Goal: Obtain resource: Download file/media

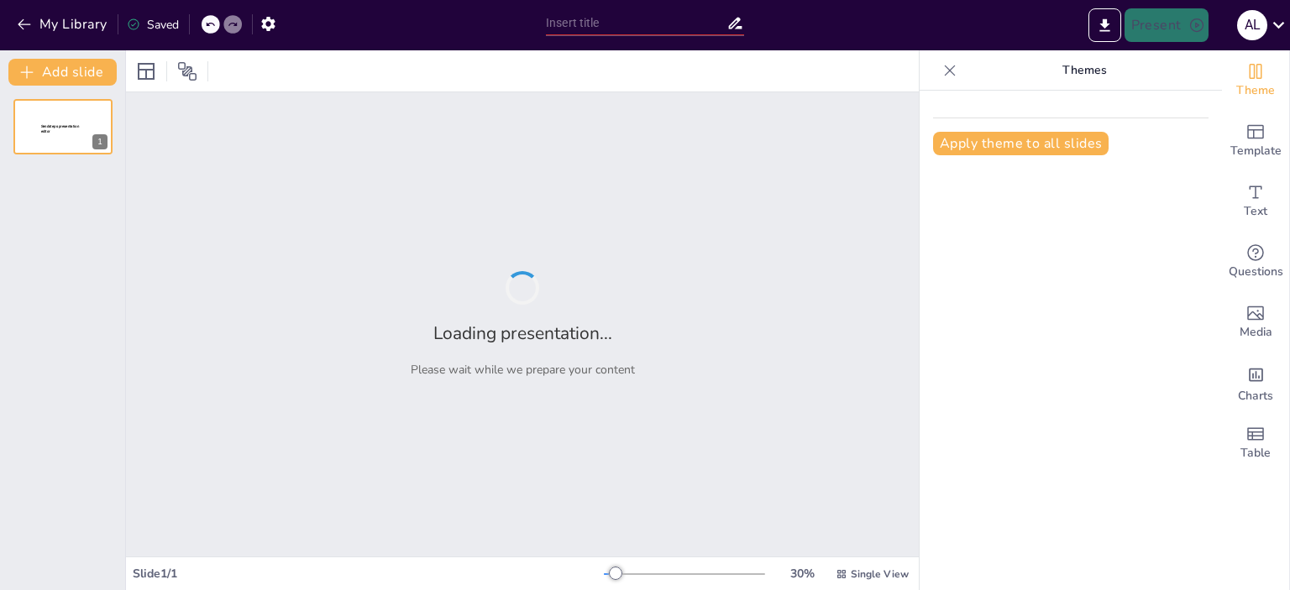
type input "CICLO DE UN PROYECTO"
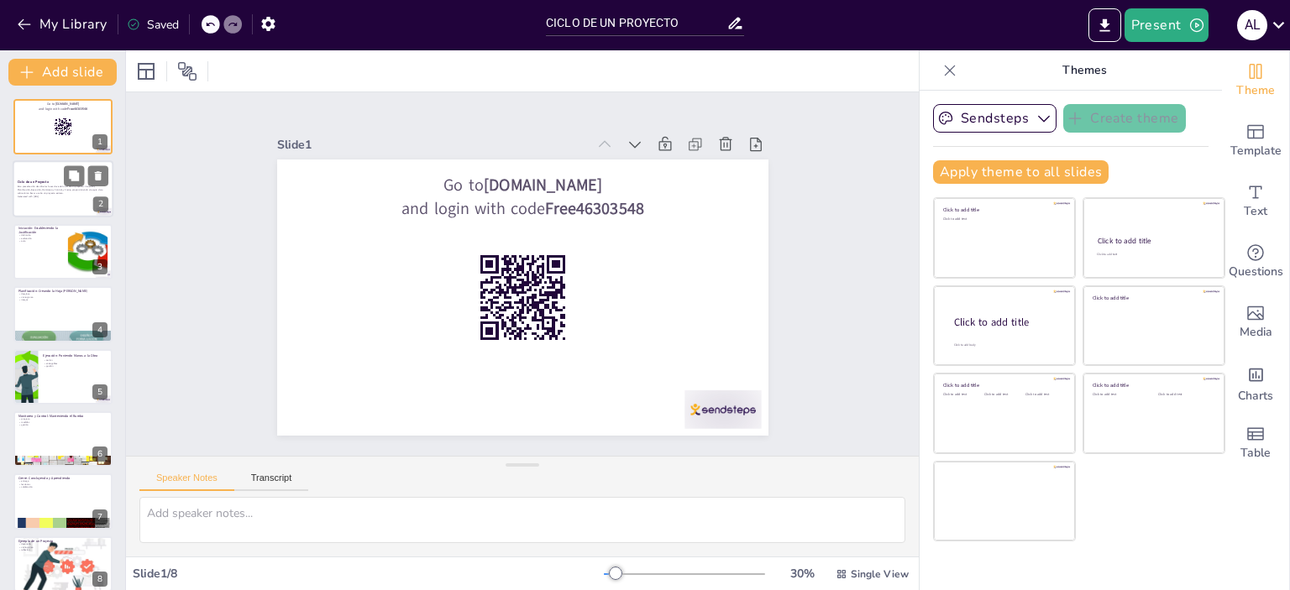
click at [64, 191] on p "Esta presentación describe las fases clave del ciclo de un proyecto: Iniciación…" at bounding box center [63, 190] width 91 height 9
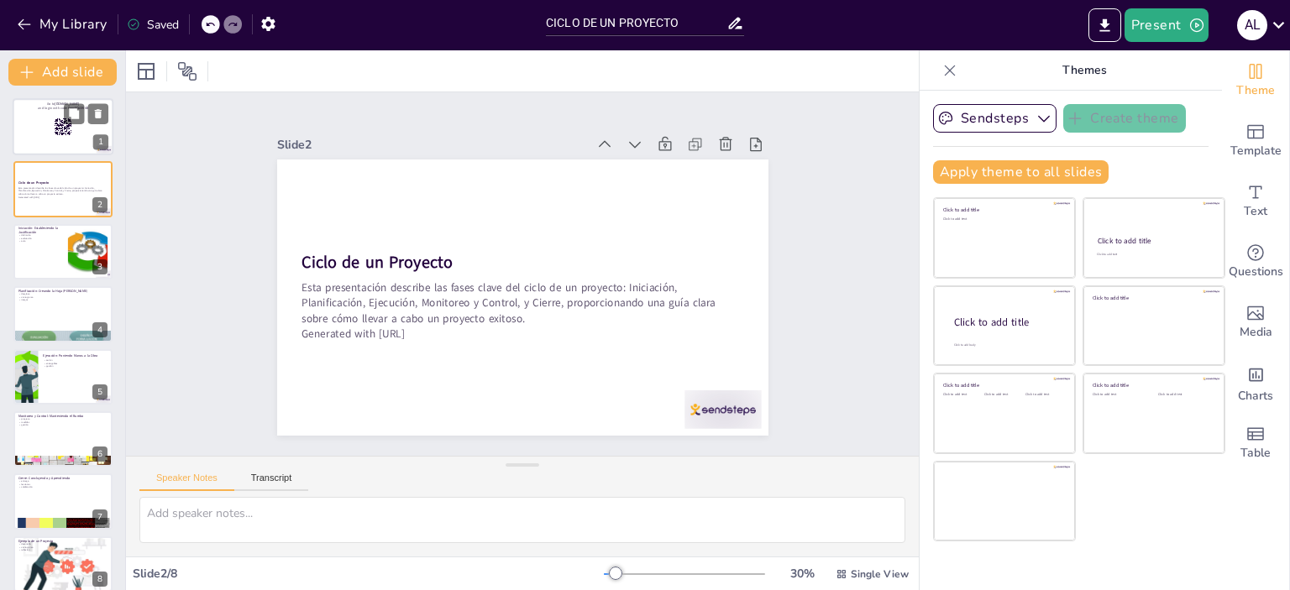
click at [26, 116] on div at bounding box center [63, 126] width 101 height 57
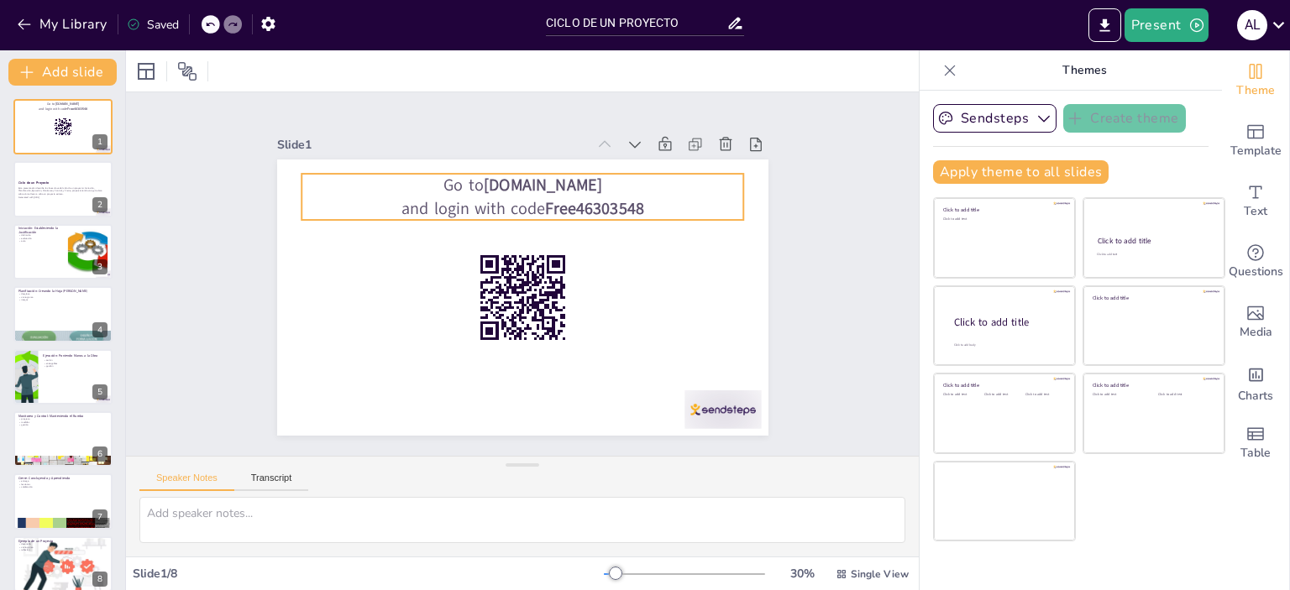
click at [584, 183] on p "Go to [DOMAIN_NAME]" at bounding box center [532, 185] width 442 height 69
drag, startPoint x: 603, startPoint y: 174, endPoint x: 574, endPoint y: 188, distance: 31.9
click at [599, 178] on p "Go to [DOMAIN_NAME]" at bounding box center [522, 185] width 442 height 23
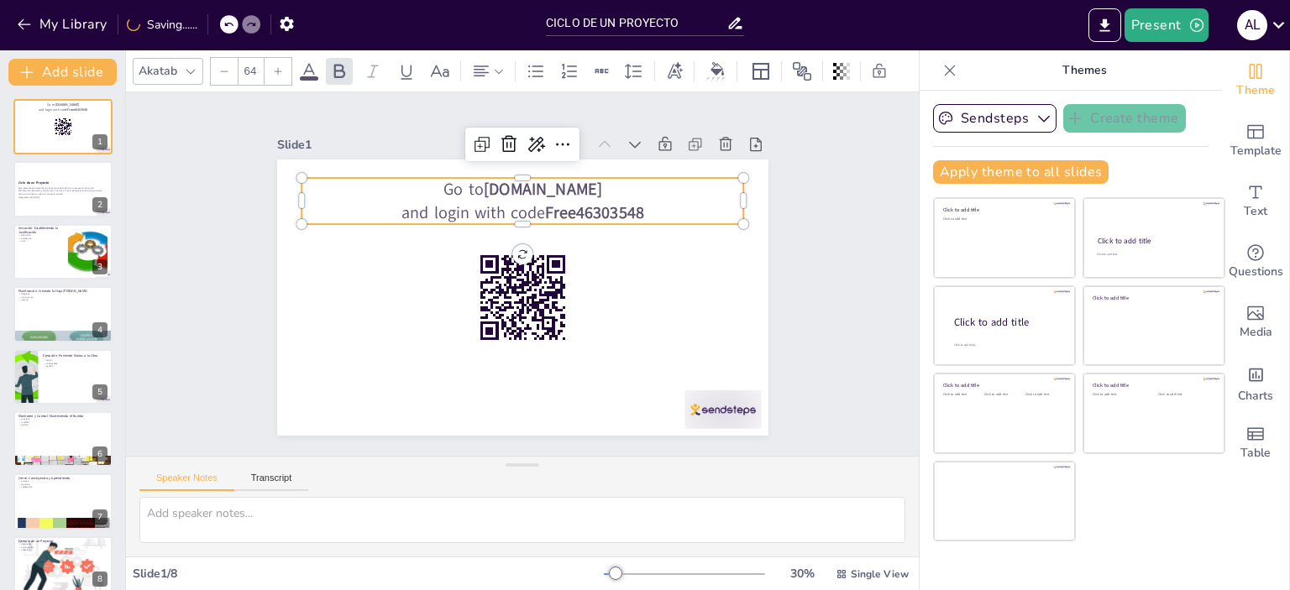
click at [575, 184] on strong "[DOMAIN_NAME]" at bounding box center [542, 189] width 118 height 23
click at [595, 184] on p "Go to [DOMAIN_NAME]" at bounding box center [531, 189] width 442 height 69
drag, startPoint x: 595, startPoint y: 184, endPoint x: 401, endPoint y: 181, distance: 194.9
click at [401, 181] on p "Go to [DOMAIN_NAME]" at bounding box center [531, 189] width 442 height 69
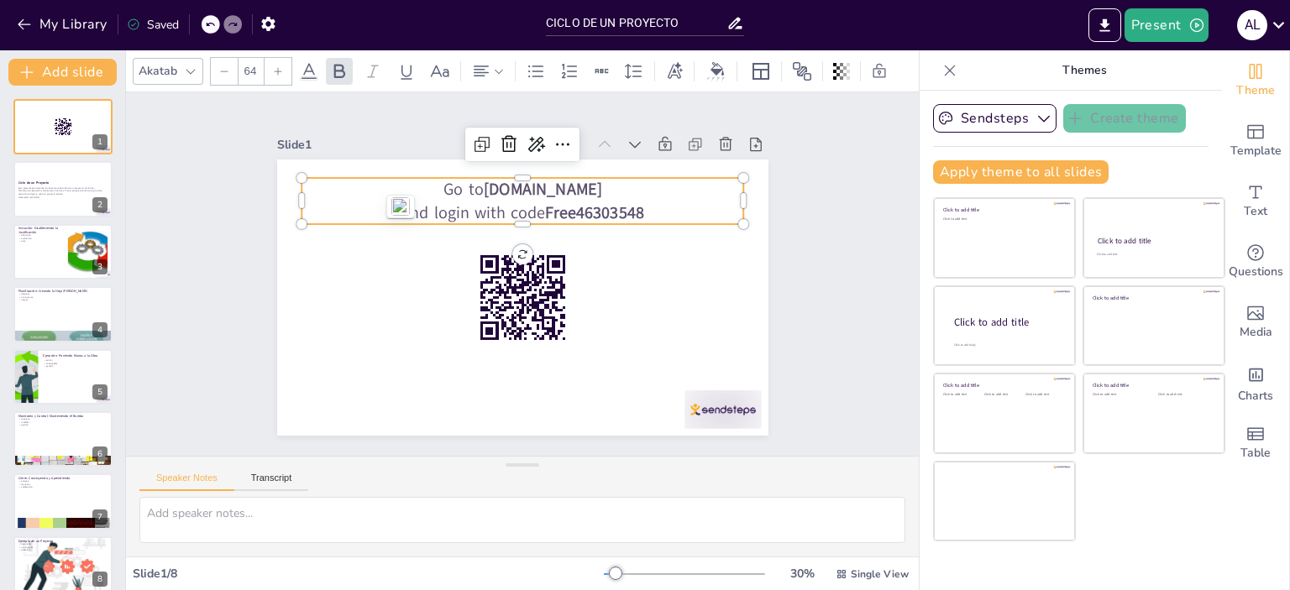
click at [647, 197] on p "and login with code Free46303548" at bounding box center [529, 212] width 442 height 69
click at [560, 288] on rect at bounding box center [561, 290] width 3 height 5
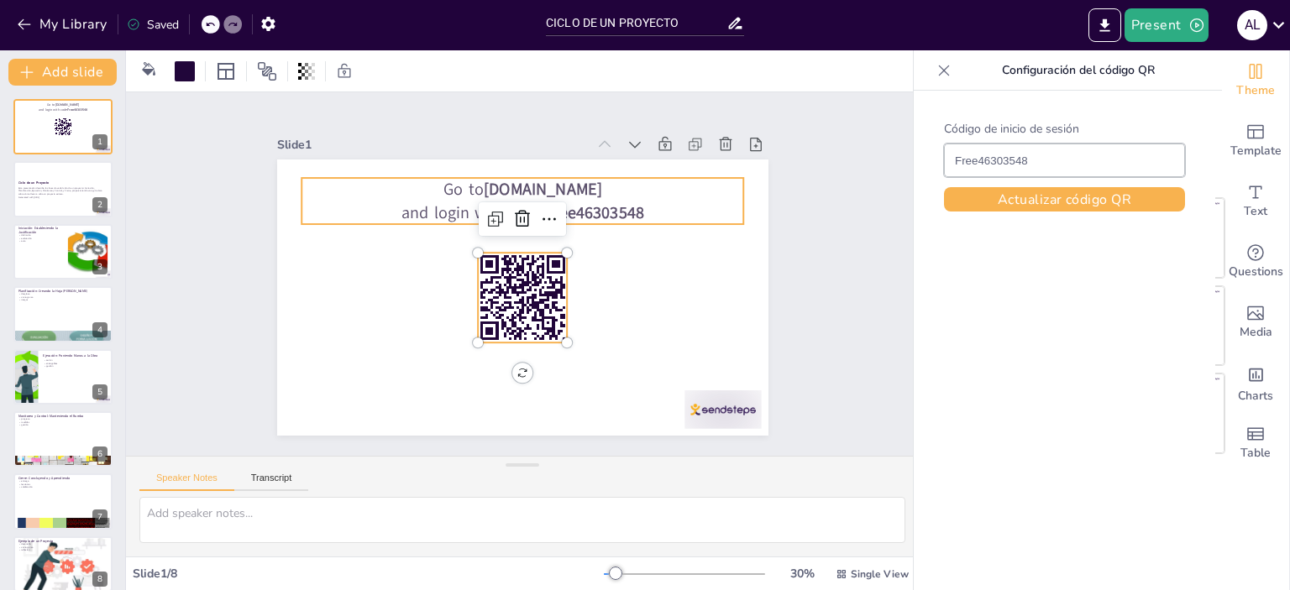
click at [595, 190] on p "Go to [DOMAIN_NAME]" at bounding box center [531, 189] width 442 height 69
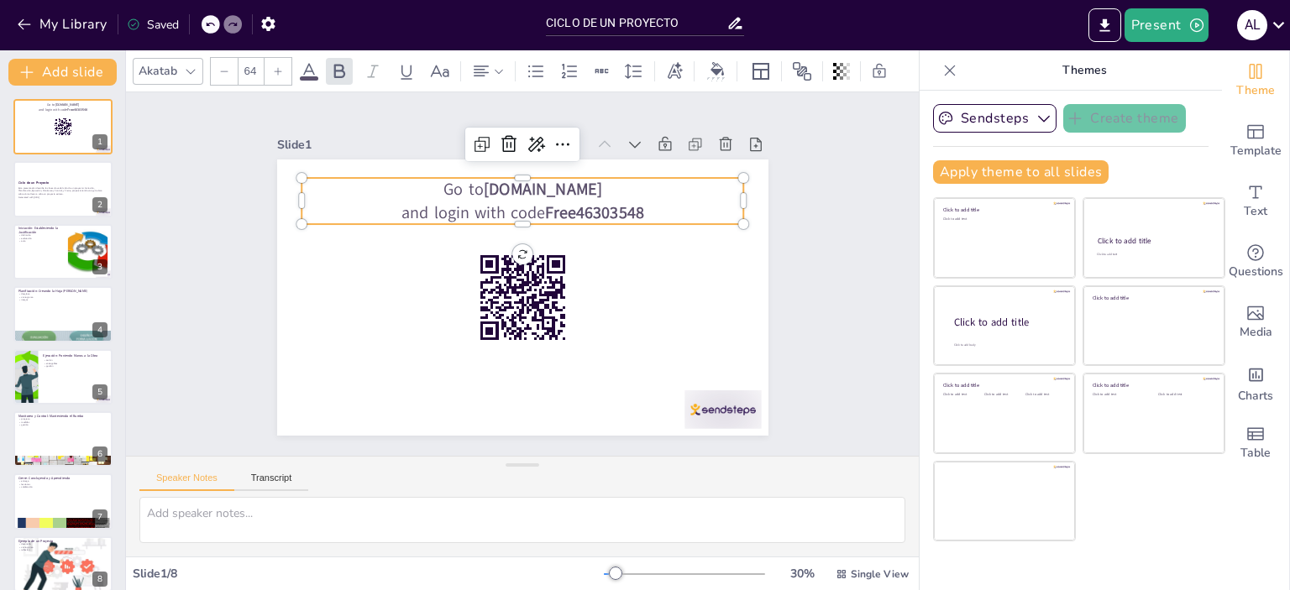
click at [629, 187] on p "Go to [DOMAIN_NAME]" at bounding box center [541, 191] width 438 height 114
click at [629, 187] on p "Go to [DOMAIN_NAME]" at bounding box center [531, 189] width 442 height 69
click at [581, 187] on p "Go to [DOMAIN_NAME]" at bounding box center [531, 189] width 442 height 69
drag, startPoint x: 589, startPoint y: 187, endPoint x: 417, endPoint y: 184, distance: 172.2
click at [417, 184] on p "Go to [DOMAIN_NAME]" at bounding box center [531, 189] width 442 height 69
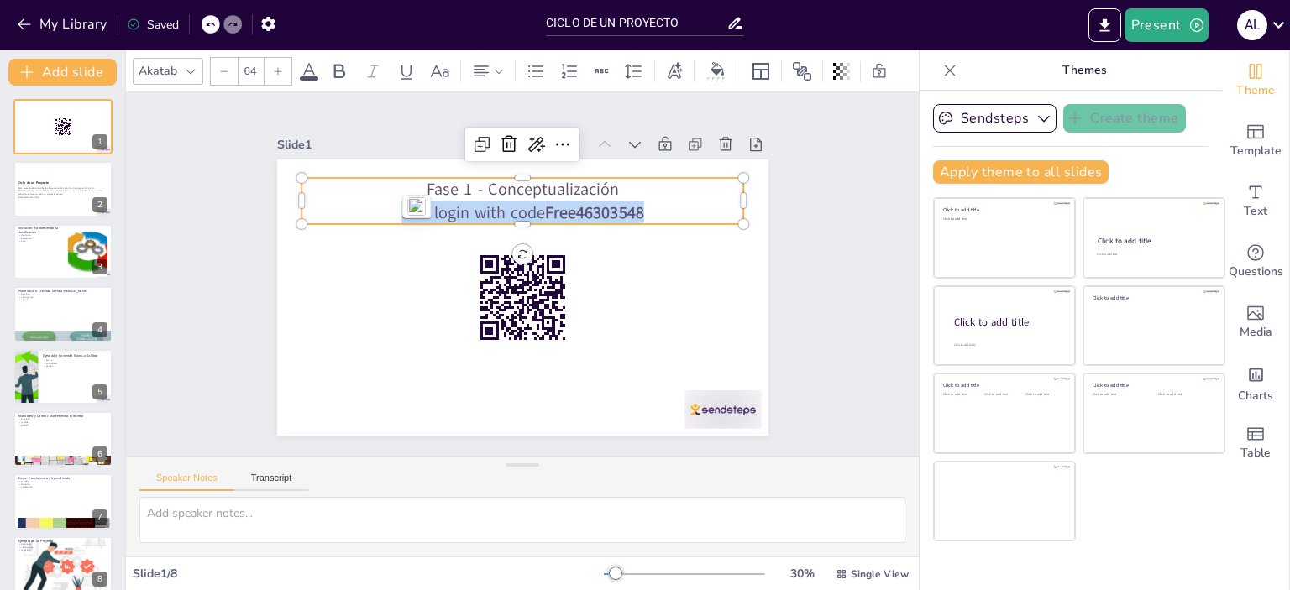
drag, startPoint x: 652, startPoint y: 203, endPoint x: 387, endPoint y: 202, distance: 264.5
click at [387, 202] on p "and login with code Free46303548" at bounding box center [528, 212] width 442 height 69
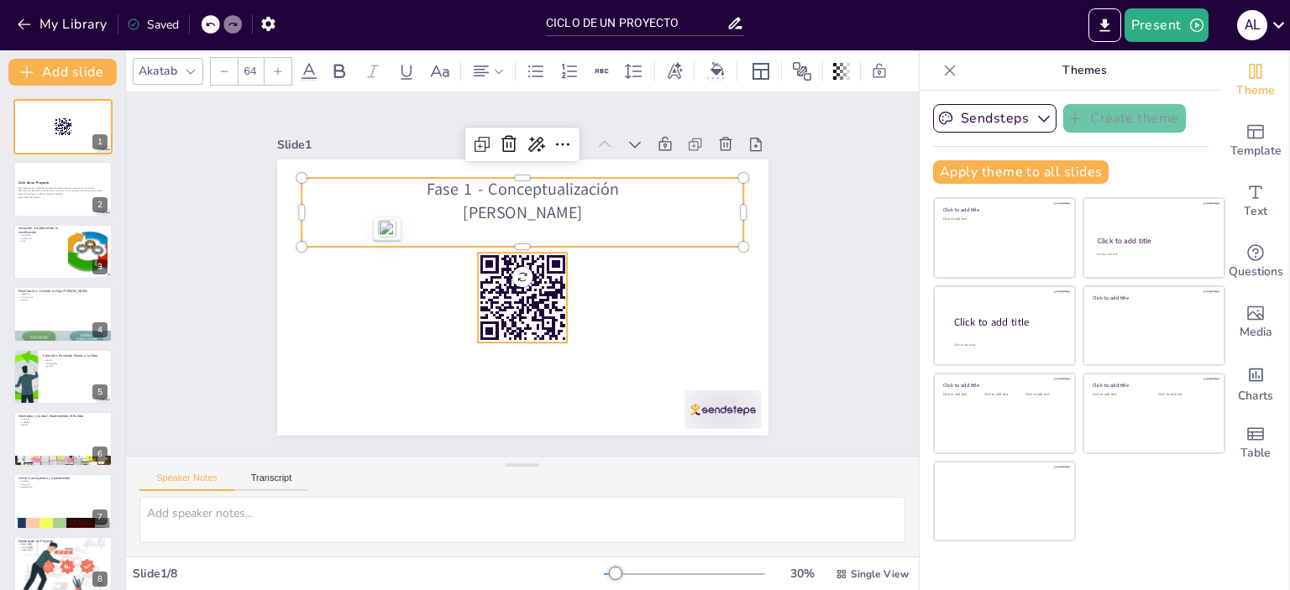
click at [505, 318] on rect at bounding box center [520, 298] width 98 height 98
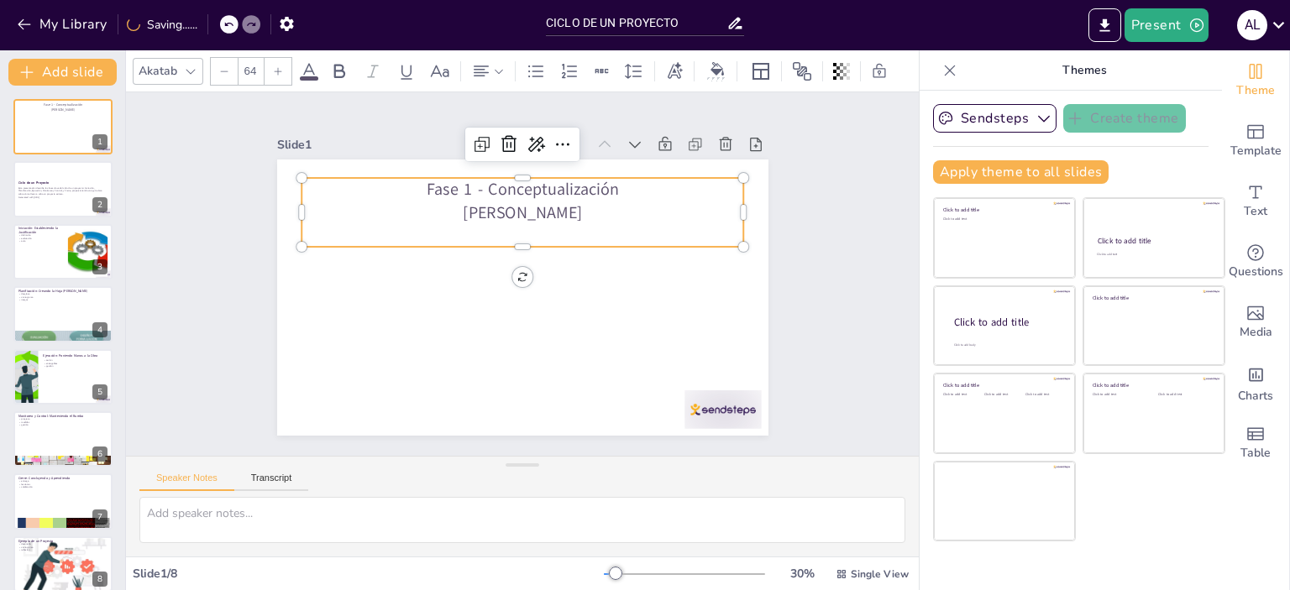
click at [621, 207] on p "[PERSON_NAME]" at bounding box center [528, 212] width 442 height 69
click at [617, 209] on p "[PERSON_NAME]" at bounding box center [529, 212] width 442 height 69
click at [590, 204] on p "[PERSON_NAME]" at bounding box center [528, 212] width 442 height 69
click at [522, 228] on p at bounding box center [527, 235] width 442 height 69
click at [522, 228] on p at bounding box center [527, 236] width 442 height 69
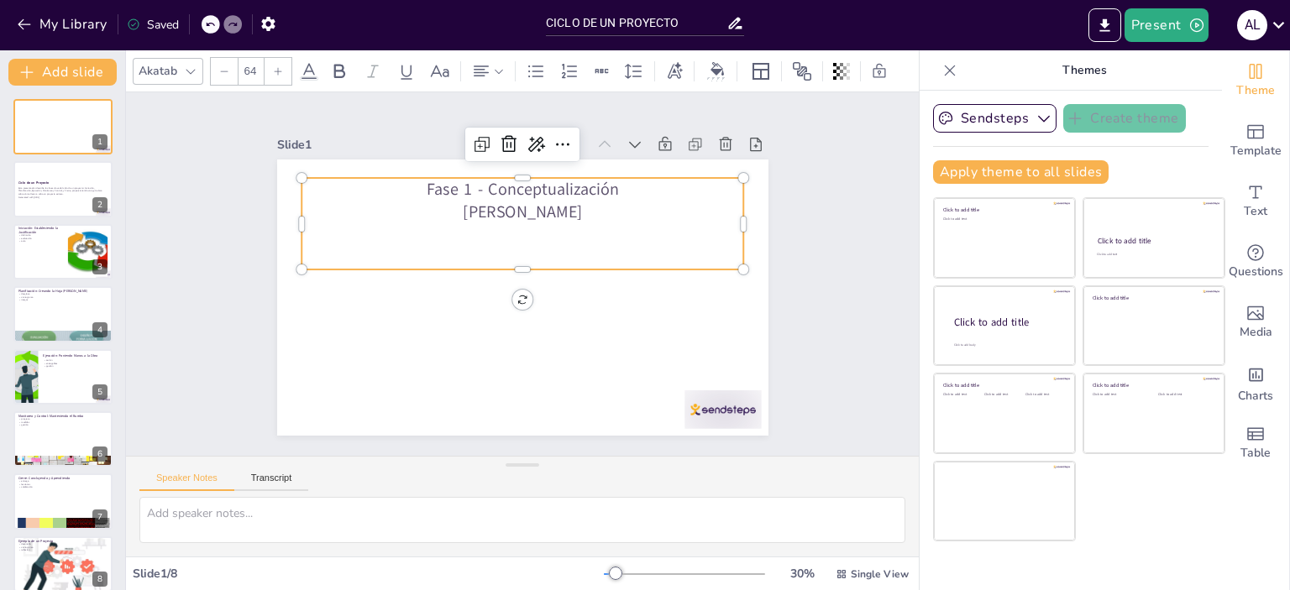
click at [514, 257] on p at bounding box center [524, 258] width 442 height 69
paste div
click at [401, 250] on p "etapas del ciclo de un proyecto" at bounding box center [524, 258] width 442 height 69
click at [477, 253] on p "Etapas del ciclo de un proyecto" at bounding box center [524, 258] width 442 height 69
click at [559, 251] on p "Etapas del Ciclo de un proyecto" at bounding box center [526, 259] width 438 height 114
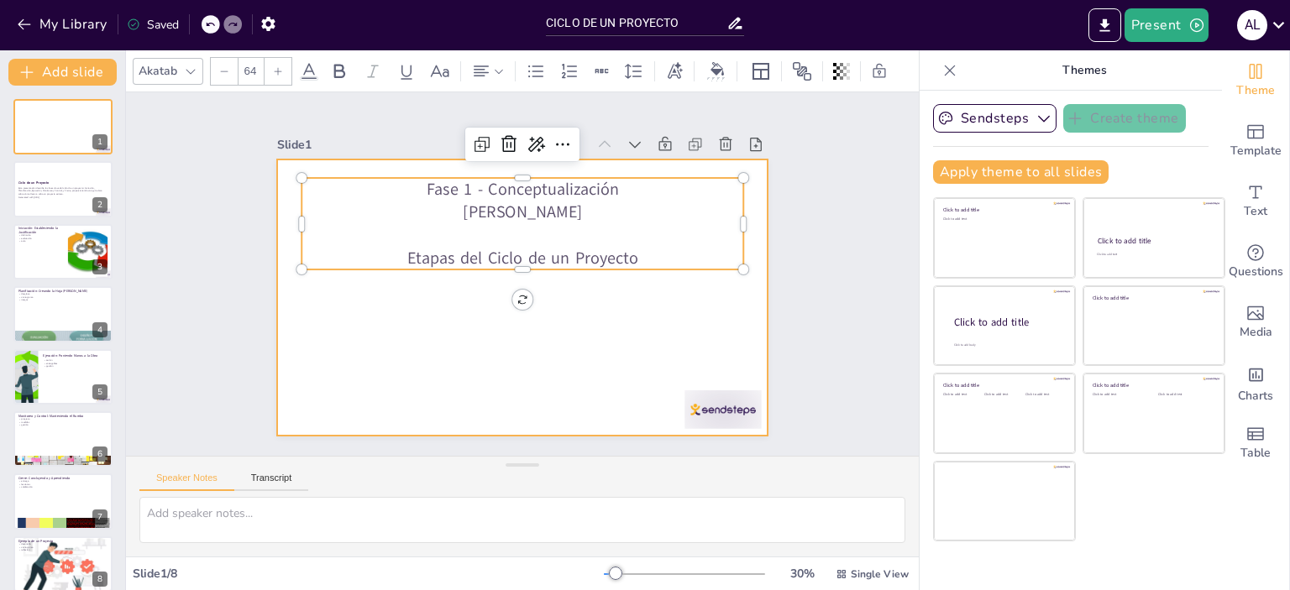
click at [596, 288] on div at bounding box center [519, 297] width 517 height 326
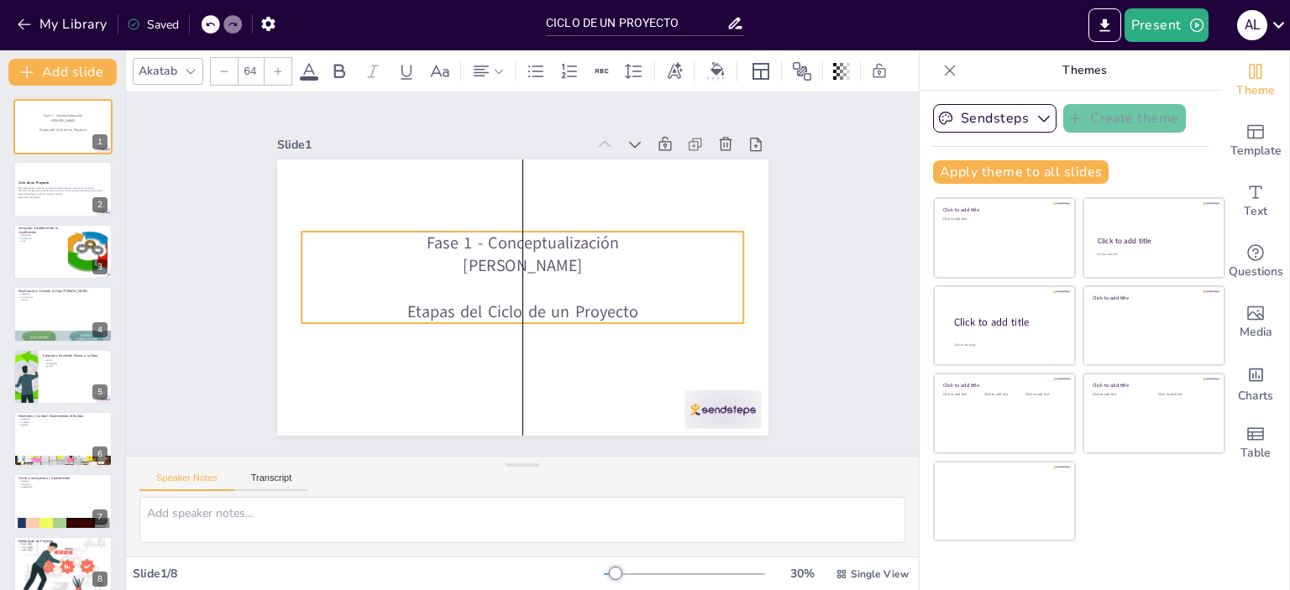
drag, startPoint x: 437, startPoint y: 194, endPoint x: 437, endPoint y: 248, distance: 53.7
click at [437, 248] on p "[PERSON_NAME]" at bounding box center [525, 266] width 438 height 114
click at [24, 186] on p "Esta presentación describe las fases clave del ciclo de un proyecto: Iniciación…" at bounding box center [63, 190] width 91 height 9
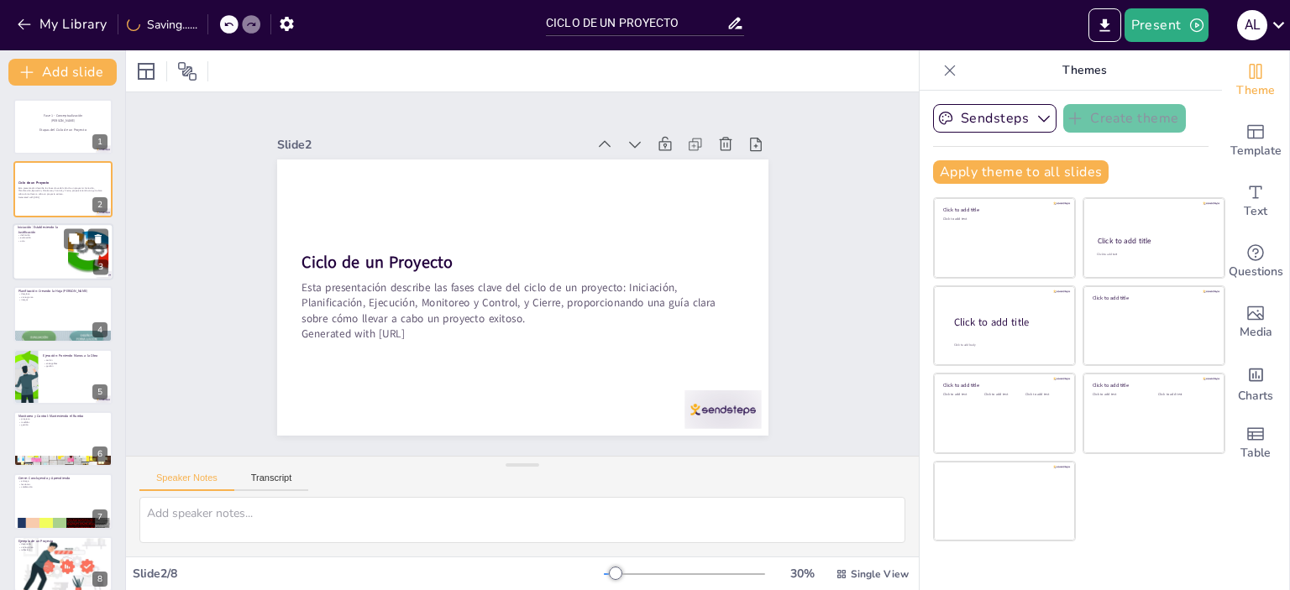
click at [45, 241] on p "acta" at bounding box center [40, 240] width 45 height 3
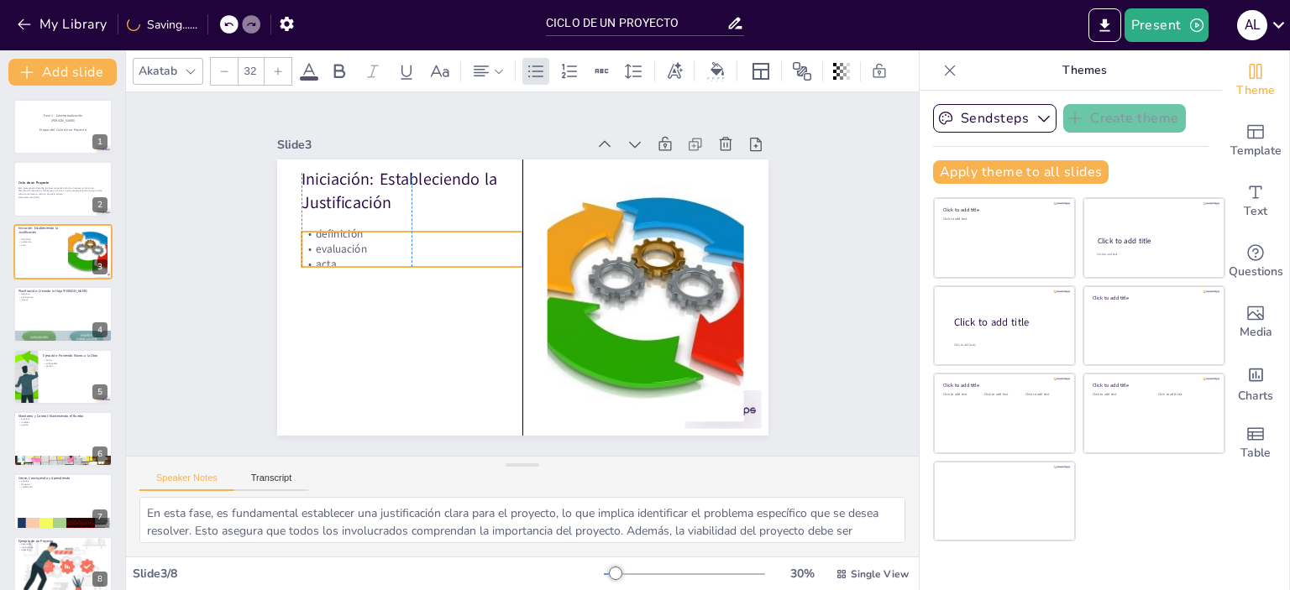
drag, startPoint x: 354, startPoint y: 210, endPoint x: 351, endPoint y: 229, distance: 19.6
click at [351, 229] on p "definición" at bounding box center [417, 222] width 222 height 39
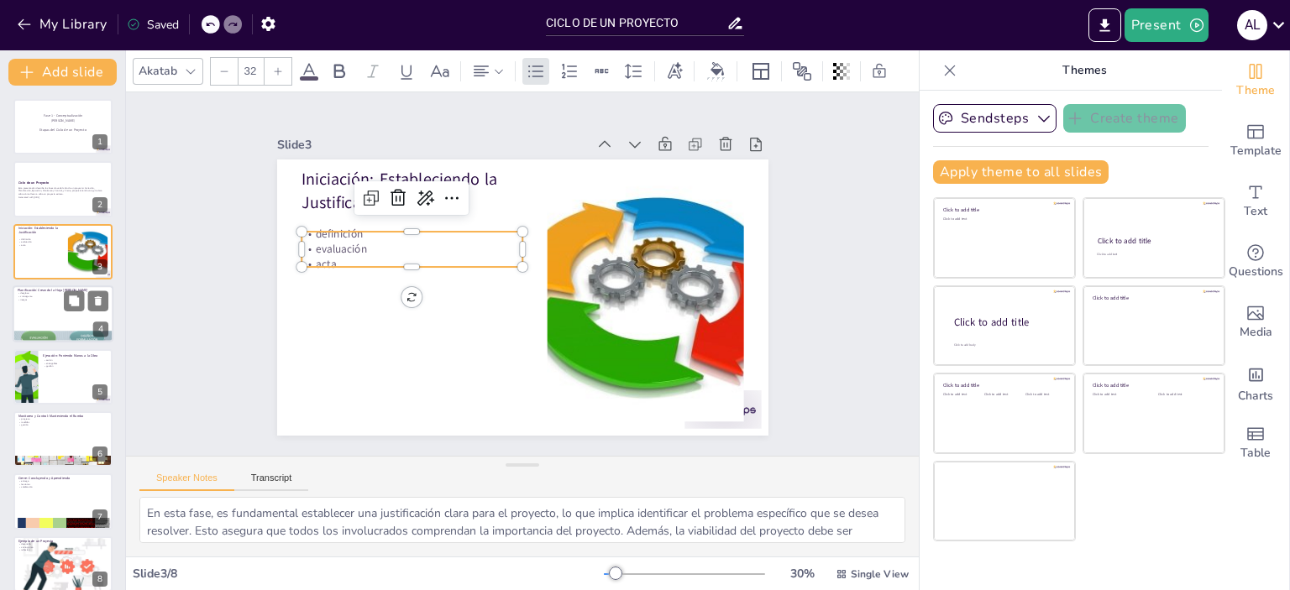
click at [50, 289] on p "Planificación: Creando la Hoja [PERSON_NAME]" at bounding box center [63, 290] width 91 height 5
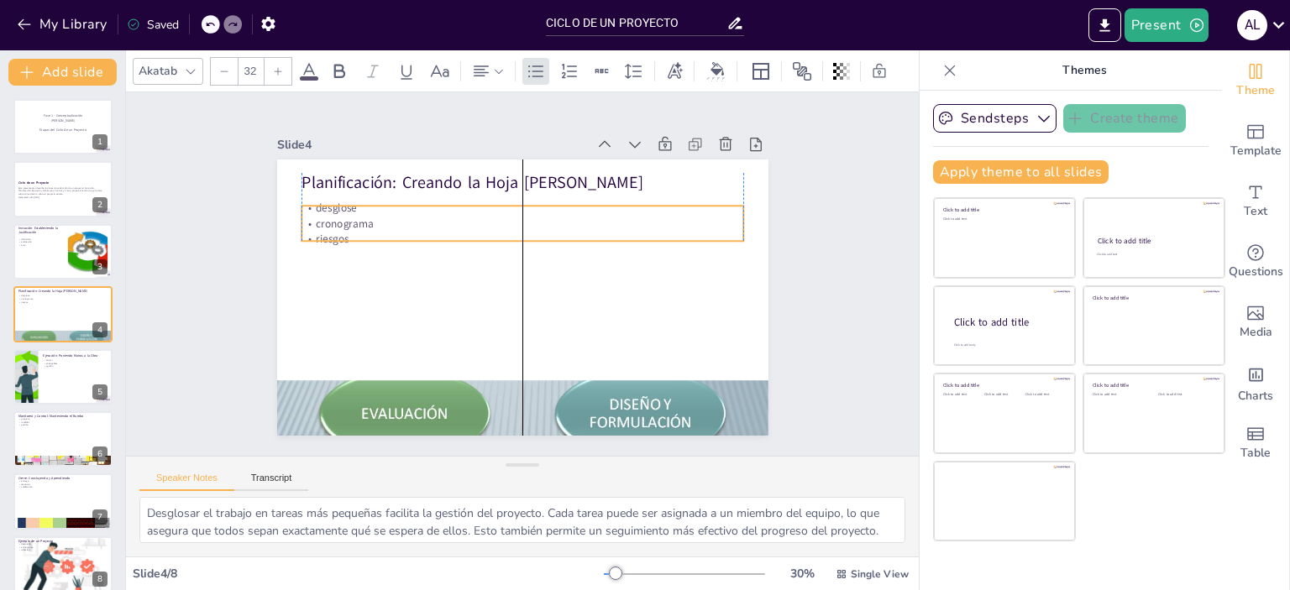
drag, startPoint x: 349, startPoint y: 207, endPoint x: 349, endPoint y: 218, distance: 10.1
click at [349, 218] on p "cronograma" at bounding box center [533, 224] width 436 height 107
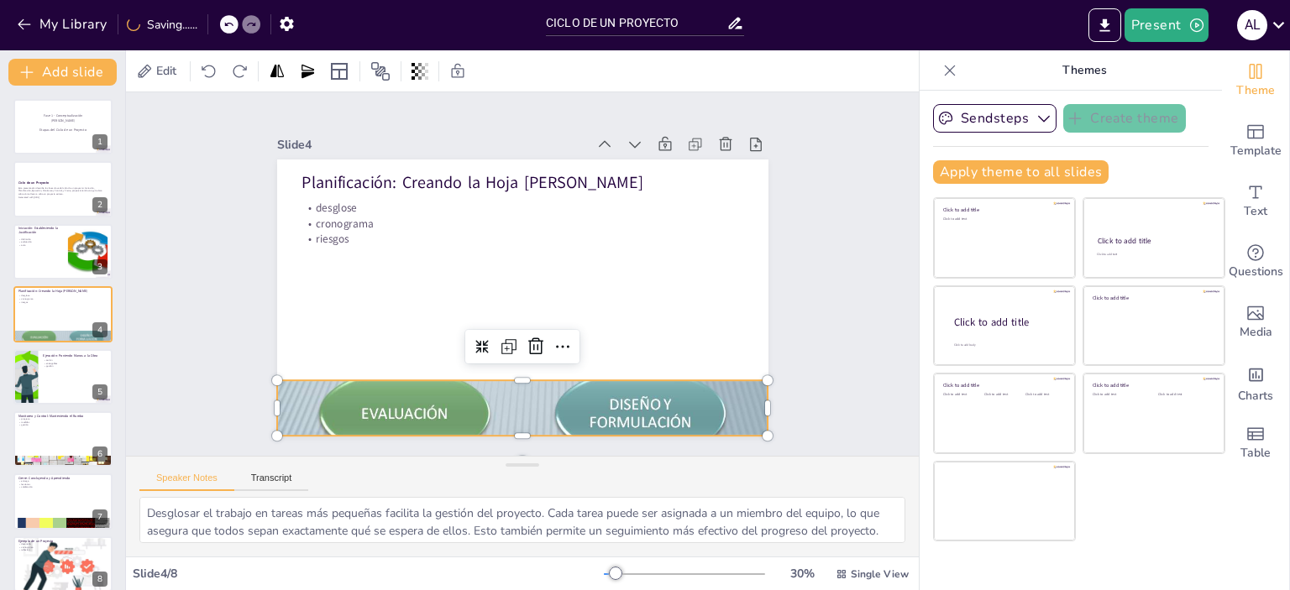
click at [588, 395] on div at bounding box center [522, 408] width 491 height 369
click at [49, 370] on div at bounding box center [63, 377] width 101 height 57
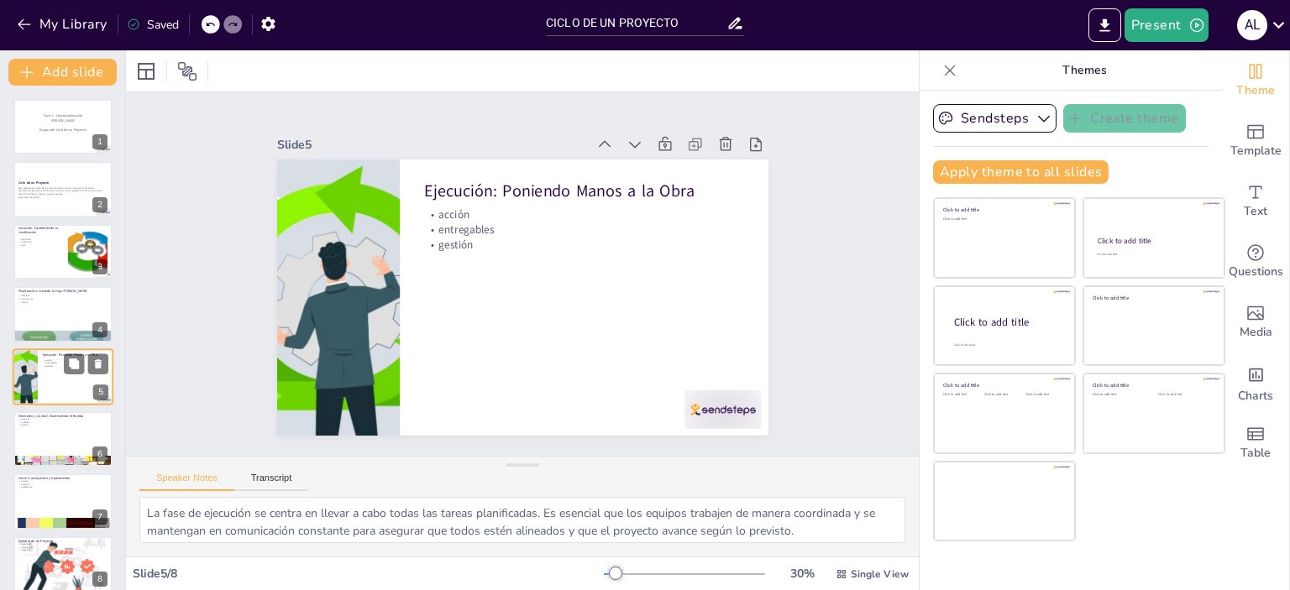
scroll to position [15, 0]
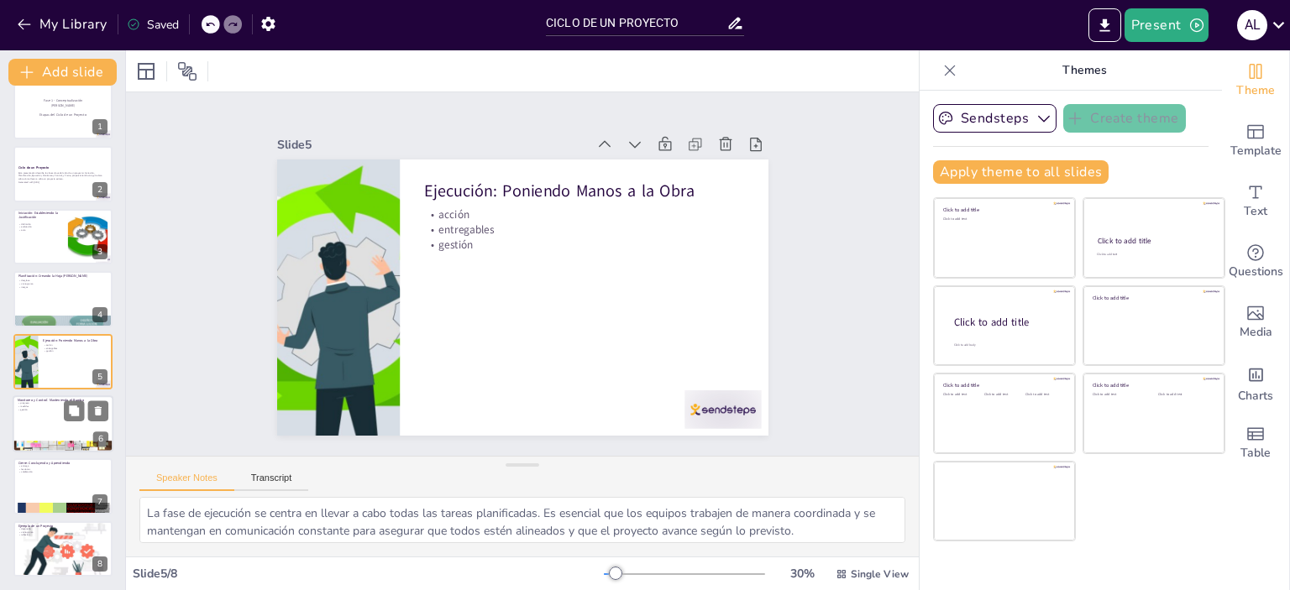
click at [56, 422] on div at bounding box center [63, 424] width 101 height 57
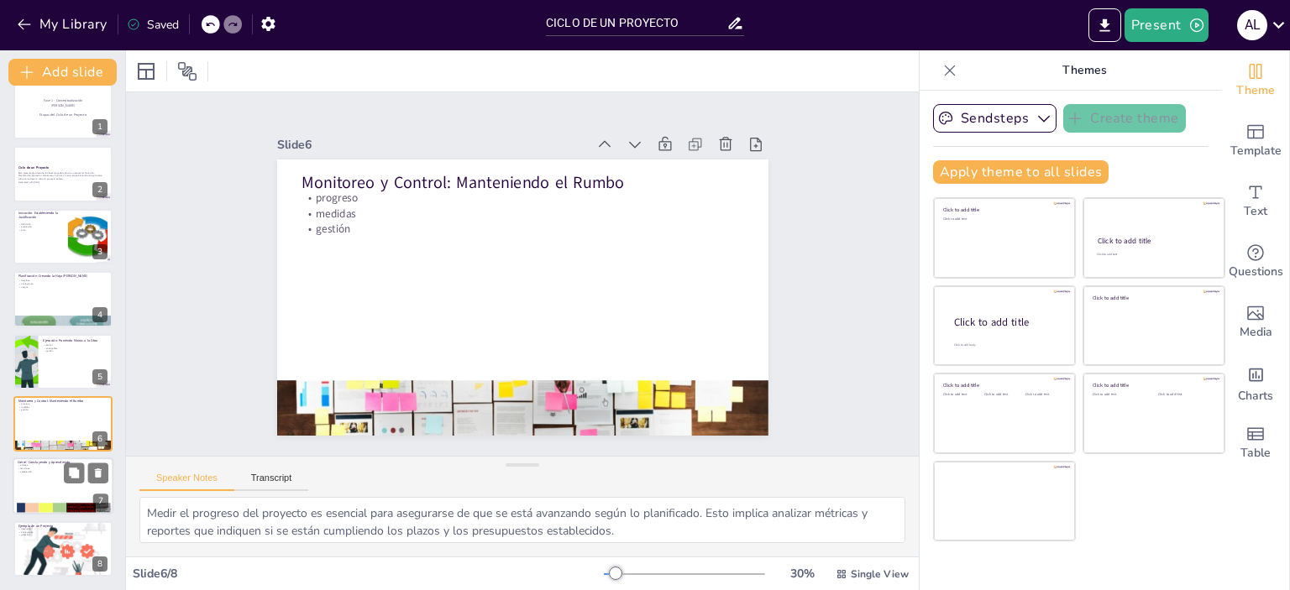
click at [55, 476] on div at bounding box center [63, 487] width 101 height 57
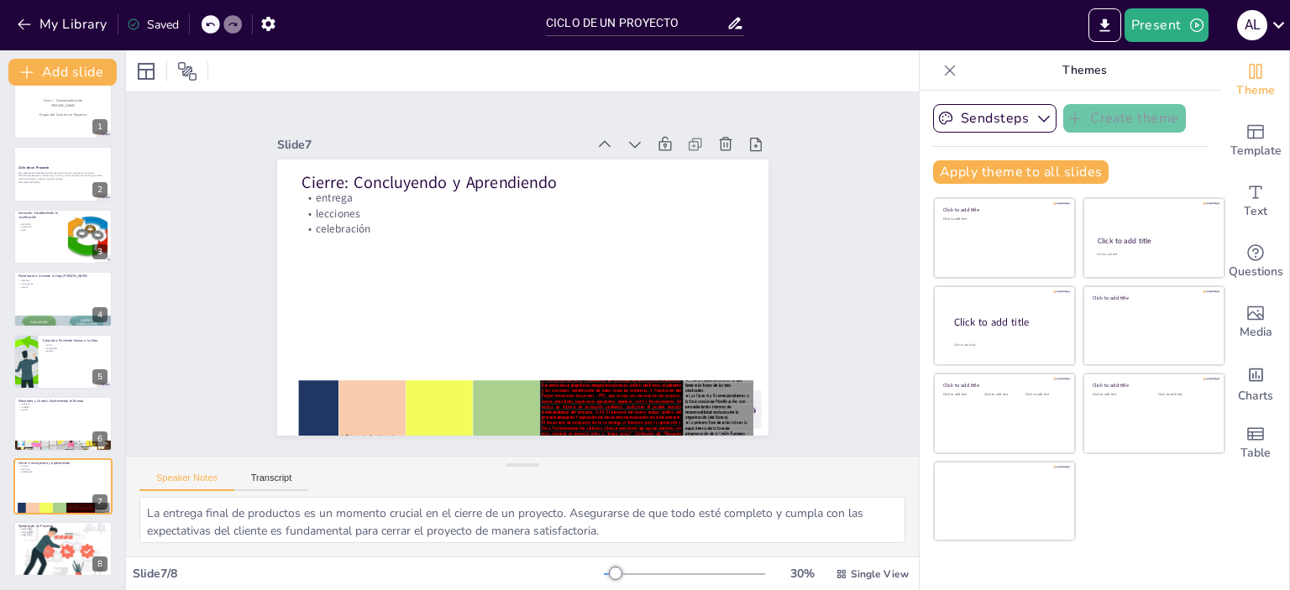
scroll to position [14, 0]
click at [52, 534] on p "reflexión" at bounding box center [63, 535] width 91 height 3
type textarea "El desarrollo de la app de comida es un ejemplo práctico que ilustra cómo se ap…"
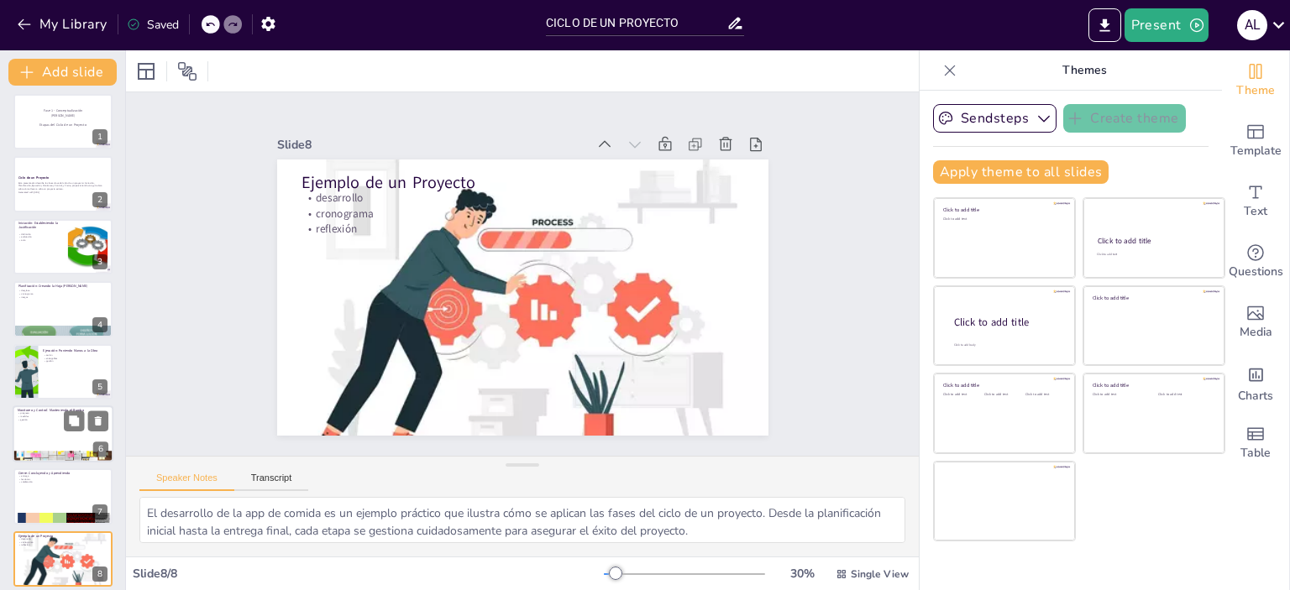
scroll to position [0, 0]
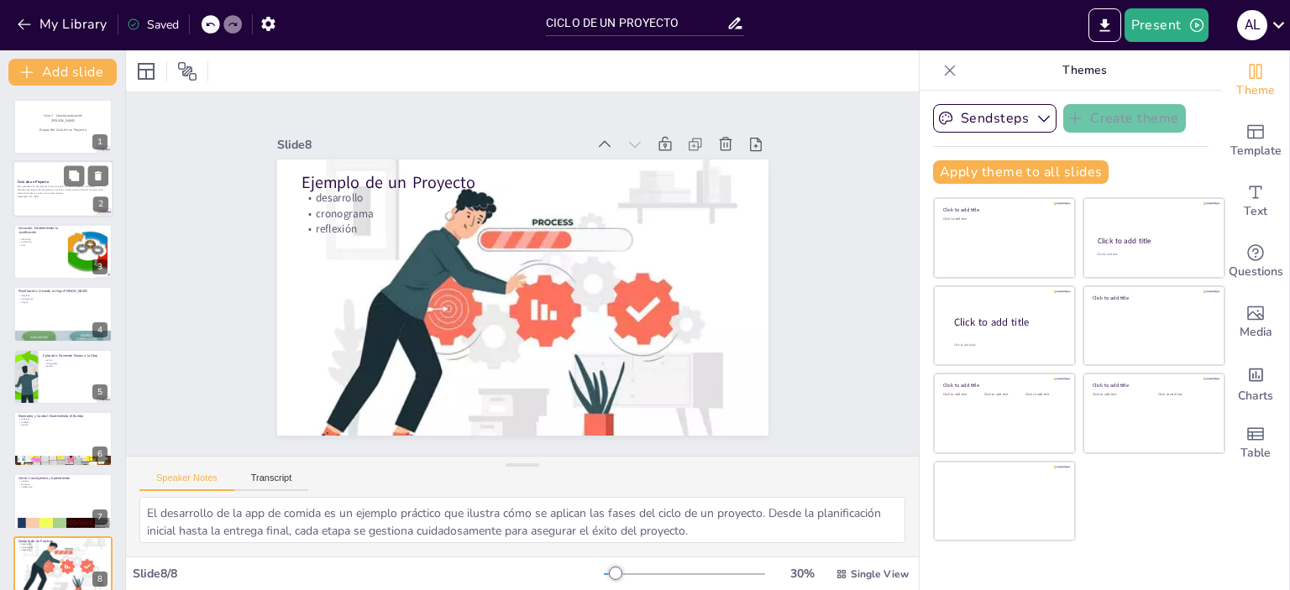
click at [45, 192] on p "Esta presentación describe las fases clave del ciclo de un proyecto: Iniciación…" at bounding box center [63, 190] width 91 height 9
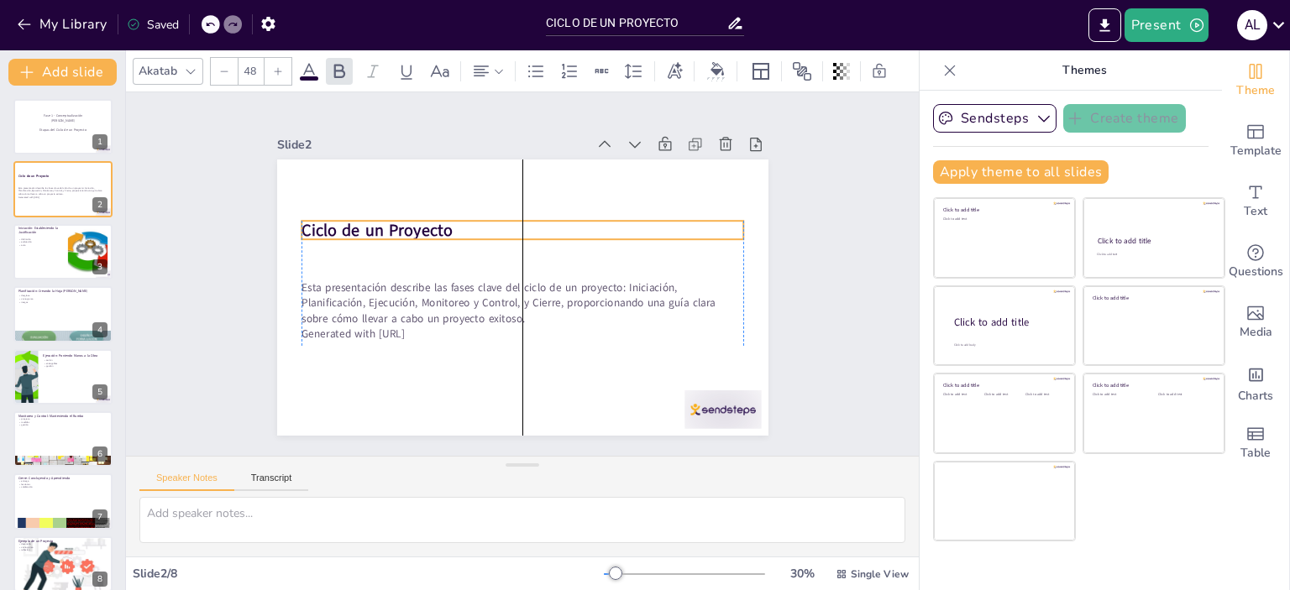
drag, startPoint x: 410, startPoint y: 248, endPoint x: 408, endPoint y: 216, distance: 32.0
click at [408, 216] on strong "Ciclo de un Proyecto" at bounding box center [389, 200] width 152 height 53
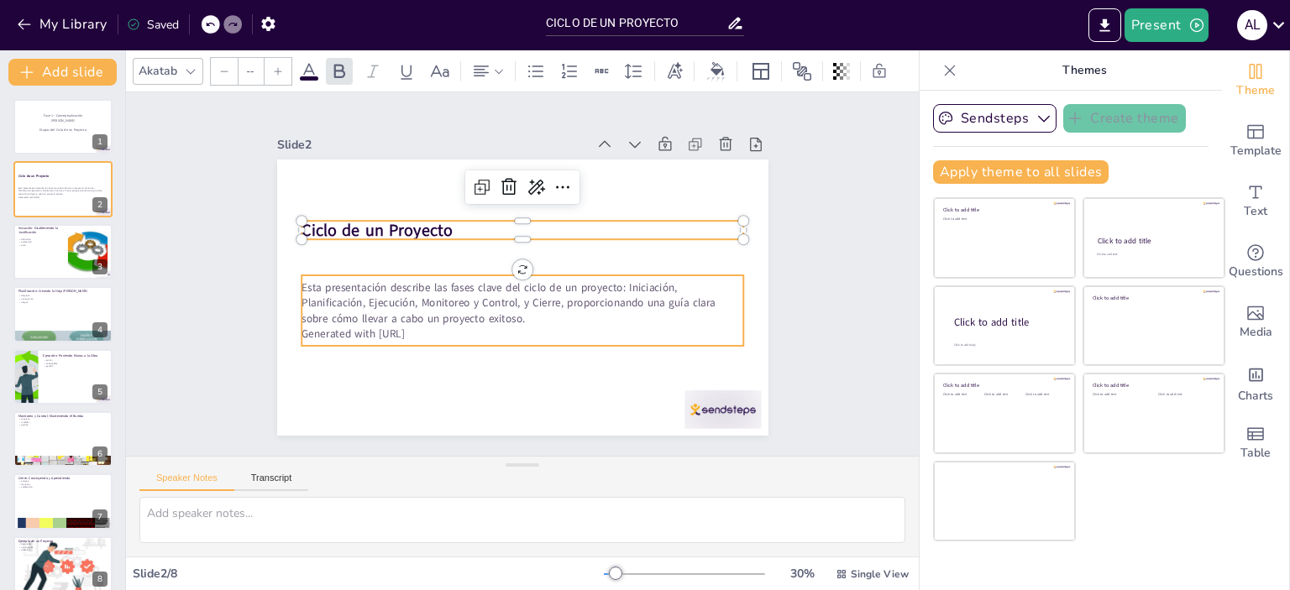
type input "32"
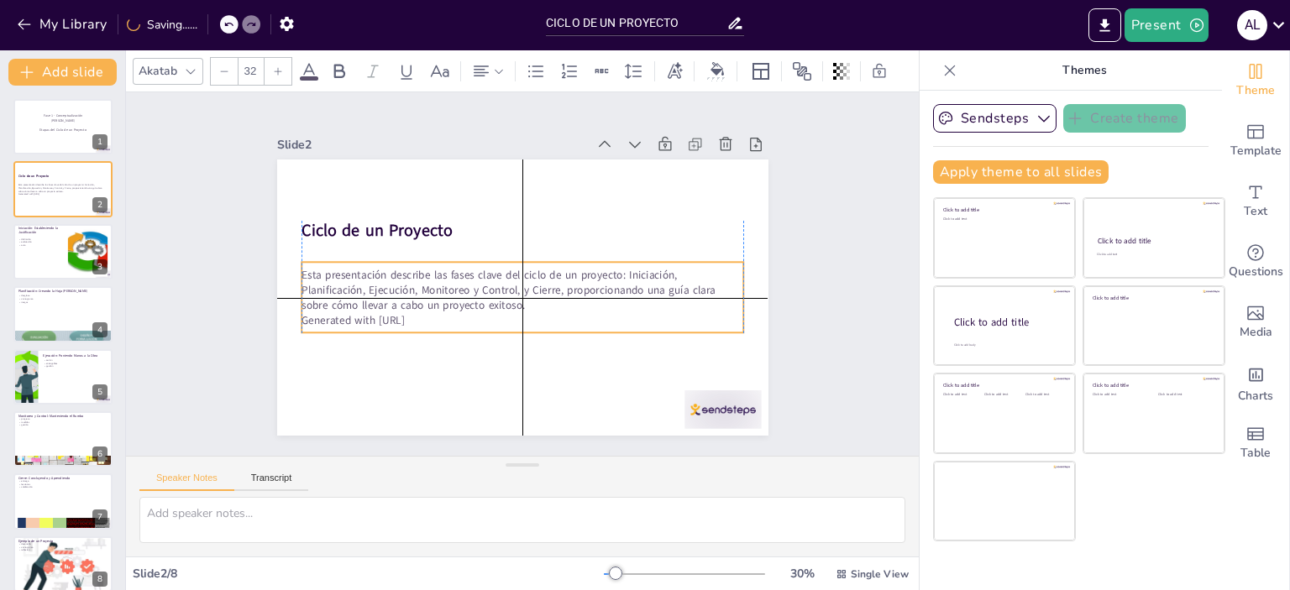
drag, startPoint x: 405, startPoint y: 311, endPoint x: 405, endPoint y: 298, distance: 12.6
click at [405, 298] on p "Esta presentación describe las fases clave del ciclo de un proyecto: Iniciación…" at bounding box center [520, 290] width 444 height 92
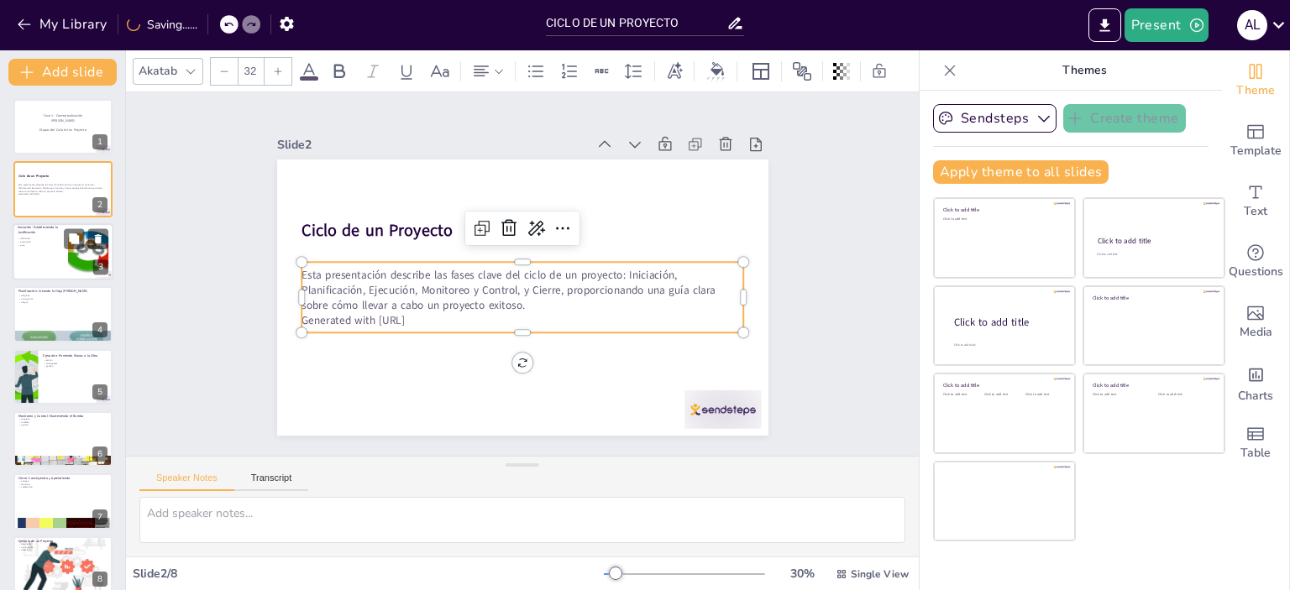
click at [49, 244] on p "acta" at bounding box center [40, 245] width 45 height 3
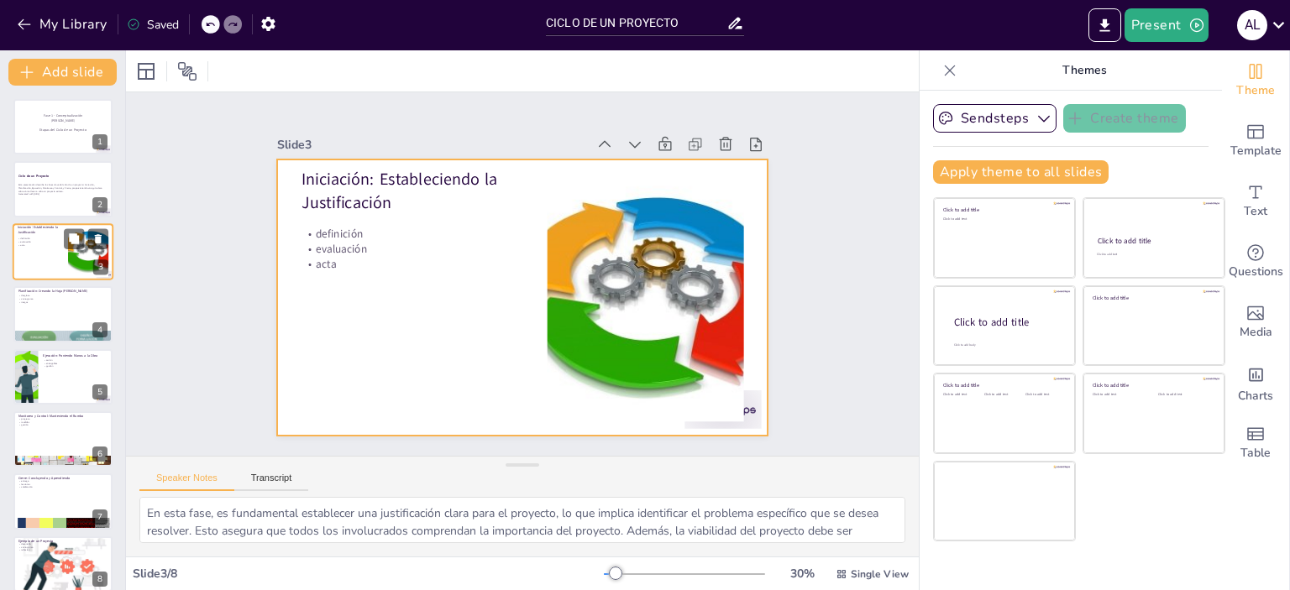
click at [45, 249] on div at bounding box center [63, 251] width 101 height 57
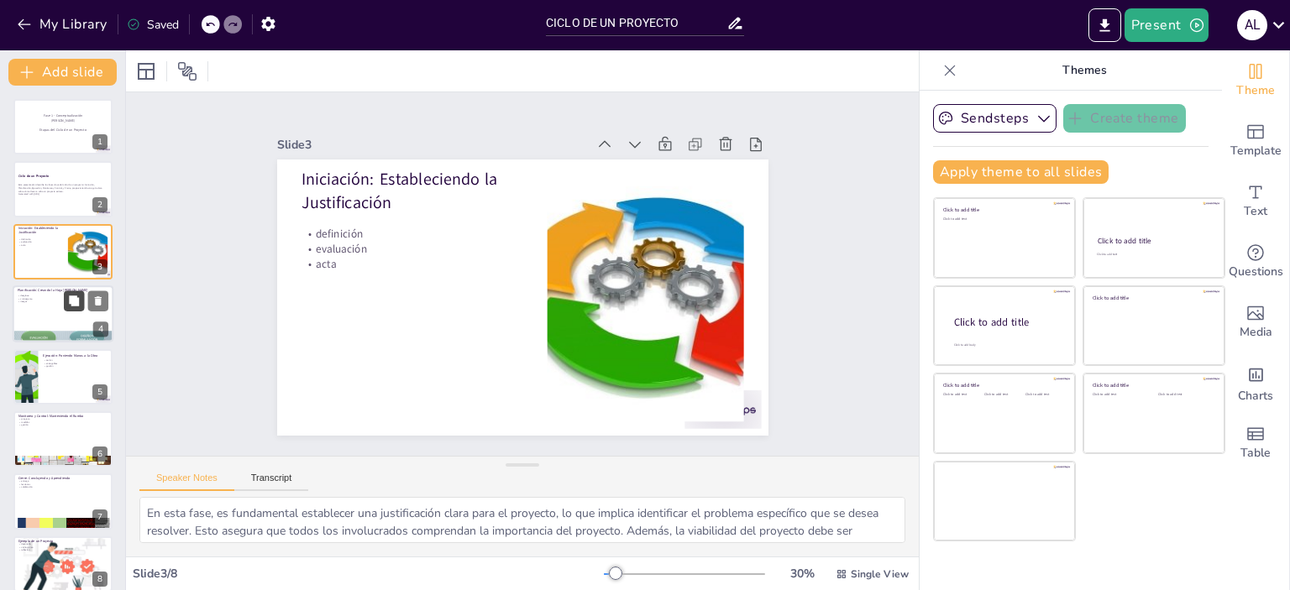
click at [72, 308] on button at bounding box center [74, 301] width 20 height 20
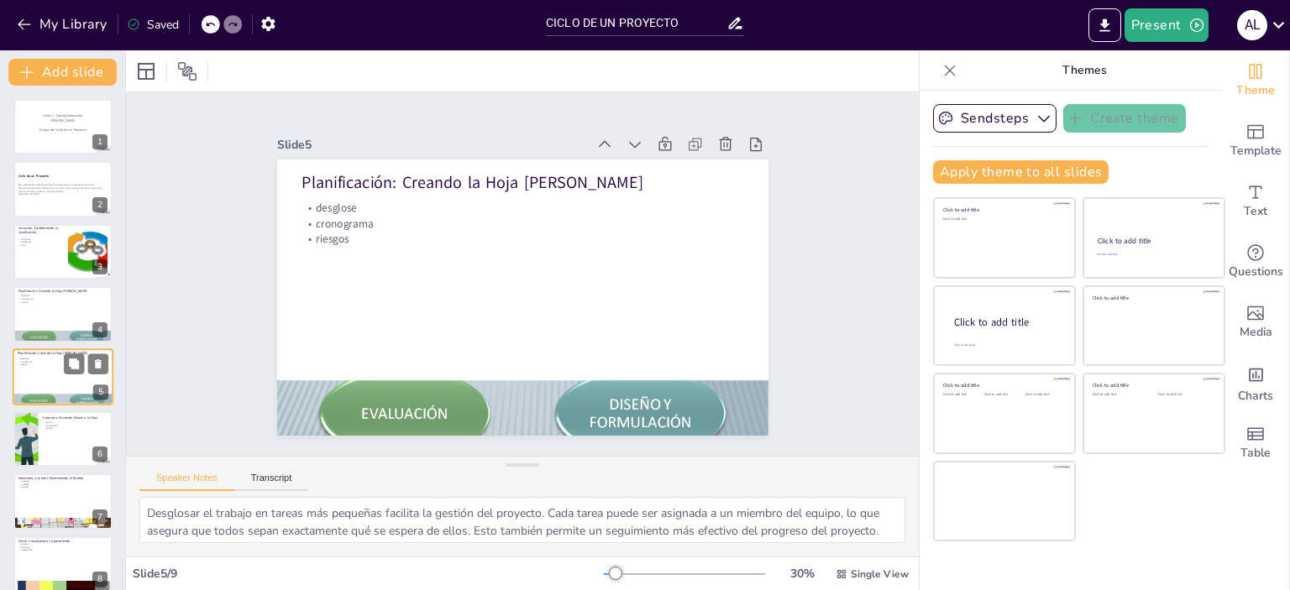
scroll to position [39, 0]
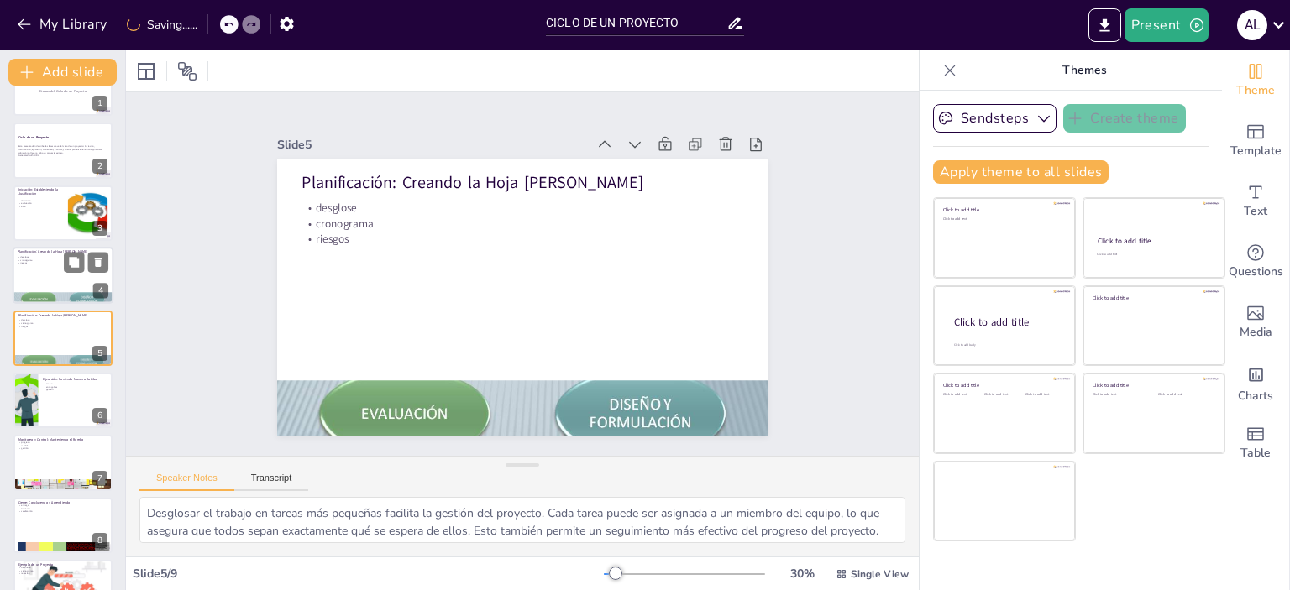
click at [54, 278] on div at bounding box center [63, 275] width 101 height 57
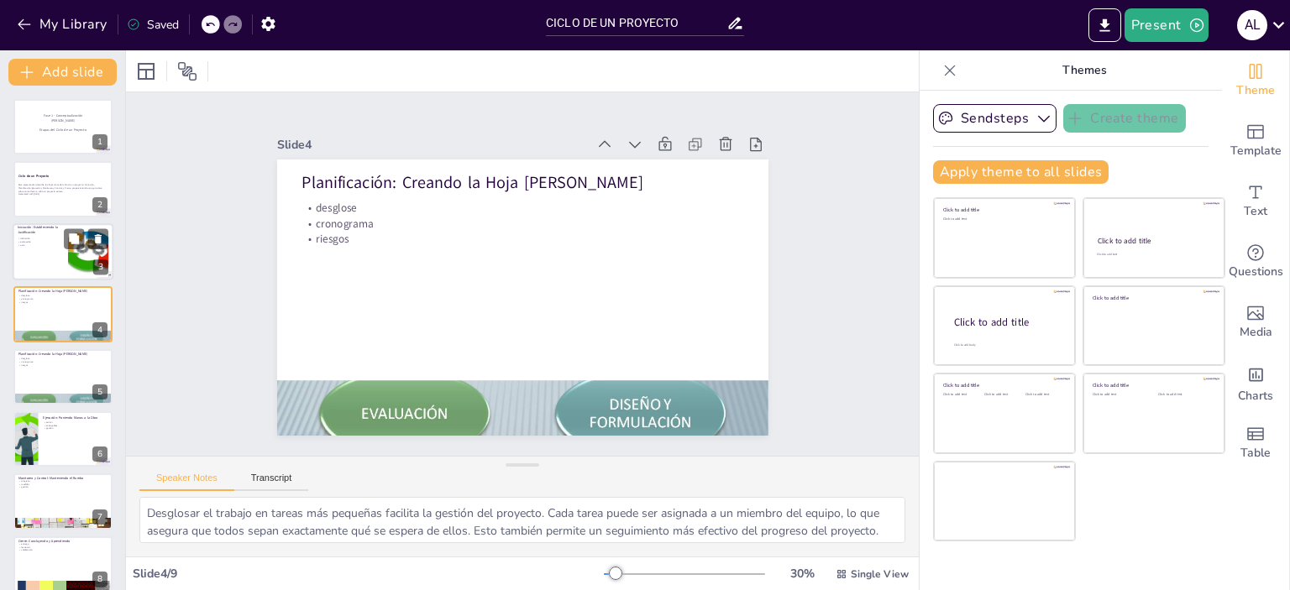
click at [22, 237] on p "definición" at bounding box center [40, 238] width 45 height 3
type textarea "En esta fase, es fundamental establecer una justificación clara para el proyect…"
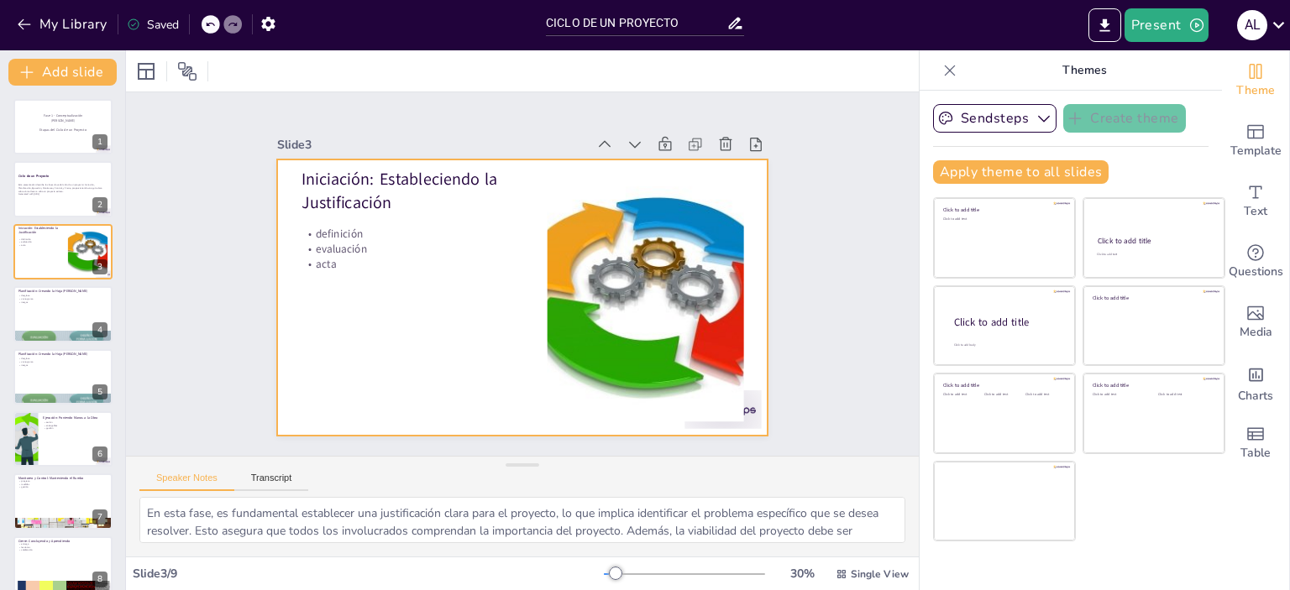
click at [352, 271] on div at bounding box center [519, 297] width 517 height 326
click at [354, 218] on div at bounding box center [522, 298] width 491 height 276
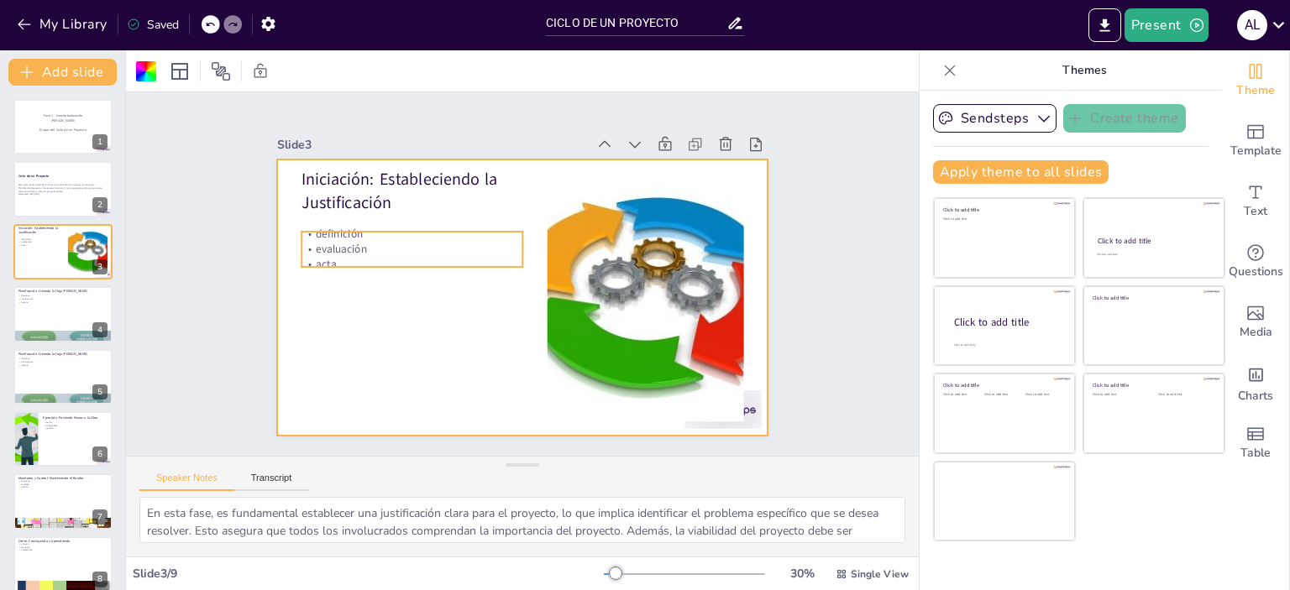
click at [359, 251] on p "acta" at bounding box center [414, 253] width 222 height 39
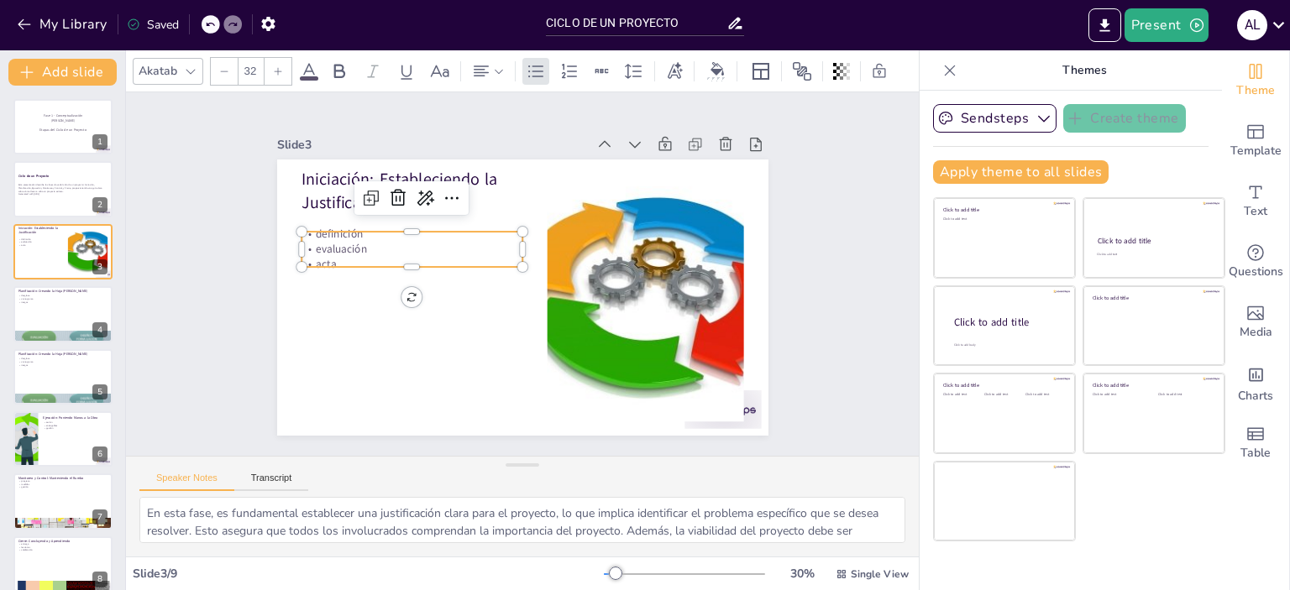
click at [370, 261] on div at bounding box center [411, 262] width 221 height 36
click at [370, 258] on p "acta" at bounding box center [413, 258] width 222 height 39
drag, startPoint x: 330, startPoint y: 262, endPoint x: 302, endPoint y: 231, distance: 41.6
click at [302, 231] on div "definición evaluación acta" at bounding box center [414, 243] width 224 height 69
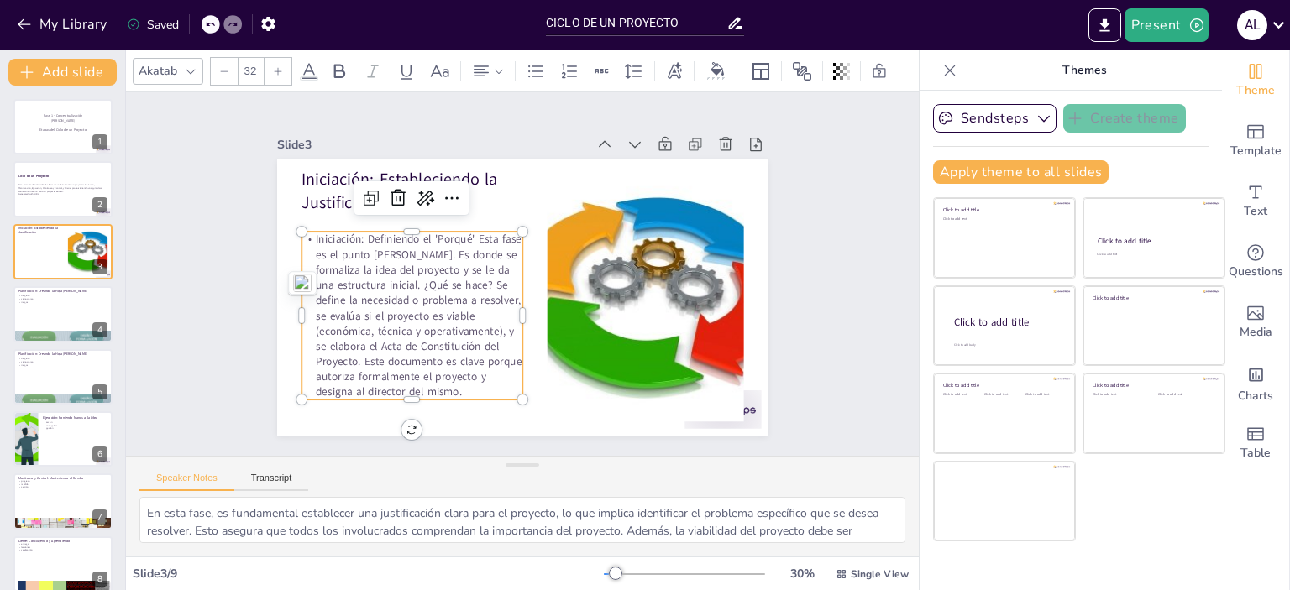
click at [463, 391] on p "Iniciación: Definiendo el 'Porqué' Esta fase es el punto [PERSON_NAME]. Es dond…" at bounding box center [409, 304] width 238 height 190
drag, startPoint x: 406, startPoint y: 235, endPoint x: 392, endPoint y: 235, distance: 13.4
click at [392, 235] on p "Iniciación: Definiendo el 'Porqué' Esta fase es el punto [PERSON_NAME]. Es dond…" at bounding box center [409, 304] width 238 height 191
drag, startPoint x: 460, startPoint y: 233, endPoint x: 294, endPoint y: 239, distance: 166.4
click at [294, 239] on p "Iniciación: Definiendo el 'Porqué' Esta fase es el punto [PERSON_NAME]. Es dond…" at bounding box center [409, 304] width 238 height 190
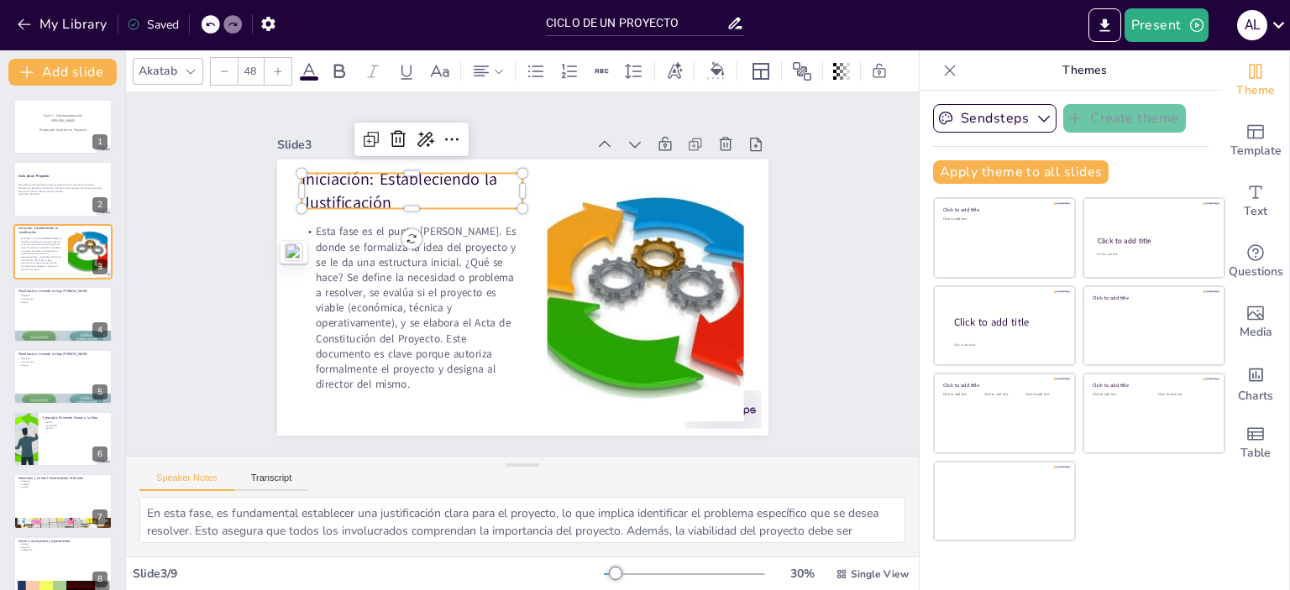
click at [495, 173] on p "Iniciación: Estableciendo la Justificación" at bounding box center [421, 179] width 224 height 69
click at [443, 190] on p "Iniciación: Estableciendo la Justificación" at bounding box center [421, 179] width 224 height 69
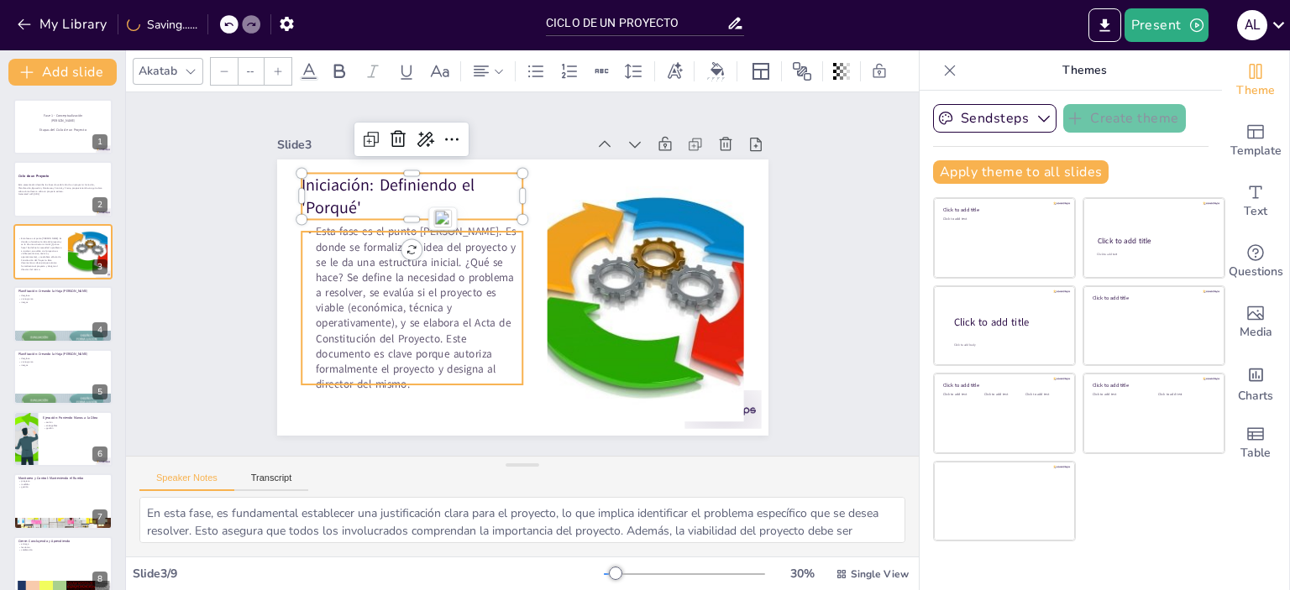
click at [481, 361] on p "Esta fase es el punto [PERSON_NAME]. Es donde se formaliza la idea del proyecto…" at bounding box center [411, 308] width 221 height 168
type input "32"
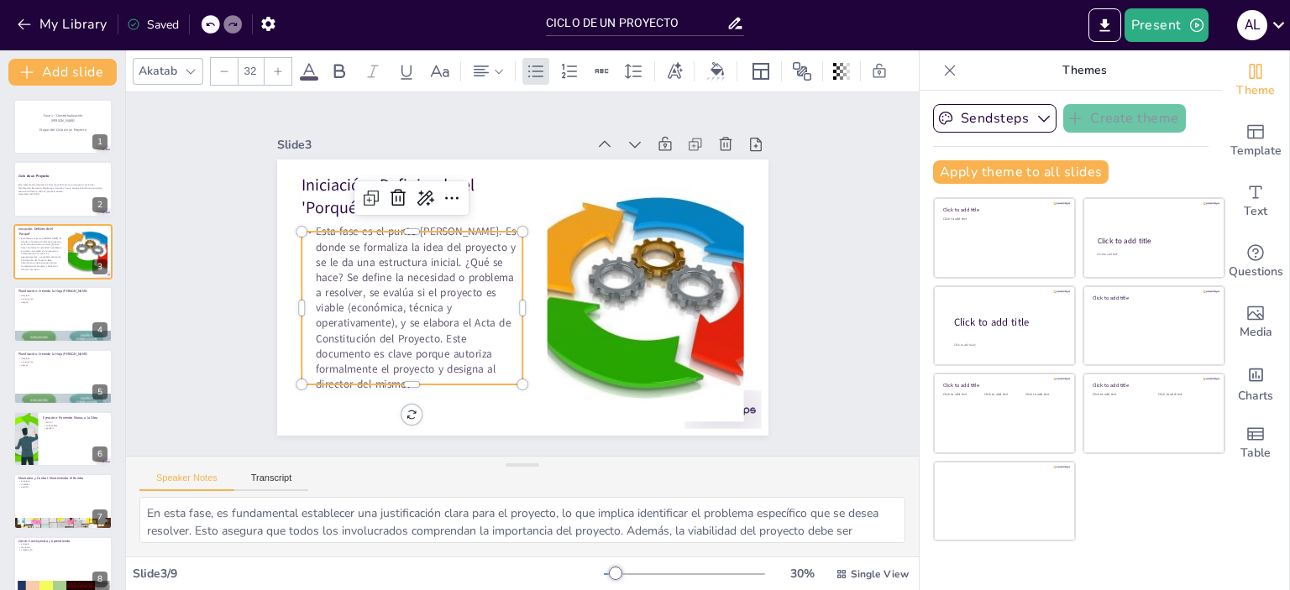
click at [305, 233] on p "Esta fase es el punto [PERSON_NAME]. Es donde se formaliza la idea del proyecto…" at bounding box center [410, 297] width 238 height 191
click at [537, 66] on icon at bounding box center [536, 71] width 20 height 20
click at [430, 290] on p "Esta fase es el punto [PERSON_NAME]. Es donde se formaliza la idea del proyecto…" at bounding box center [410, 297] width 238 height 191
click at [536, 61] on icon at bounding box center [536, 71] width 20 height 20
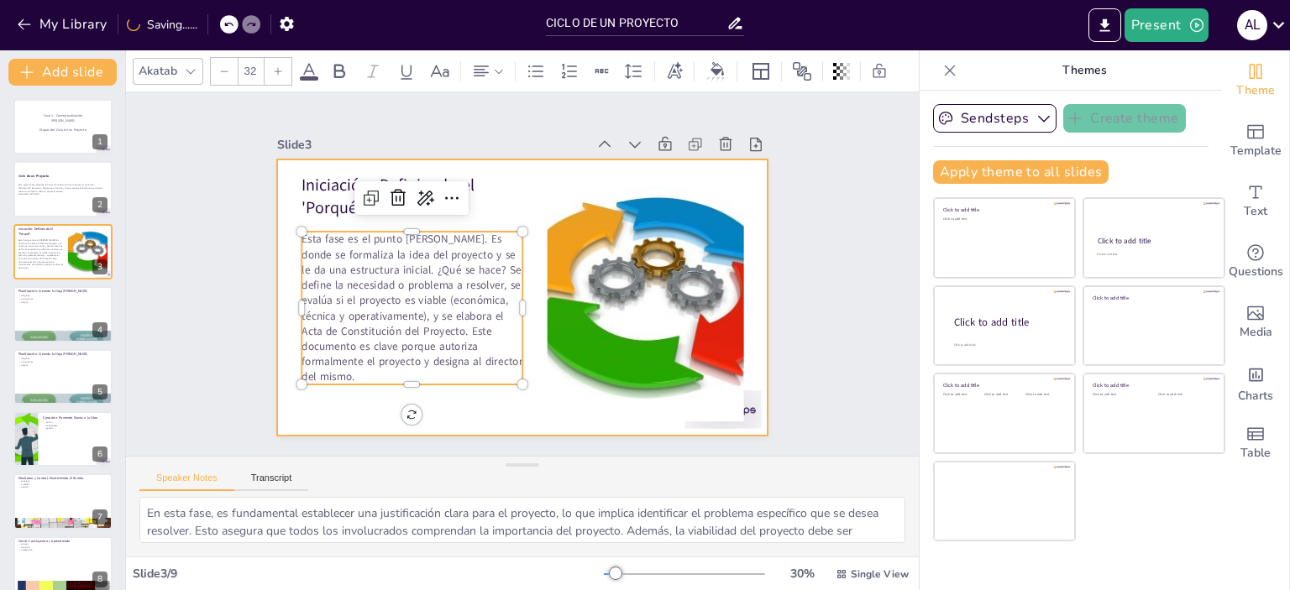
click at [484, 409] on div at bounding box center [519, 297] width 517 height 326
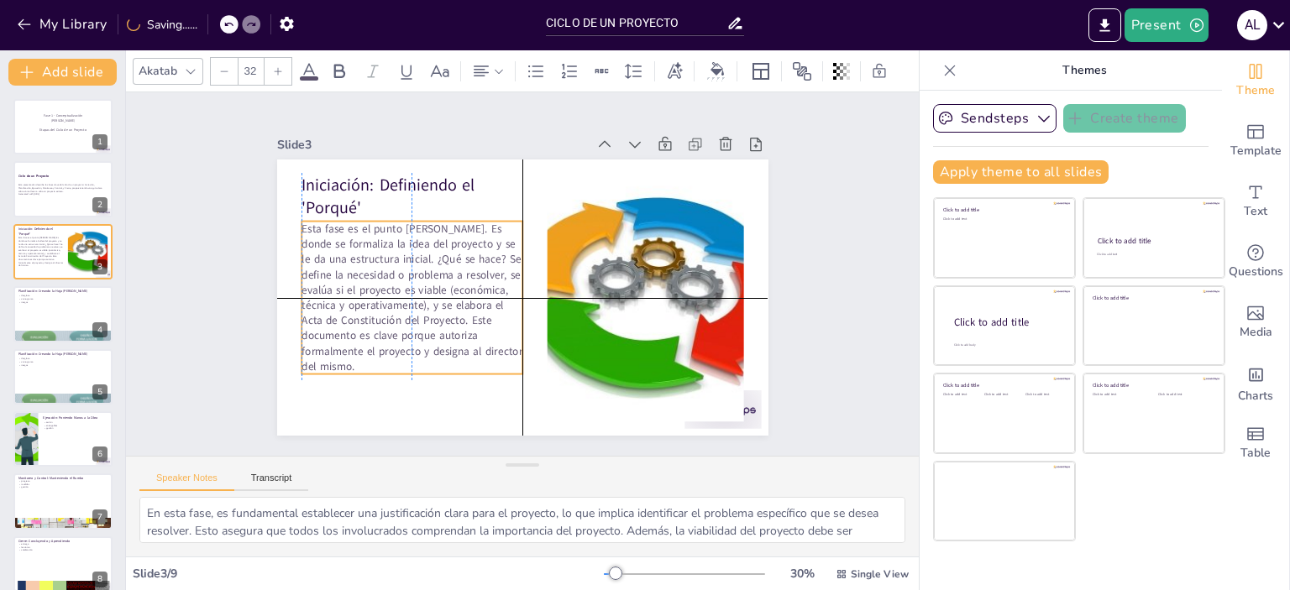
click at [429, 314] on p "Esta fase es el punto [PERSON_NAME]. Es donde se formaliza la idea del proyecto…" at bounding box center [410, 286] width 236 height 176
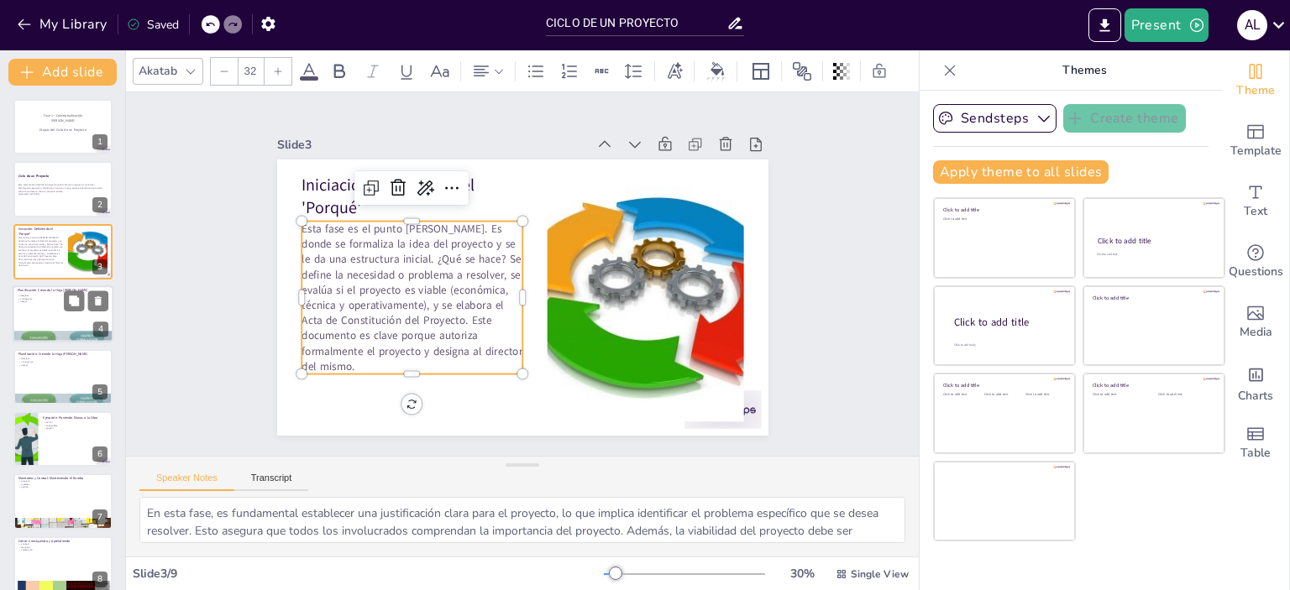
click at [47, 320] on div at bounding box center [63, 314] width 101 height 57
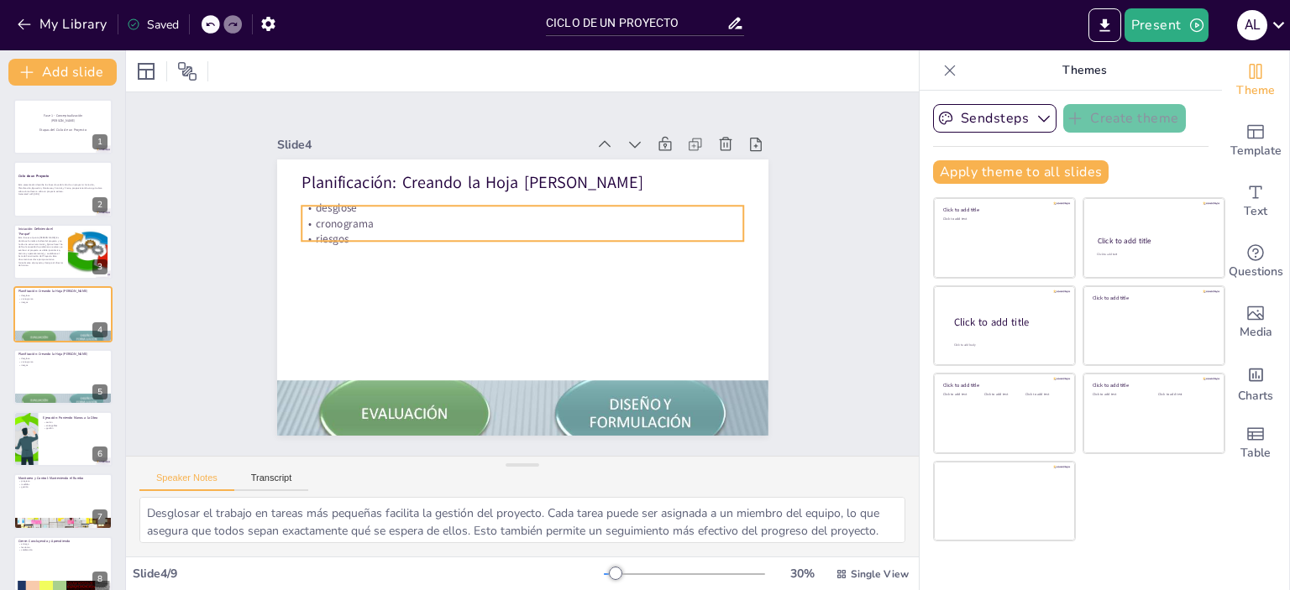
click at [370, 231] on p "riesgos" at bounding box center [526, 238] width 441 height 61
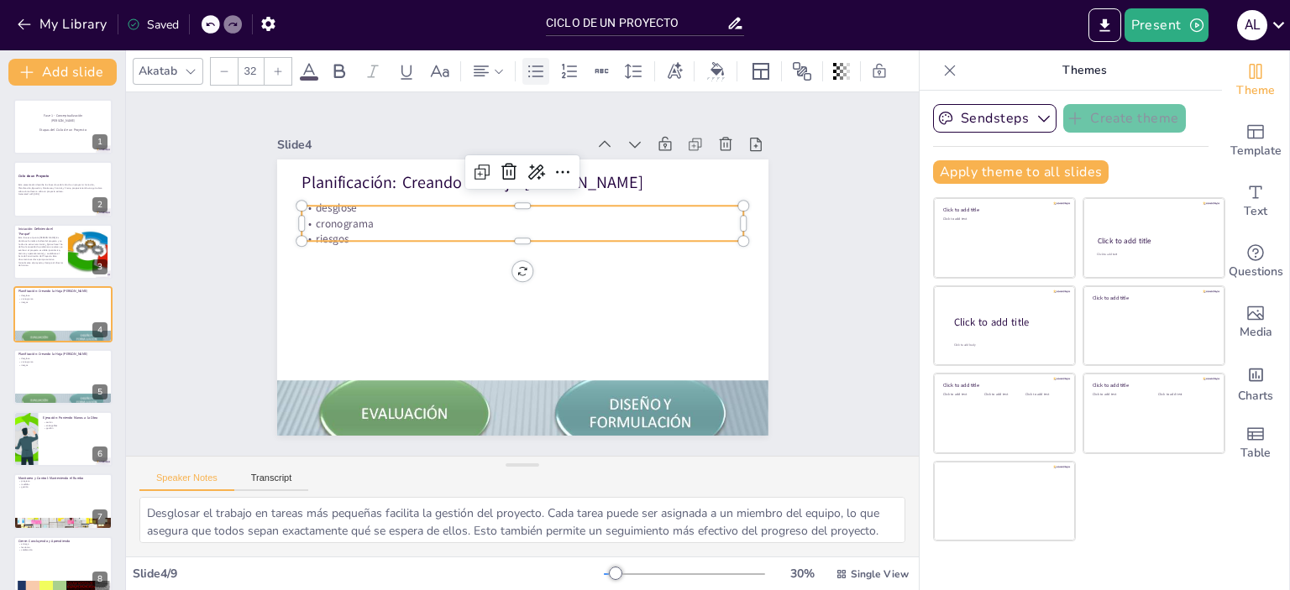
click at [533, 61] on icon at bounding box center [536, 71] width 20 height 20
click at [537, 61] on icon at bounding box center [536, 71] width 20 height 20
click at [344, 231] on p "riesgos" at bounding box center [522, 238] width 442 height 15
click at [344, 227] on p "riesgos" at bounding box center [526, 238] width 441 height 61
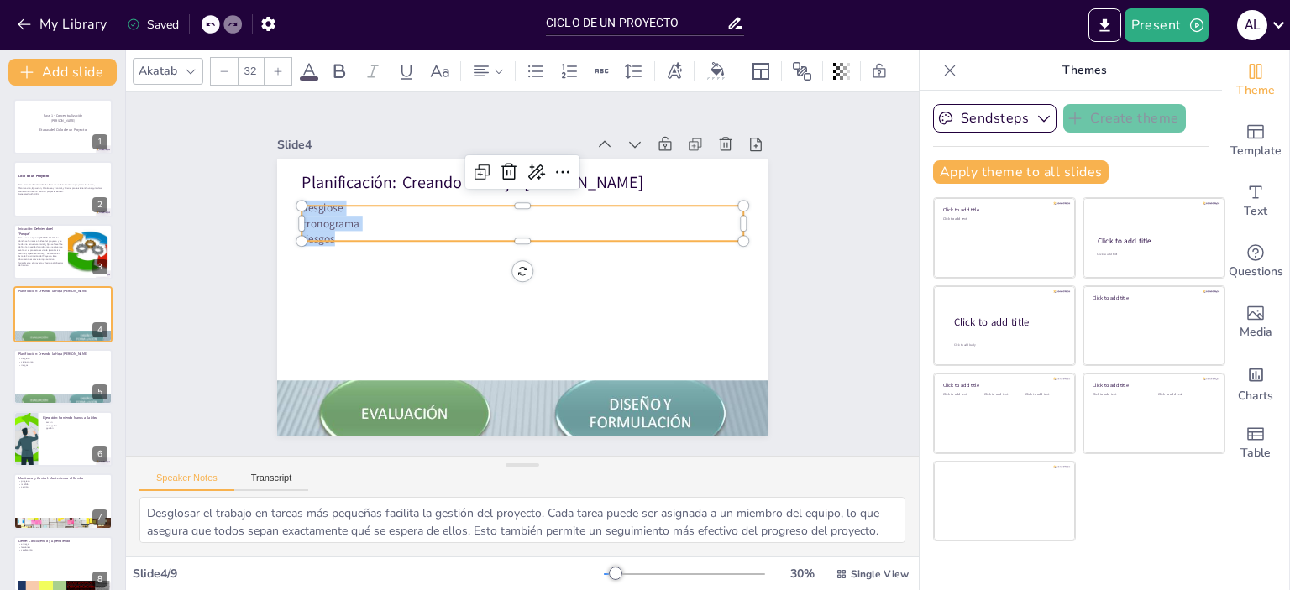
drag, startPoint x: 344, startPoint y: 227, endPoint x: 291, endPoint y: 203, distance: 57.9
click at [291, 203] on div "Planificación: Creando la Hoja [PERSON_NAME] desglose cronograma riesgos" at bounding box center [519, 297] width 517 height 326
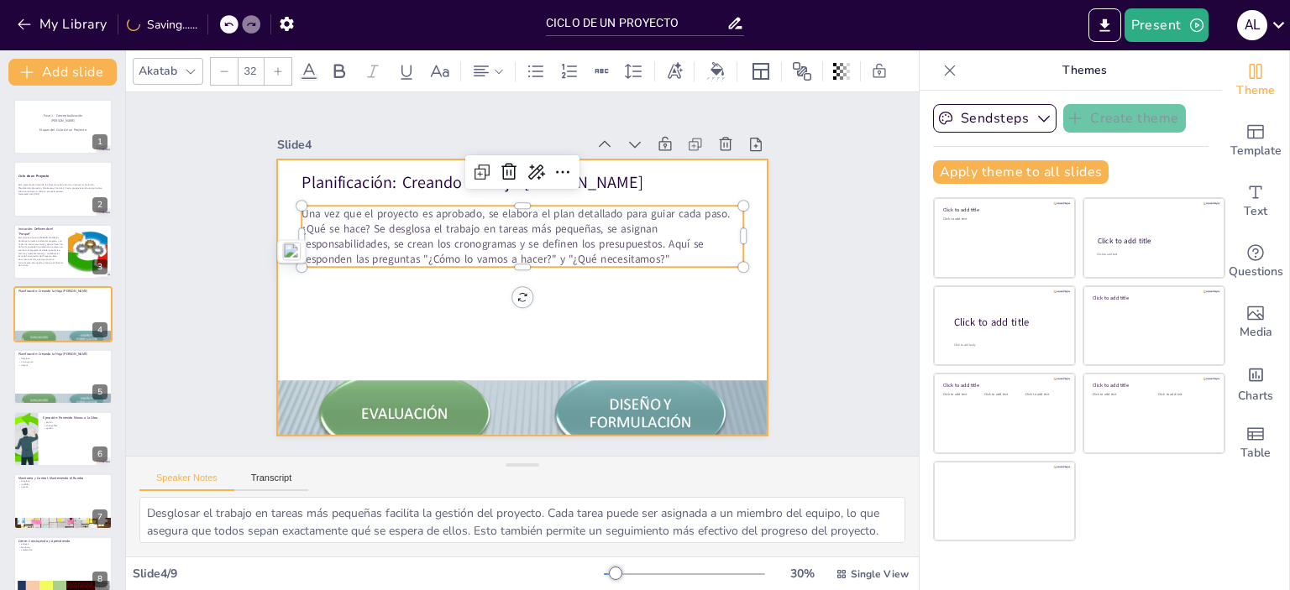
click at [455, 292] on div at bounding box center [519, 297] width 517 height 326
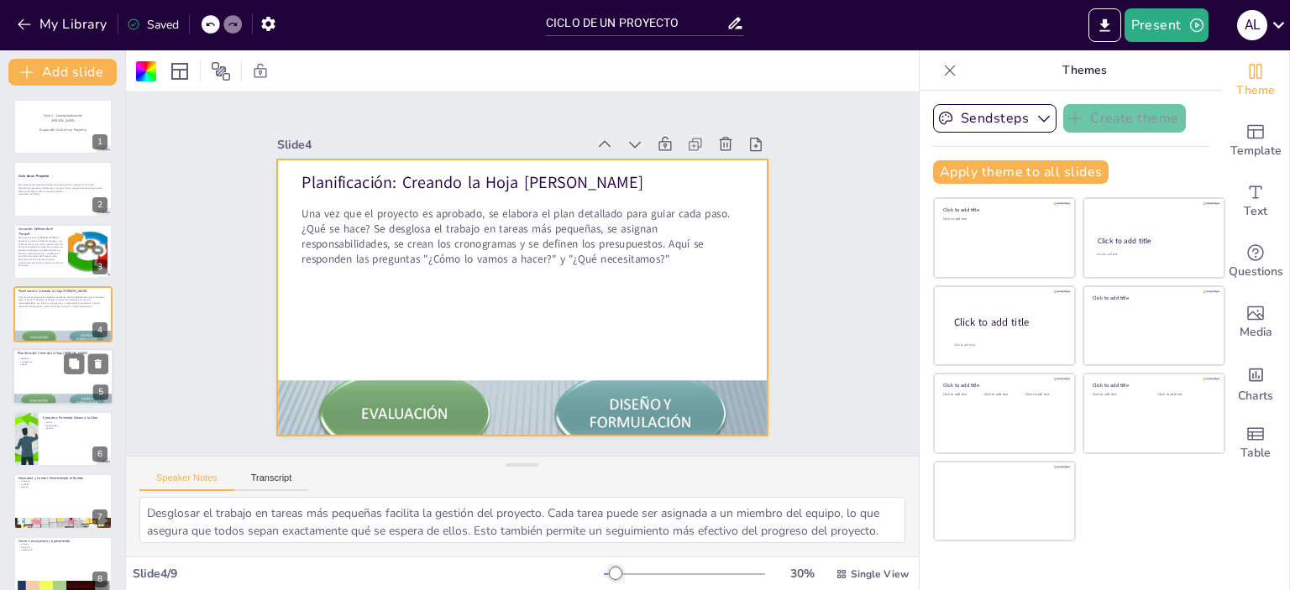
click at [50, 363] on p "riesgos" at bounding box center [63, 364] width 91 height 3
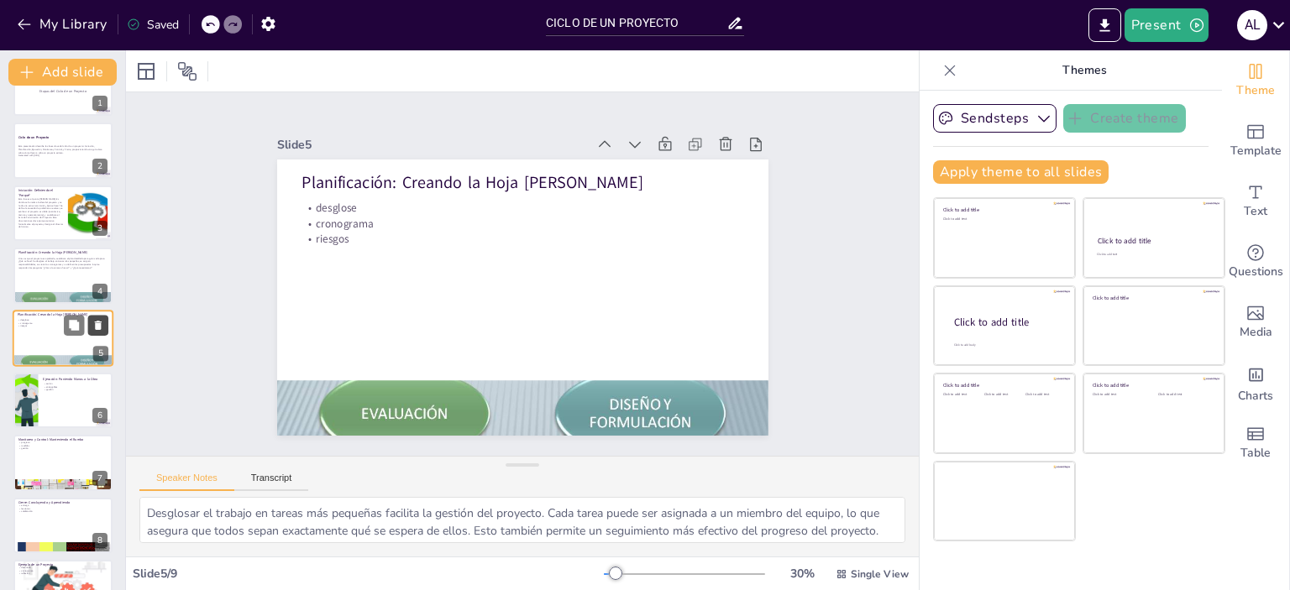
click at [88, 319] on button at bounding box center [98, 325] width 20 height 20
type textarea "La fase de ejecución se centra en llevar a cabo todas las tareas planificadas. …"
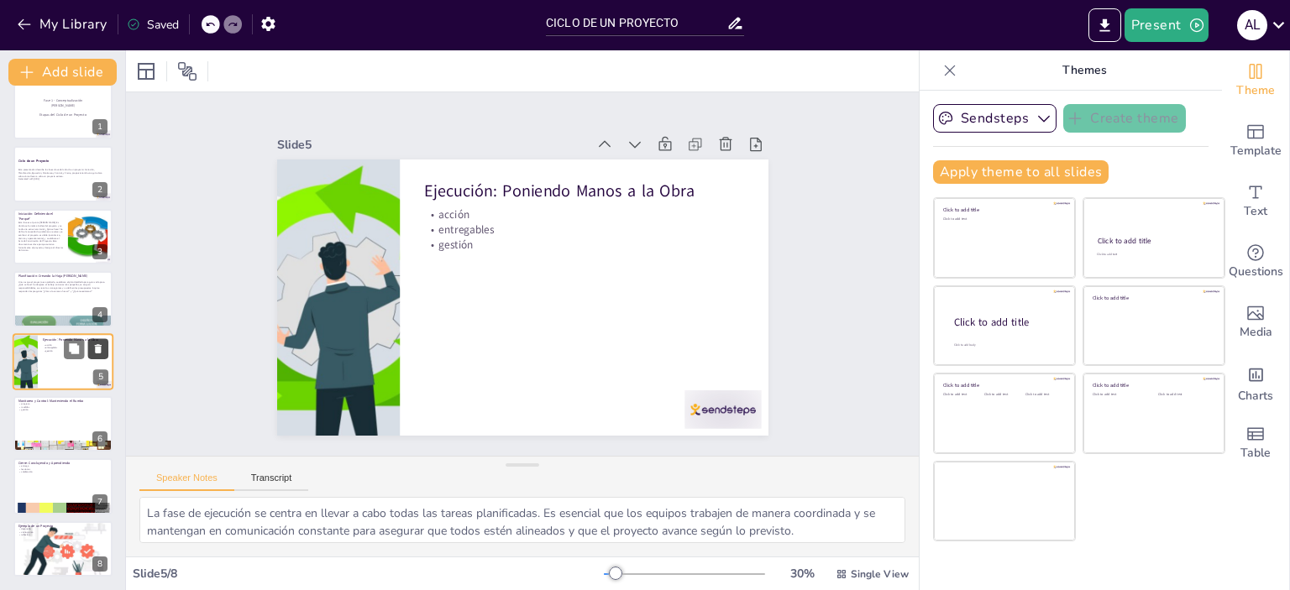
scroll to position [15, 0]
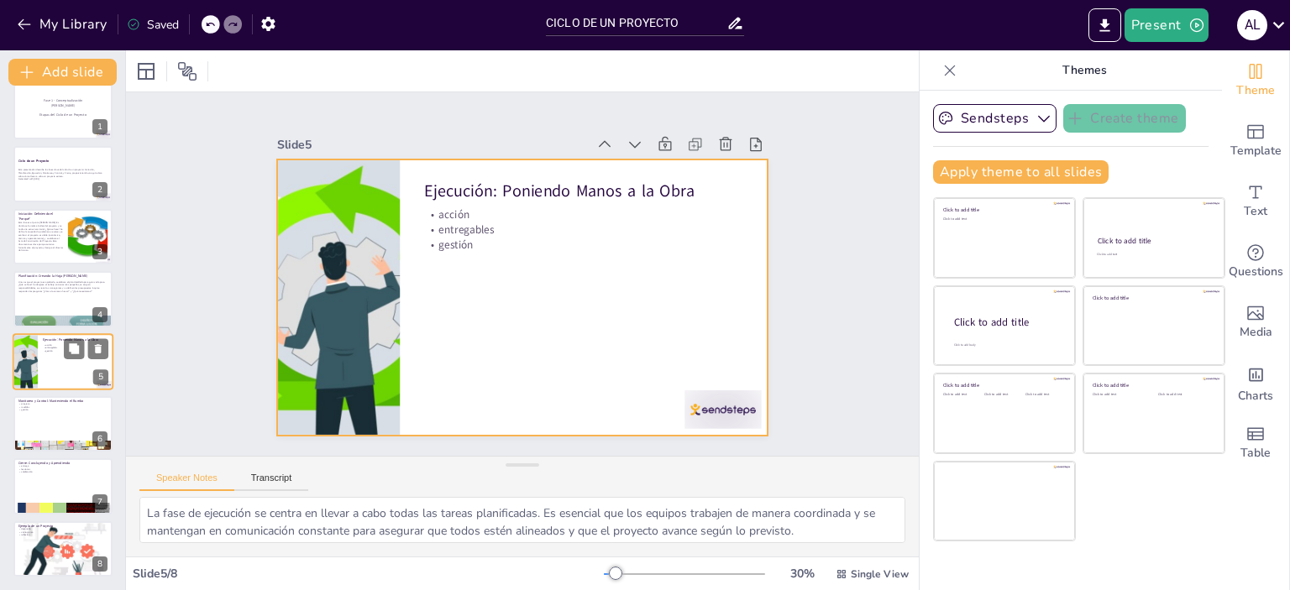
click at [55, 358] on div at bounding box center [63, 361] width 101 height 57
click at [459, 238] on p "gestión" at bounding box center [583, 245] width 319 height 15
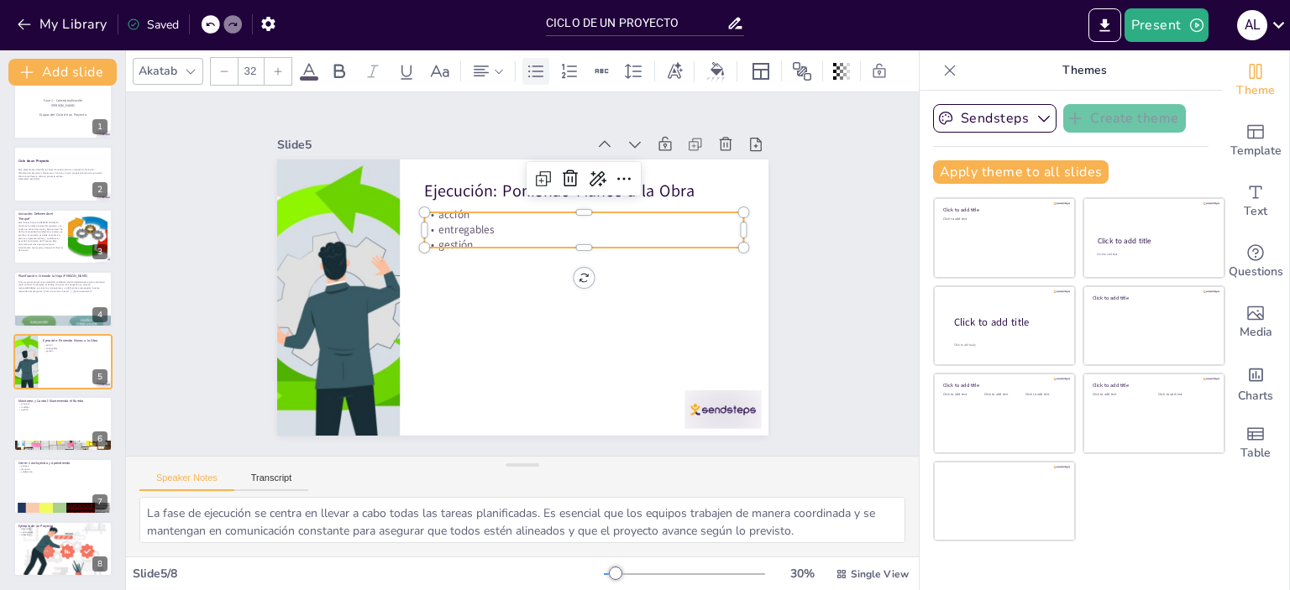
click at [534, 61] on icon at bounding box center [536, 71] width 20 height 20
click at [467, 235] on p "gestión" at bounding box center [586, 252] width 319 height 49
click at [440, 233] on p "gestión" at bounding box center [586, 252] width 319 height 49
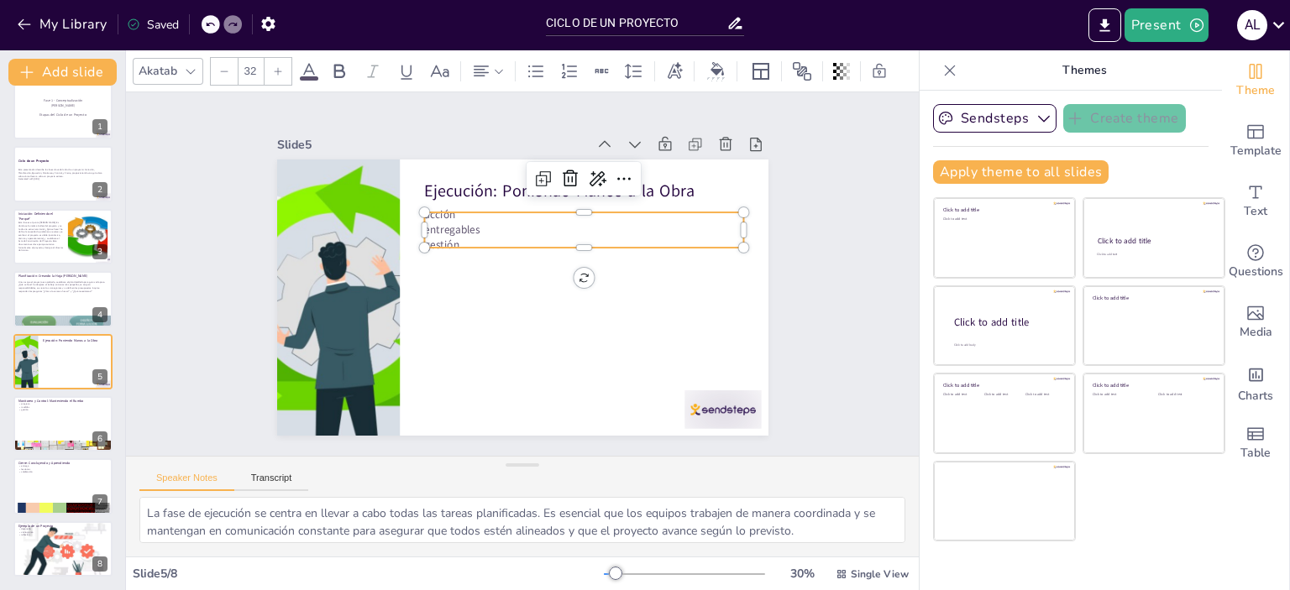
click at [440, 233] on p "gestión" at bounding box center [586, 252] width 319 height 49
drag, startPoint x: 448, startPoint y: 233, endPoint x: 406, endPoint y: 205, distance: 50.1
click at [406, 205] on div "Ejecución: Poniendo Manos a la Obra acción entregables gestión" at bounding box center [519, 297] width 517 height 326
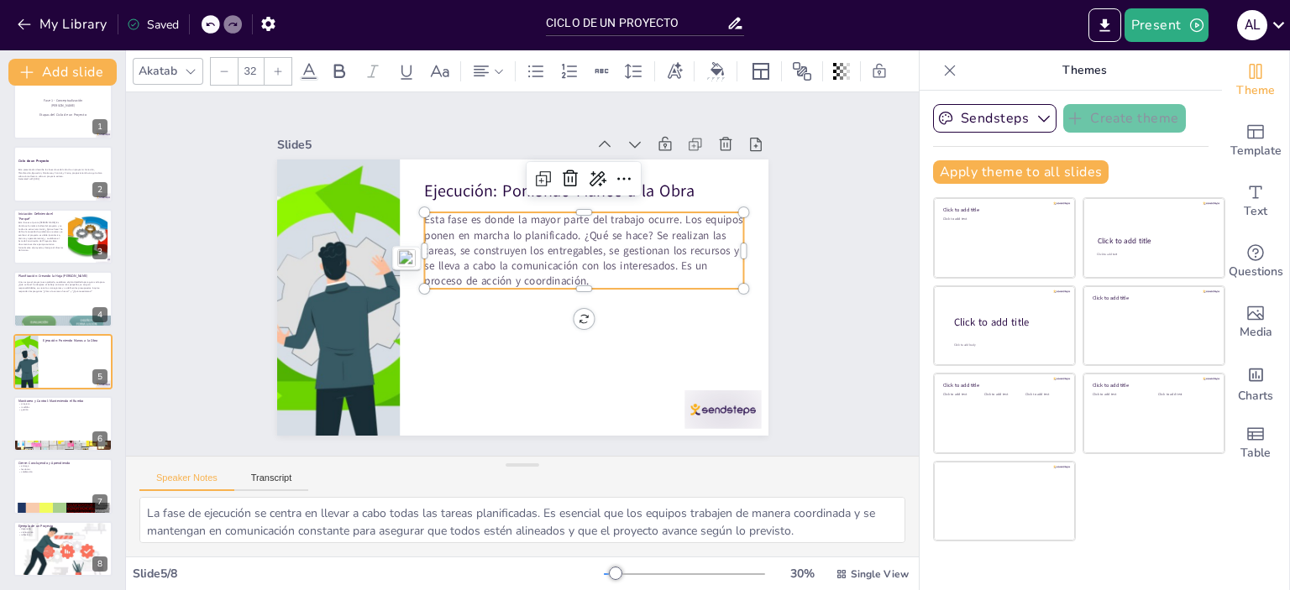
click at [602, 272] on p "Esta fase es donde la mayor parte del trabajo ocurre. Los equipos ponen en marc…" at bounding box center [586, 256] width 326 height 109
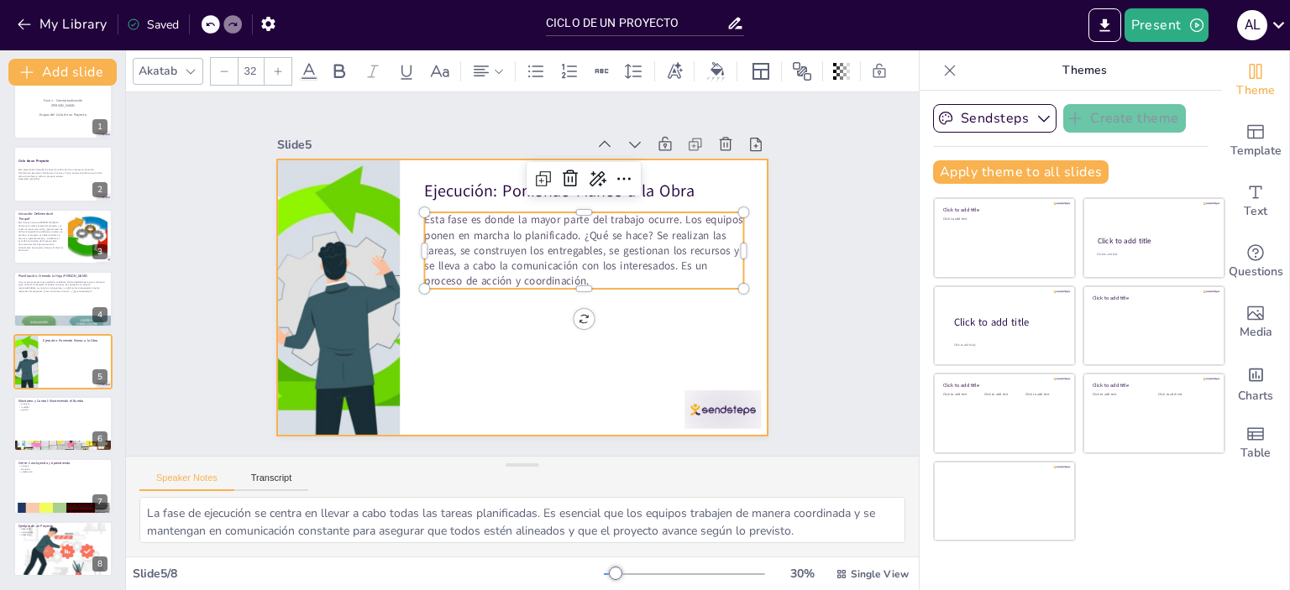
click at [652, 333] on div at bounding box center [519, 297] width 517 height 326
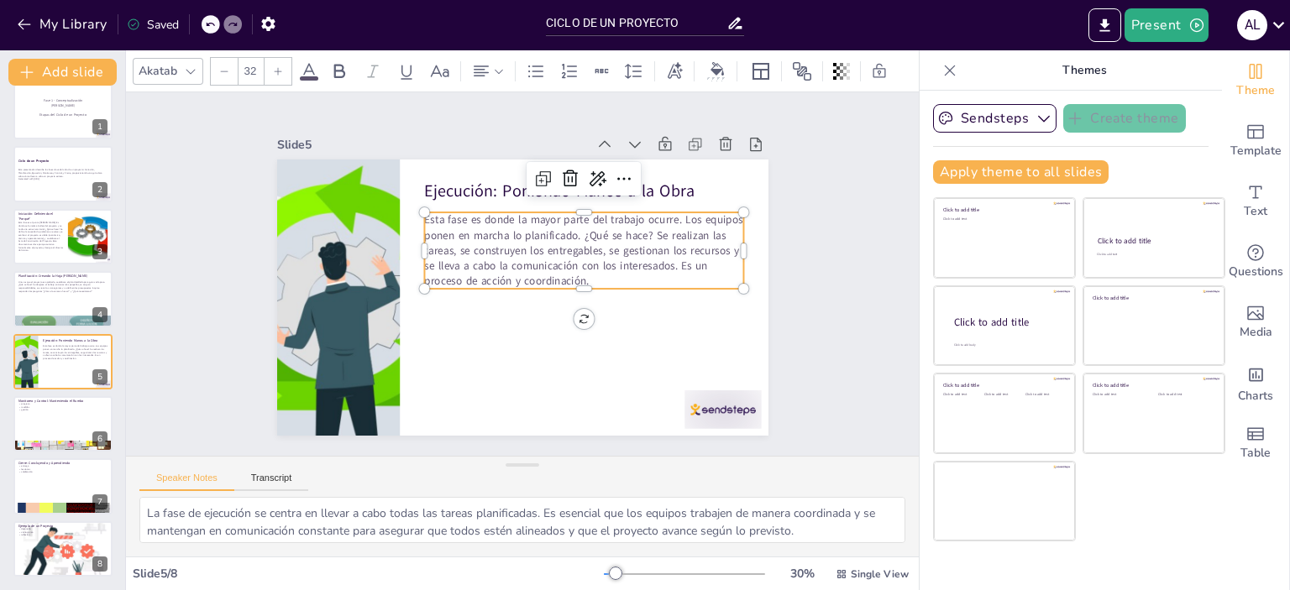
click at [569, 227] on p "Esta fase es donde la mayor parte del trabajo ocurre. Los equipos ponen en marc…" at bounding box center [545, 335] width 76 height 319
click at [564, 230] on p "Esta fase es donde la mayor parte del trabajo ocurre. Los equipos ponen en marc…" at bounding box center [586, 256] width 326 height 109
click at [568, 230] on p "Esta fase es donde la mayor parte del trabajo ocurre. Los equipos ponen en marc…" at bounding box center [586, 256] width 326 height 109
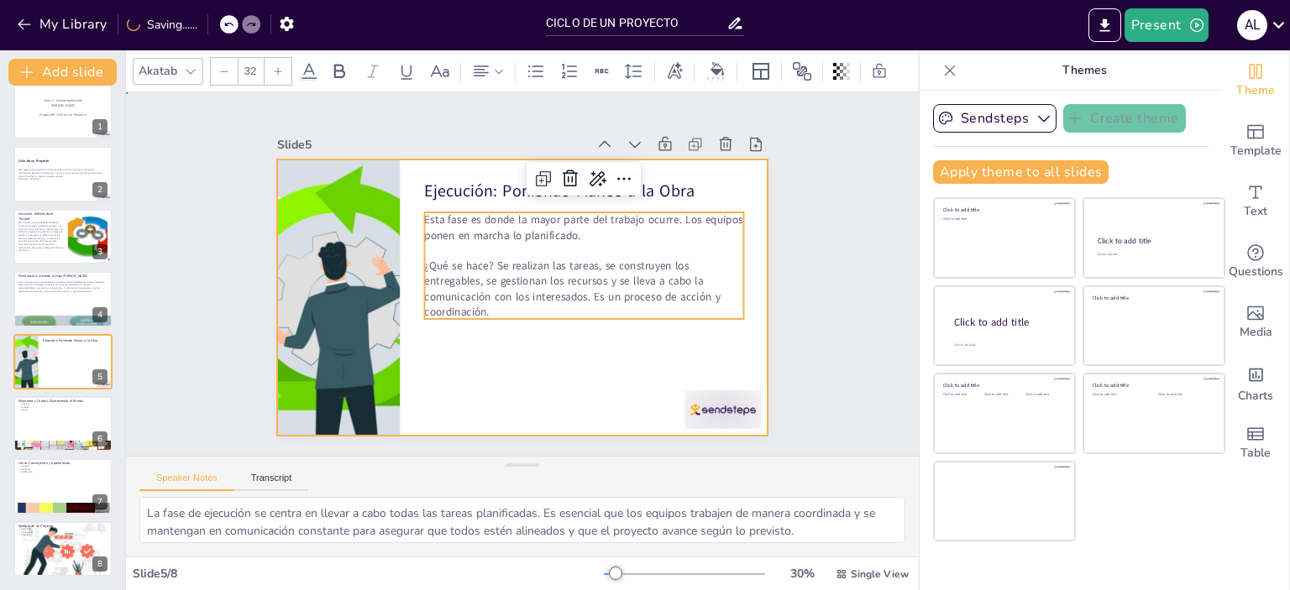
click at [514, 382] on div at bounding box center [518, 297] width 538 height 372
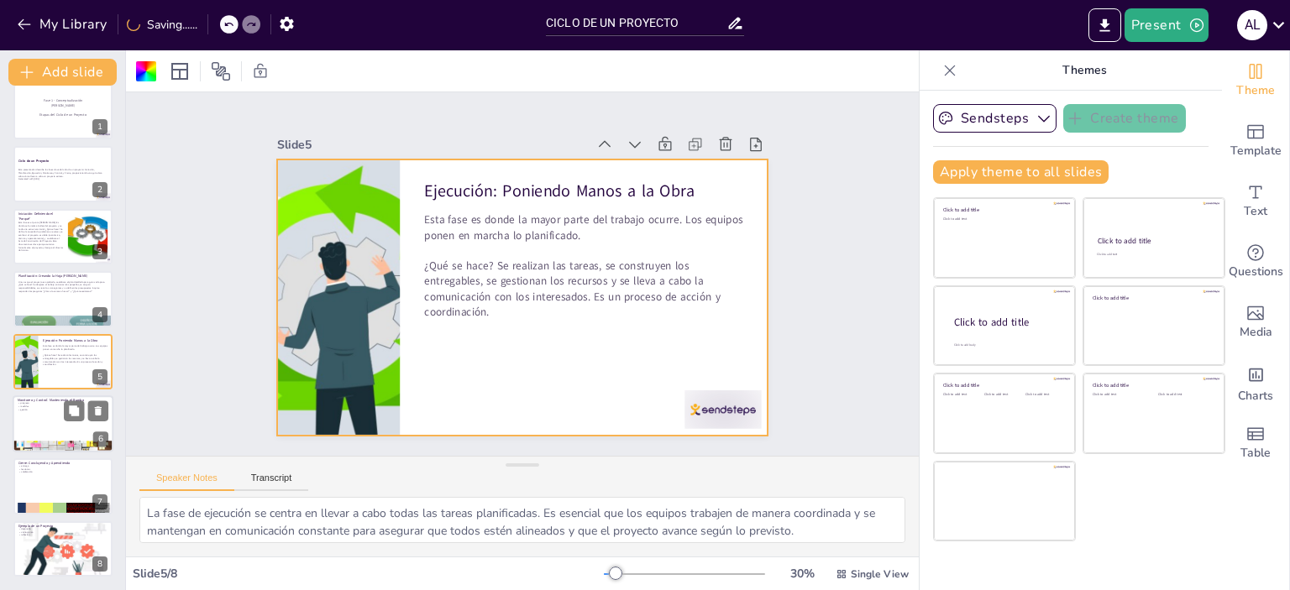
click at [54, 417] on div at bounding box center [63, 424] width 101 height 57
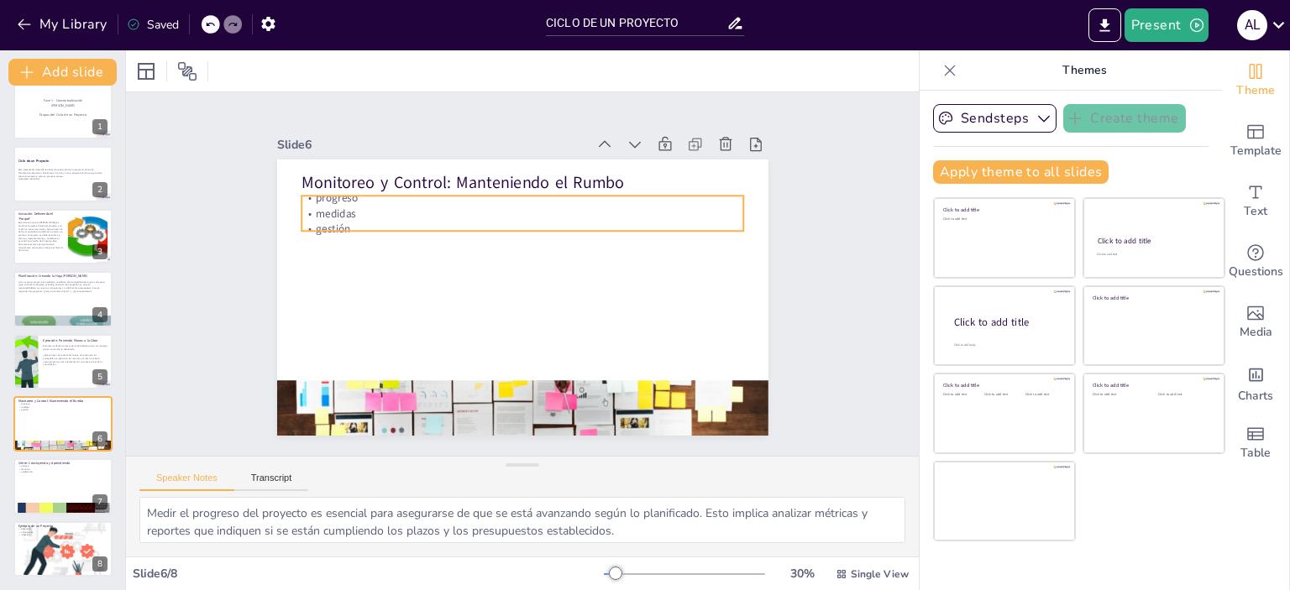
click at [332, 201] on p "medidas" at bounding box center [528, 213] width 441 height 61
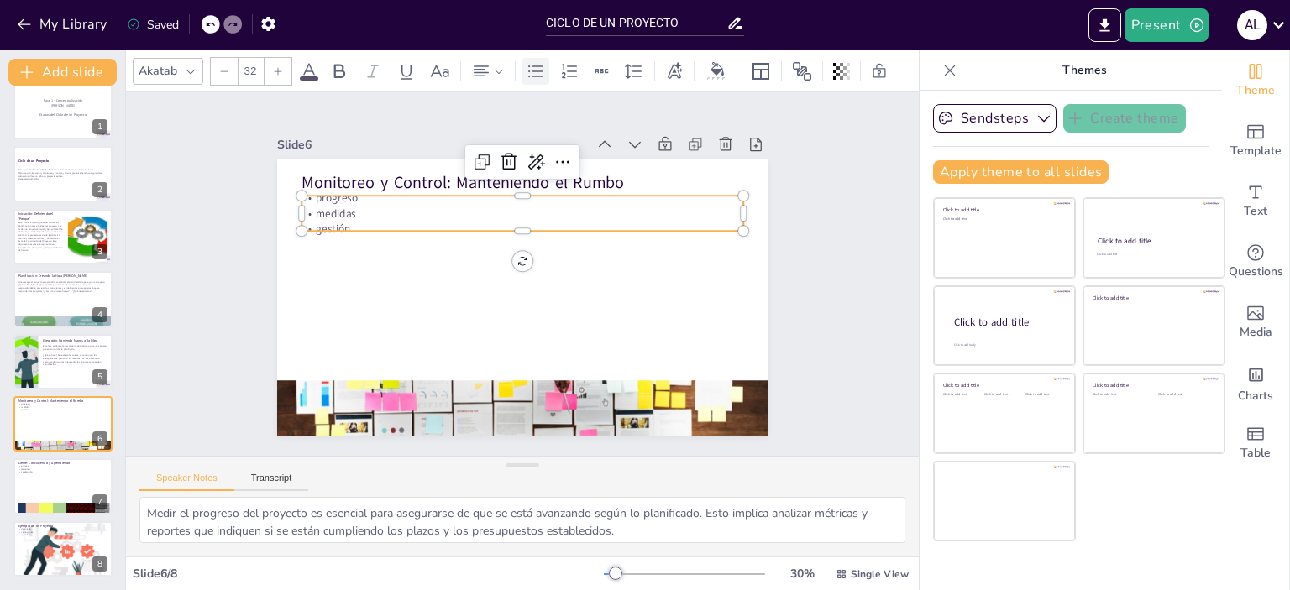
click at [535, 61] on icon at bounding box center [536, 71] width 20 height 20
click at [338, 212] on p "medidas" at bounding box center [528, 213] width 441 height 61
click at [513, 218] on p "gestión" at bounding box center [566, 265] width 107 height 436
click at [323, 218] on p "gestión" at bounding box center [527, 228] width 441 height 61
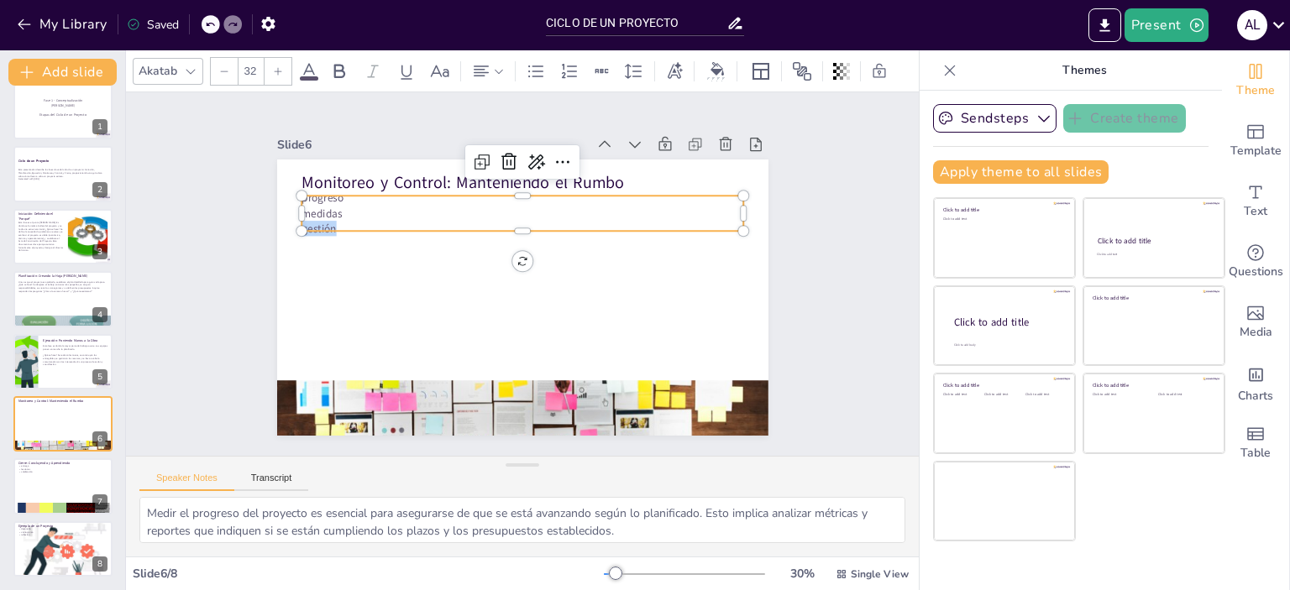
click at [323, 218] on p "gestión" at bounding box center [527, 228] width 441 height 61
click at [326, 220] on p "gestión" at bounding box center [527, 228] width 441 height 61
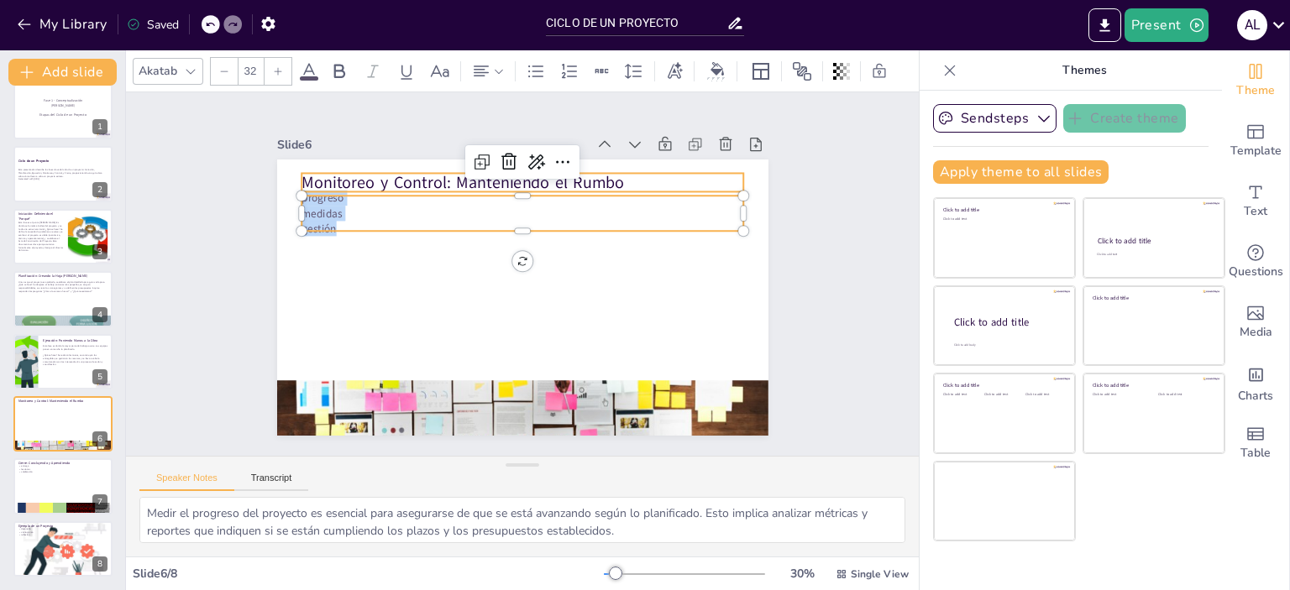
drag, startPoint x: 326, startPoint y: 220, endPoint x: 288, endPoint y: 176, distance: 58.4
click at [288, 176] on div "Monitoreo y Control: Manteniendo el Rumbo progreso medidas gestión" at bounding box center [522, 298] width 491 height 276
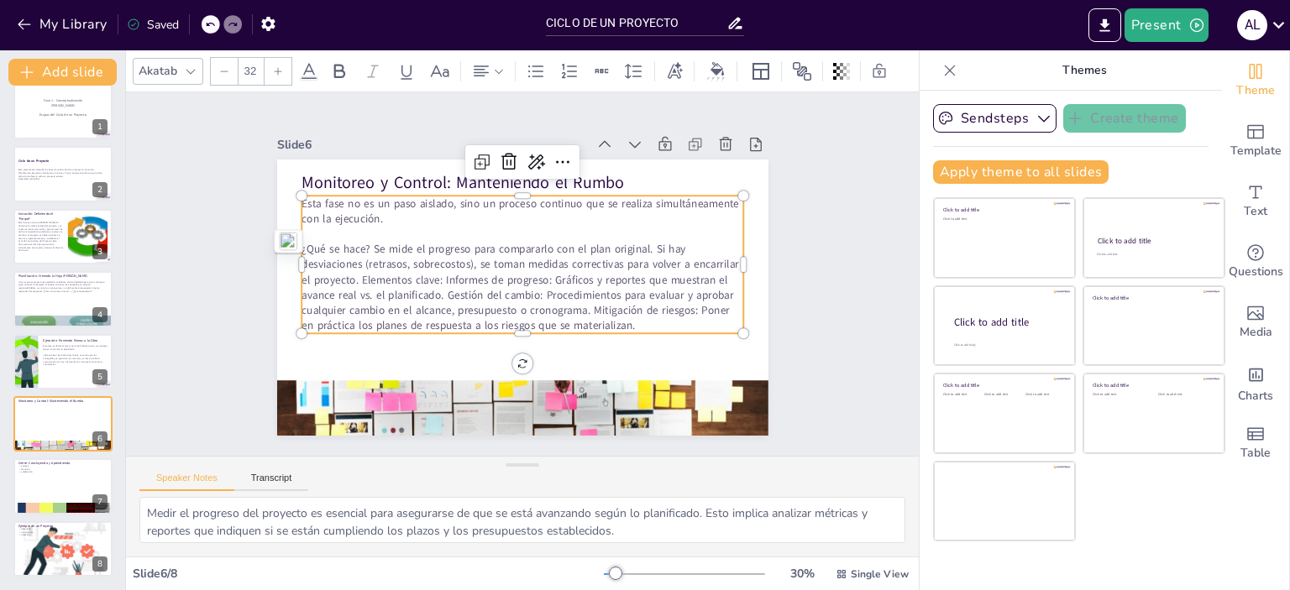
drag, startPoint x: 625, startPoint y: 312, endPoint x: 291, endPoint y: 244, distance: 340.9
click at [291, 244] on body "My Library Saved CICLO DE UN PROYECTO Present A L Document fonts Akatab Recentl…" at bounding box center [645, 295] width 1290 height 590
click at [296, 243] on p "¿Qué se hace? Se mide el progreso para compararlo con el plan original. Si hay …" at bounding box center [520, 288] width 449 height 138
click at [531, 61] on icon at bounding box center [536, 71] width 20 height 20
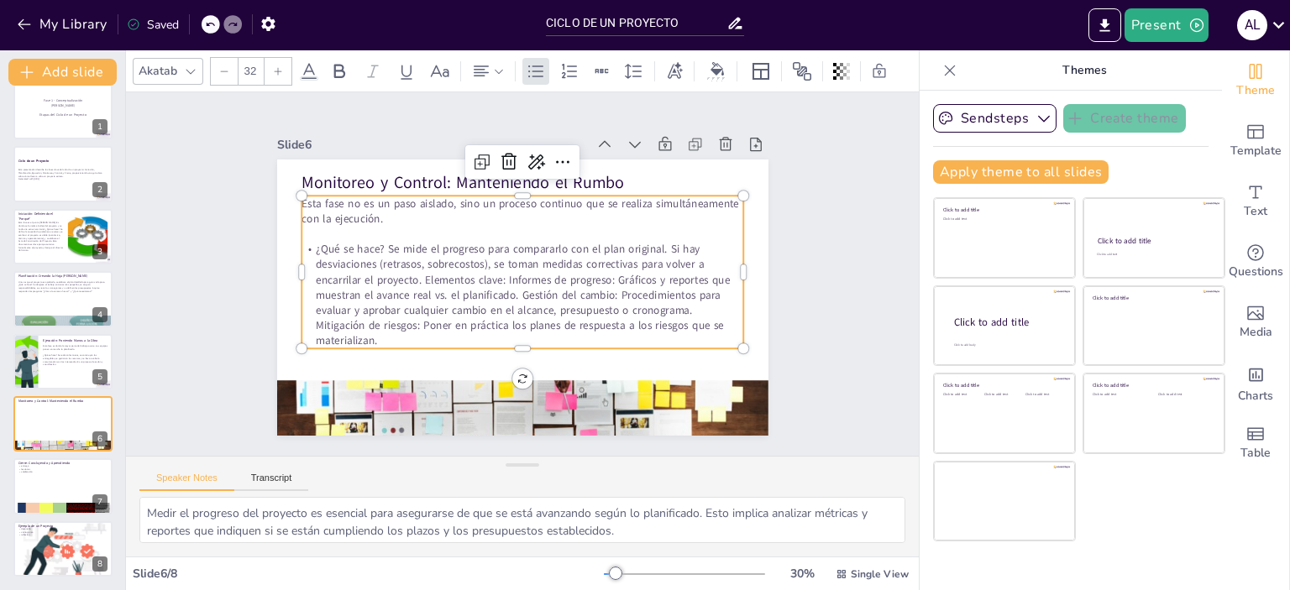
click at [410, 278] on p "¿Qué se hace? Se mide el progreso para compararlo con el plan original. Si hay …" at bounding box center [520, 295] width 451 height 152
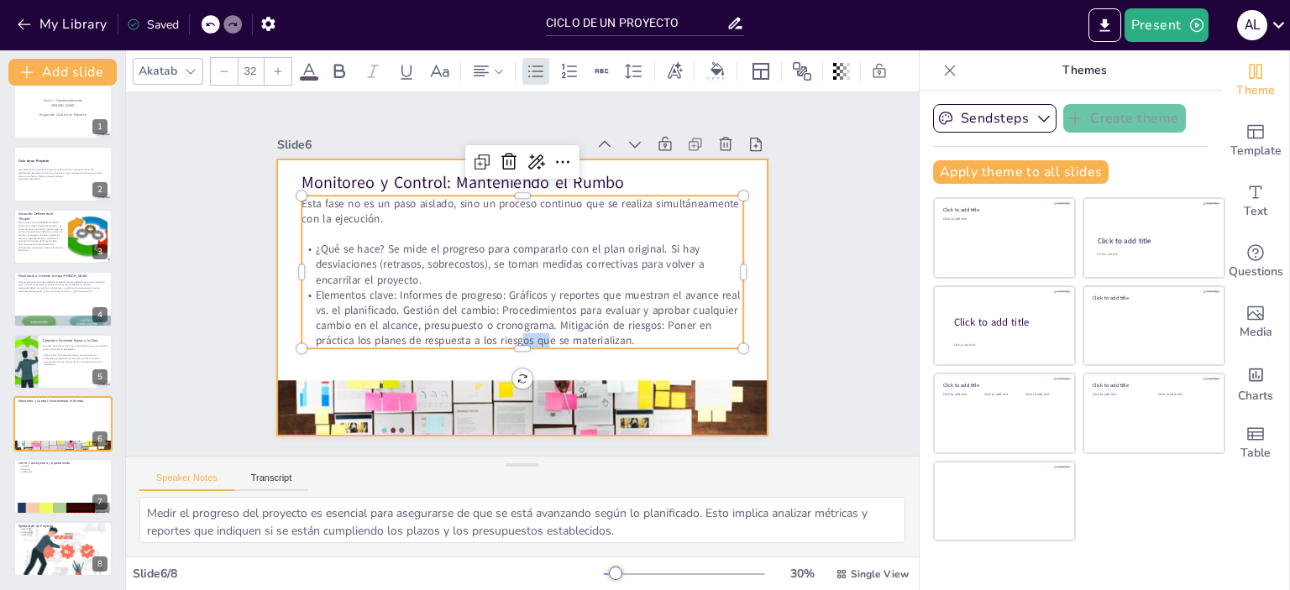
drag, startPoint x: 509, startPoint y: 339, endPoint x: 509, endPoint y: 356, distance: 16.8
click at [509, 356] on div "Monitoreo y Control: Manteniendo el Rumbo Esta fase no es un paso aislado, sino…" at bounding box center [519, 297] width 517 height 326
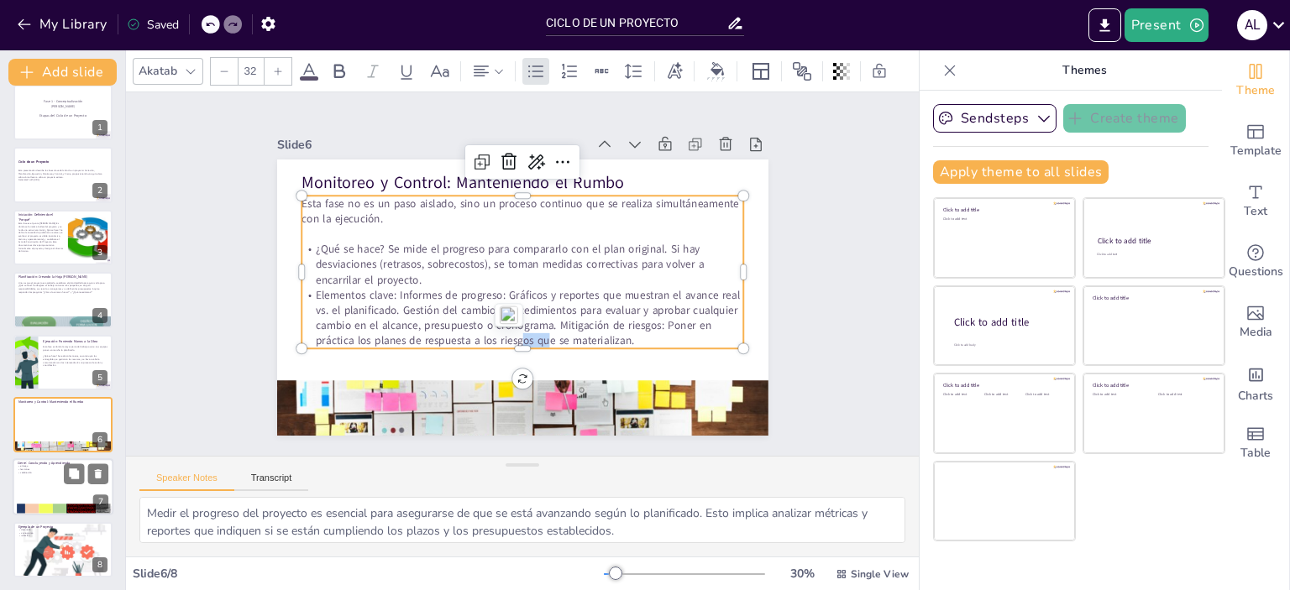
click at [34, 482] on div at bounding box center [63, 487] width 101 height 57
type textarea "La entrega final de productos es un momento crucial en el cierre de un proyecto…"
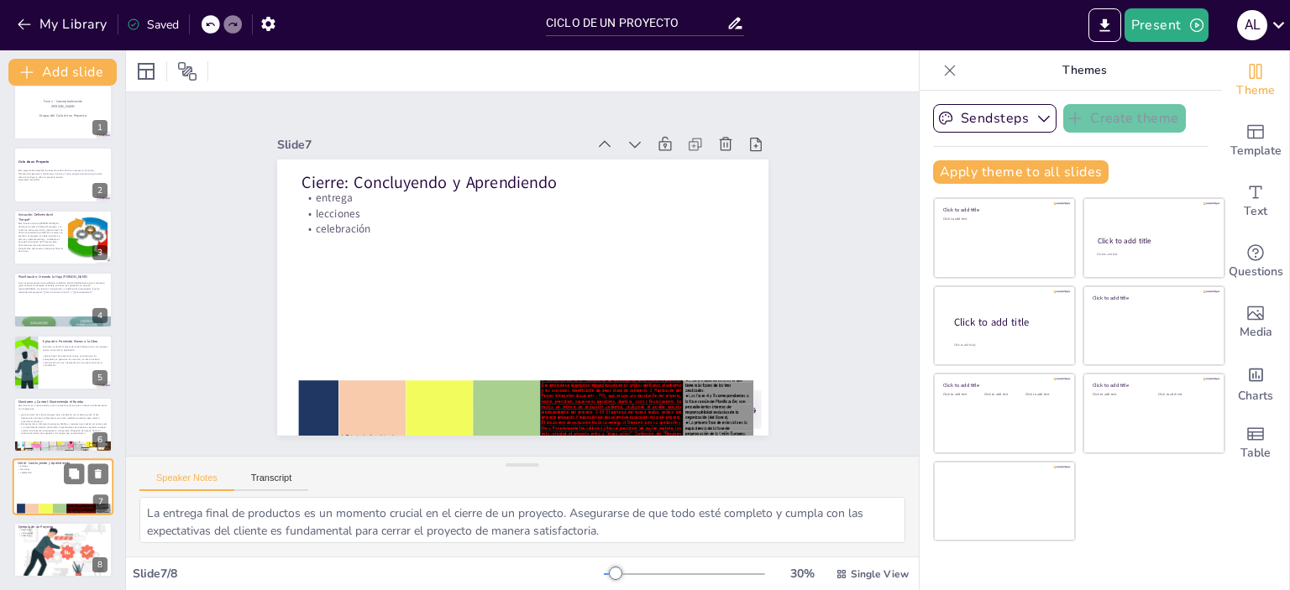
scroll to position [15, 0]
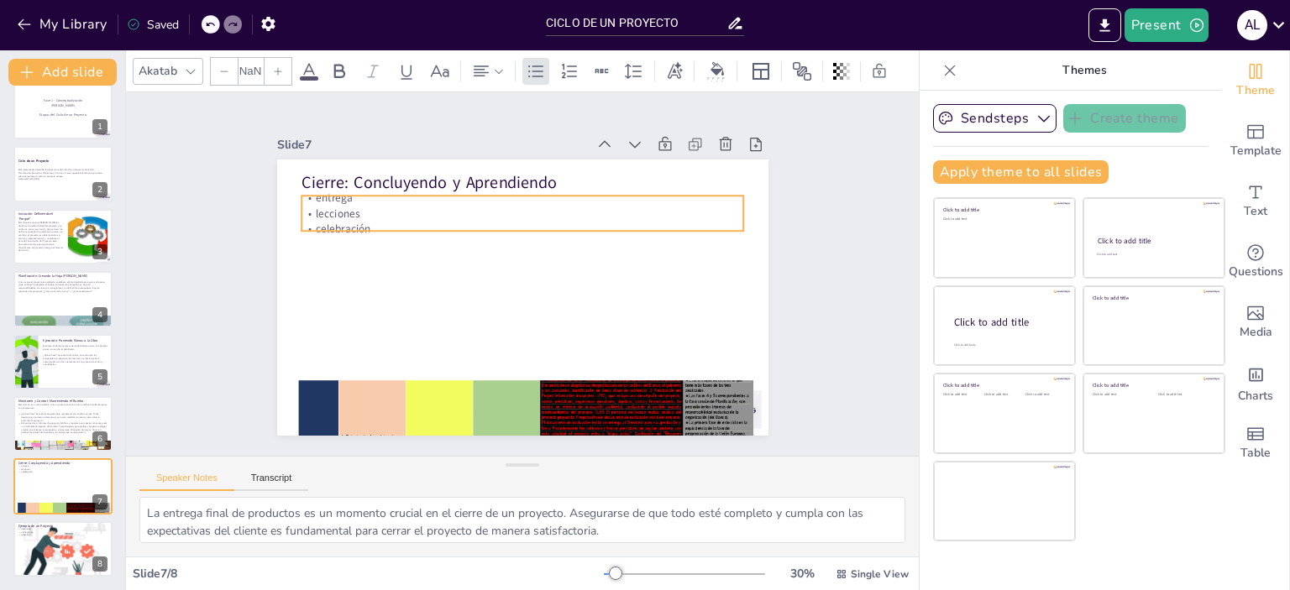
click at [333, 199] on p "lecciones" at bounding box center [528, 213] width 441 height 61
type input "32"
click at [366, 218] on p "celebración" at bounding box center [527, 228] width 441 height 61
click at [366, 221] on p "celebración" at bounding box center [522, 228] width 442 height 15
drag, startPoint x: 366, startPoint y: 218, endPoint x: 299, endPoint y: 197, distance: 70.4
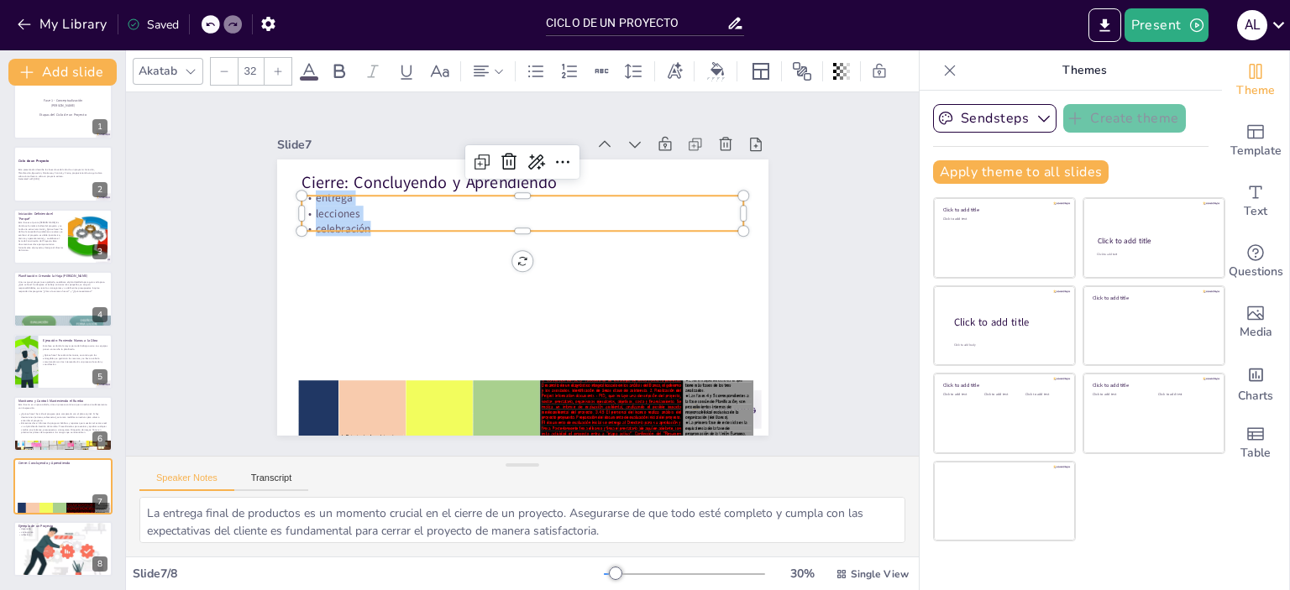
click at [301, 197] on div "entrega lecciones celebración" at bounding box center [522, 214] width 442 height 46
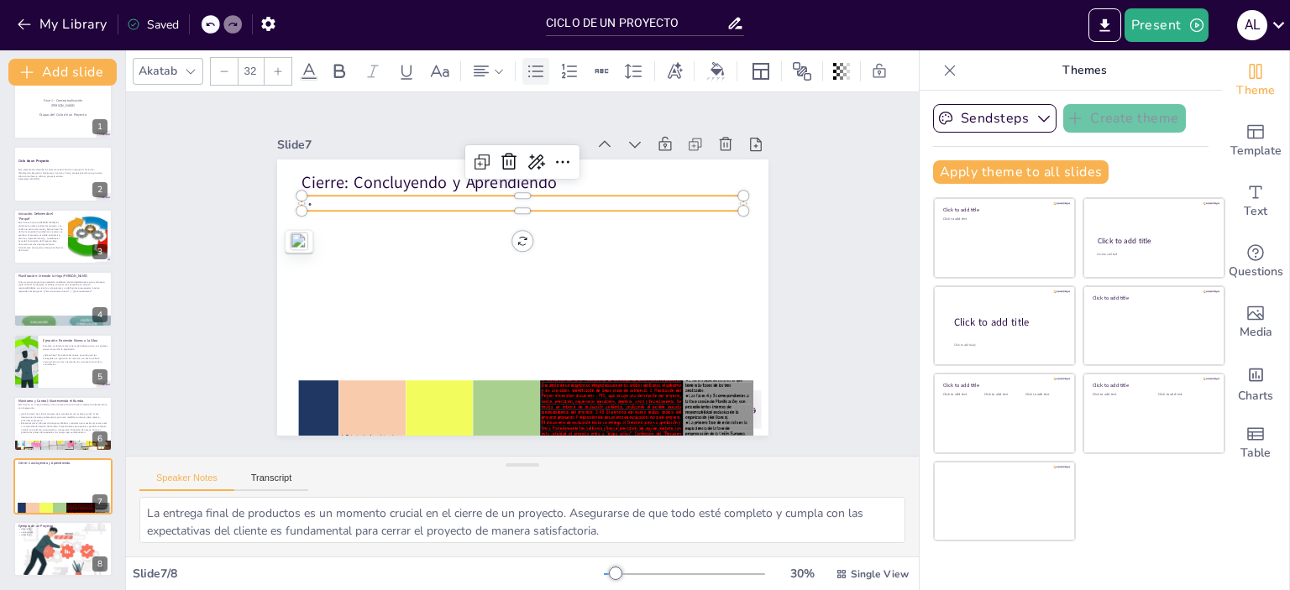
click at [537, 65] on icon at bounding box center [535, 71] width 15 height 12
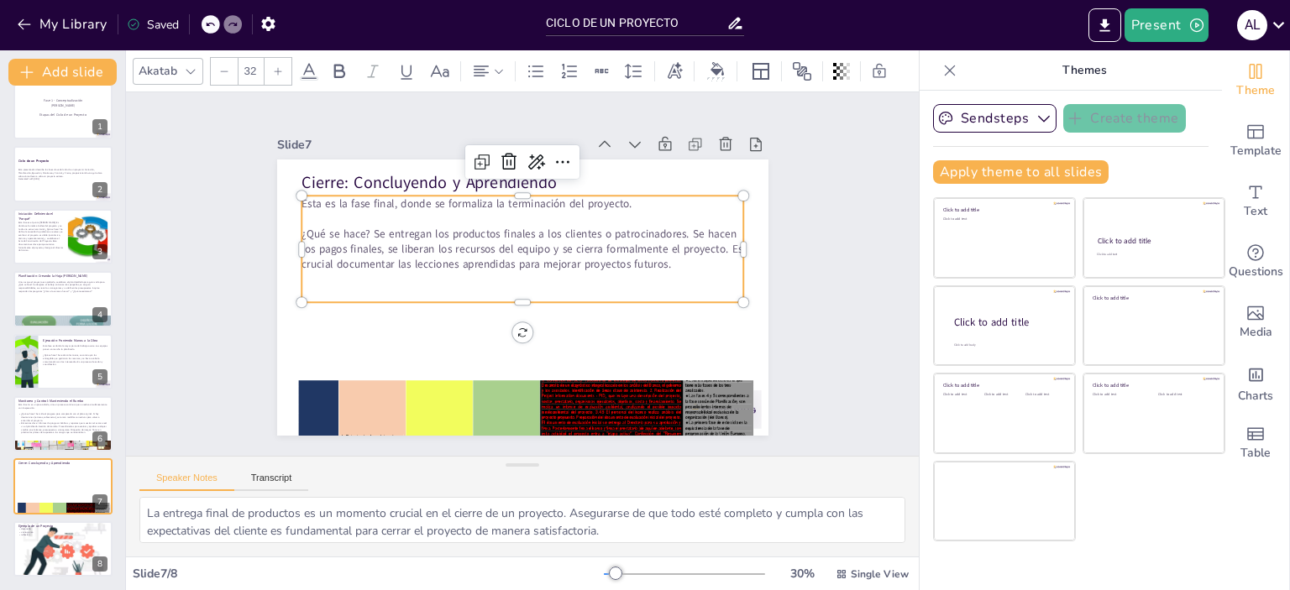
click at [424, 288] on p at bounding box center [522, 294] width 442 height 15
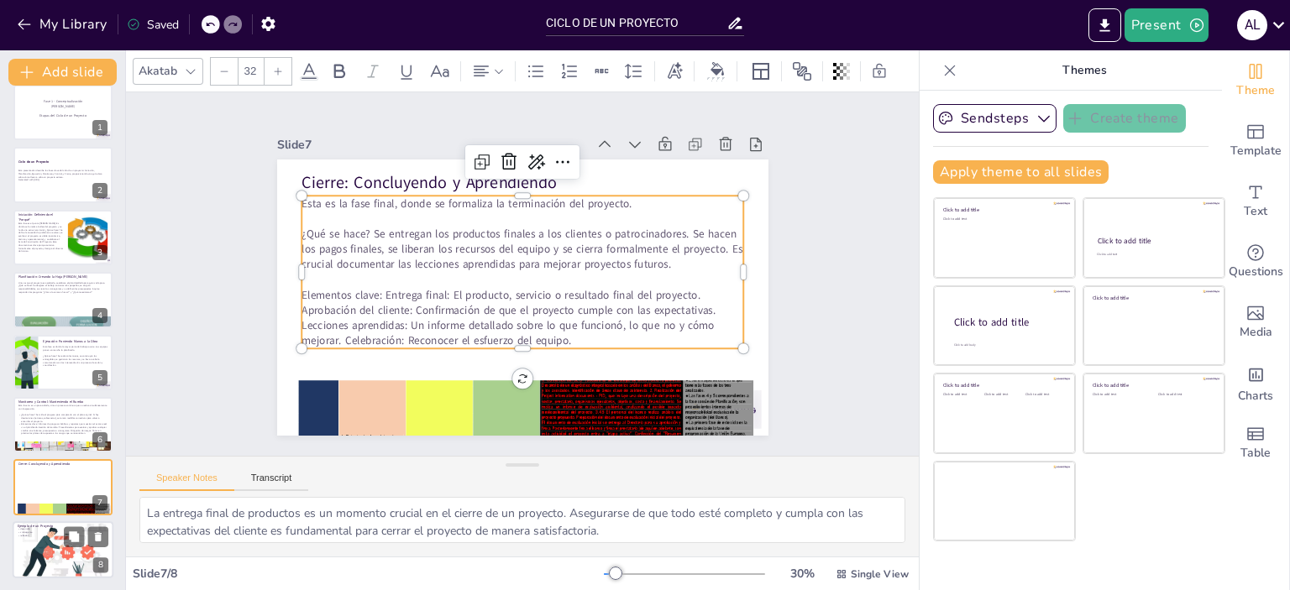
click at [40, 543] on div at bounding box center [63, 549] width 101 height 67
type textarea "El desarrollo de la app de comida es un ejemplo práctico que ilustra cómo se ap…"
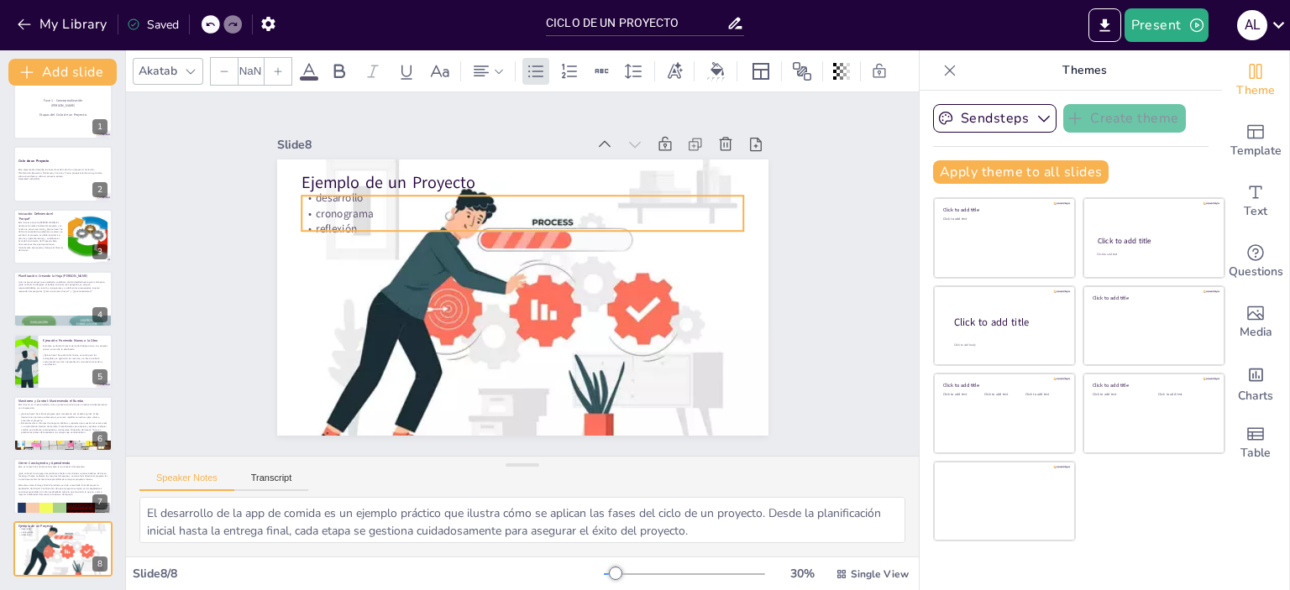
type input "32"
click at [320, 214] on p "reflexión" at bounding box center [527, 228] width 441 height 61
click at [357, 212] on p "cronograma" at bounding box center [528, 213] width 441 height 61
drag, startPoint x: 357, startPoint y: 212, endPoint x: 301, endPoint y: 191, distance: 59.3
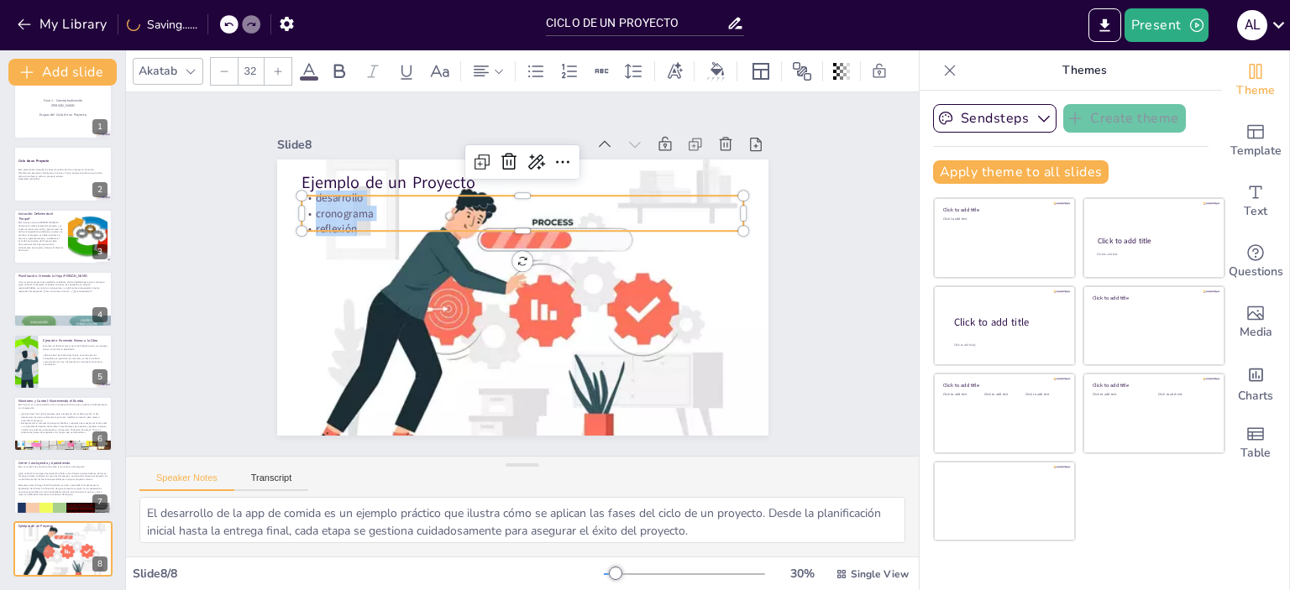
click at [307, 191] on div "desarrollo cronograma reflexión" at bounding box center [529, 214] width 444 height 92
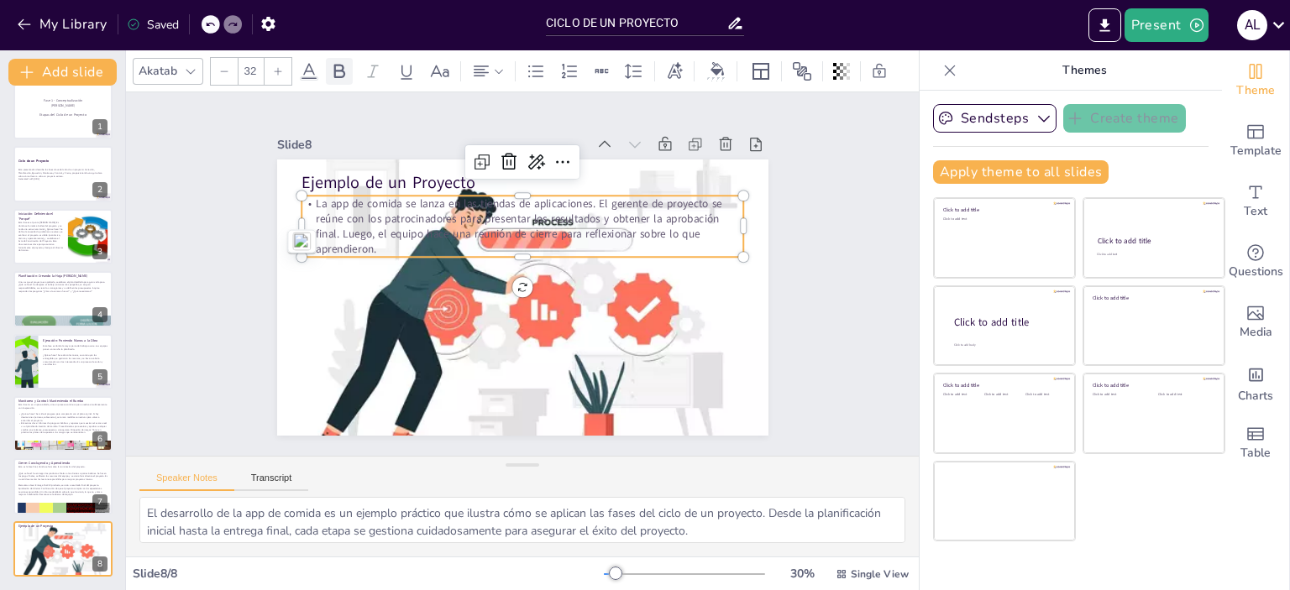
click at [336, 64] on icon at bounding box center [339, 71] width 11 height 14
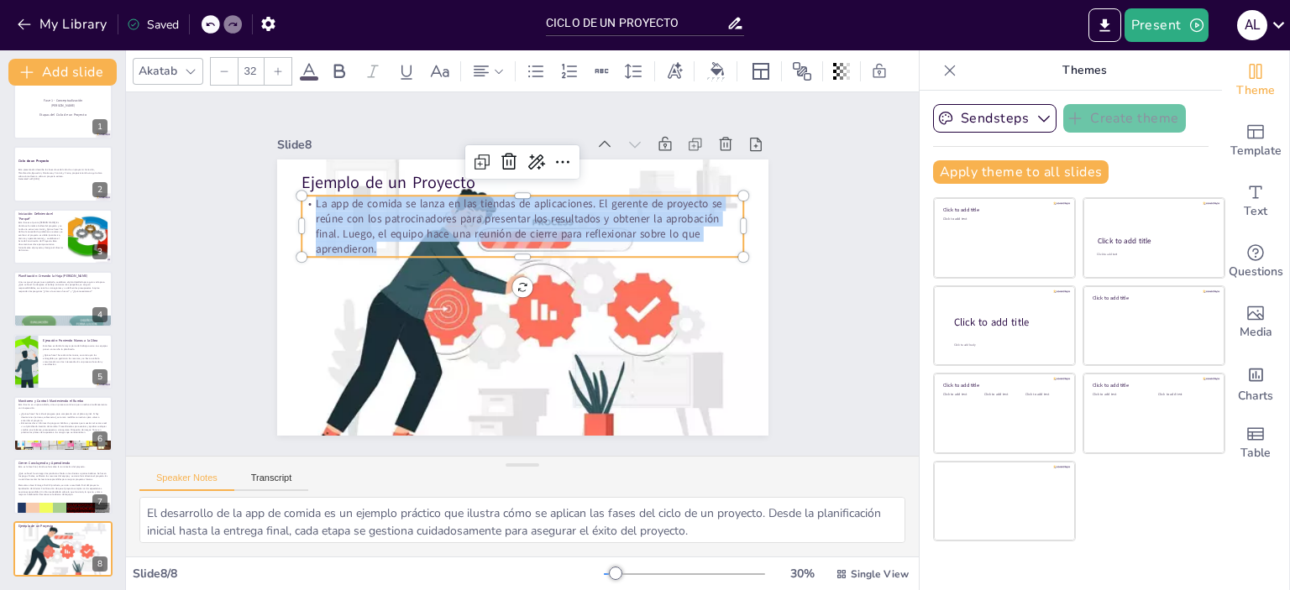
drag, startPoint x: 365, startPoint y: 248, endPoint x: 281, endPoint y: 188, distance: 103.0
click at [281, 188] on div "Ejemplo de un Proyecto La app de comida se lanza en las tiendas de aplicaciones…" at bounding box center [519, 297] width 517 height 326
click at [339, 63] on icon at bounding box center [339, 71] width 20 height 20
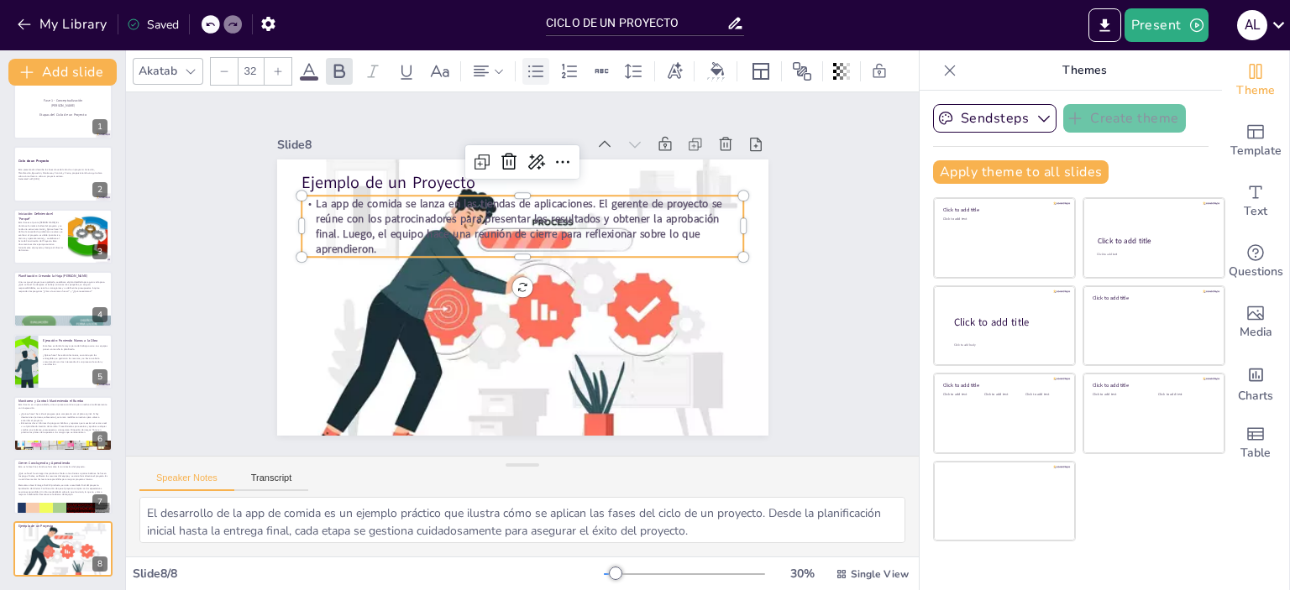
click at [541, 65] on icon at bounding box center [535, 71] width 15 height 12
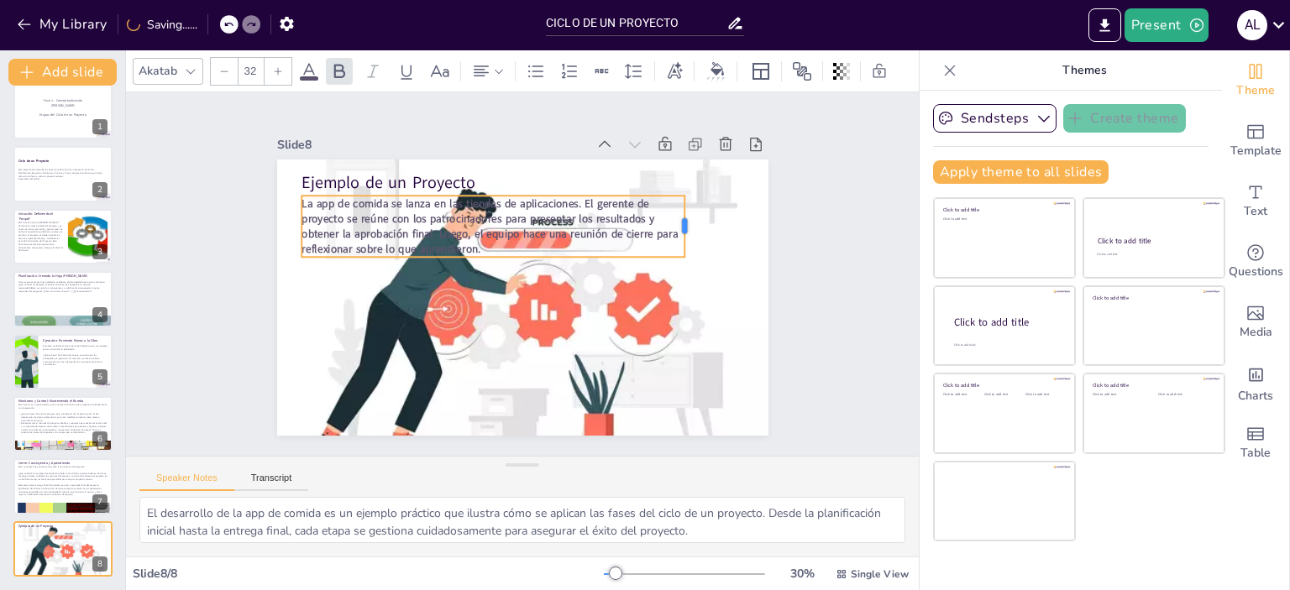
drag, startPoint x: 731, startPoint y: 211, endPoint x: 668, endPoint y: 214, distance: 62.2
click at [685, 214] on div at bounding box center [694, 244] width 19 height 62
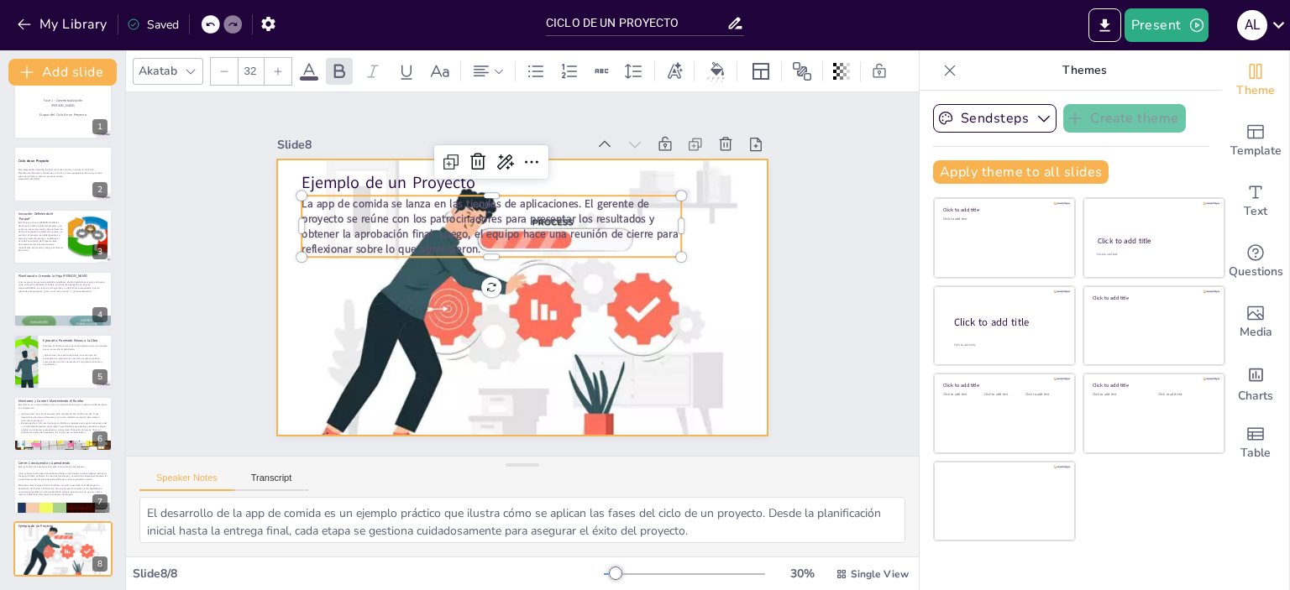
click at [573, 307] on div at bounding box center [520, 297] width 522 height 377
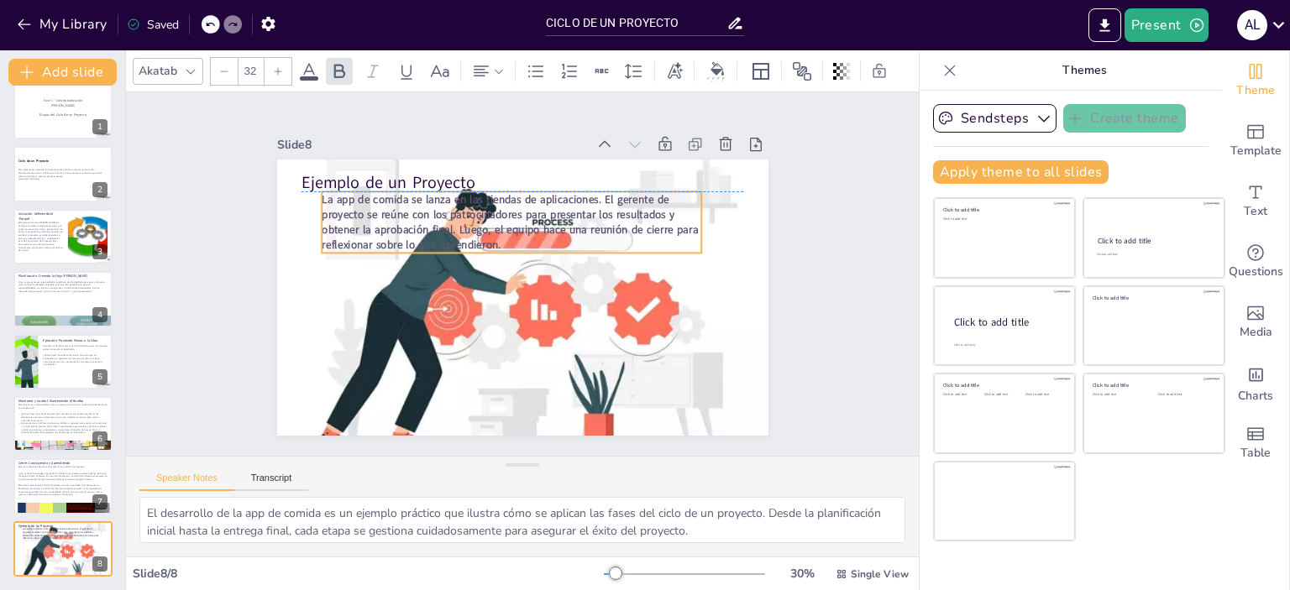
drag, startPoint x: 517, startPoint y: 228, endPoint x: 537, endPoint y: 222, distance: 21.2
click at [537, 222] on strong "La app de comida se lanza en las tiendas de aplicaciones. El gerente de proyect…" at bounding box center [510, 221] width 376 height 61
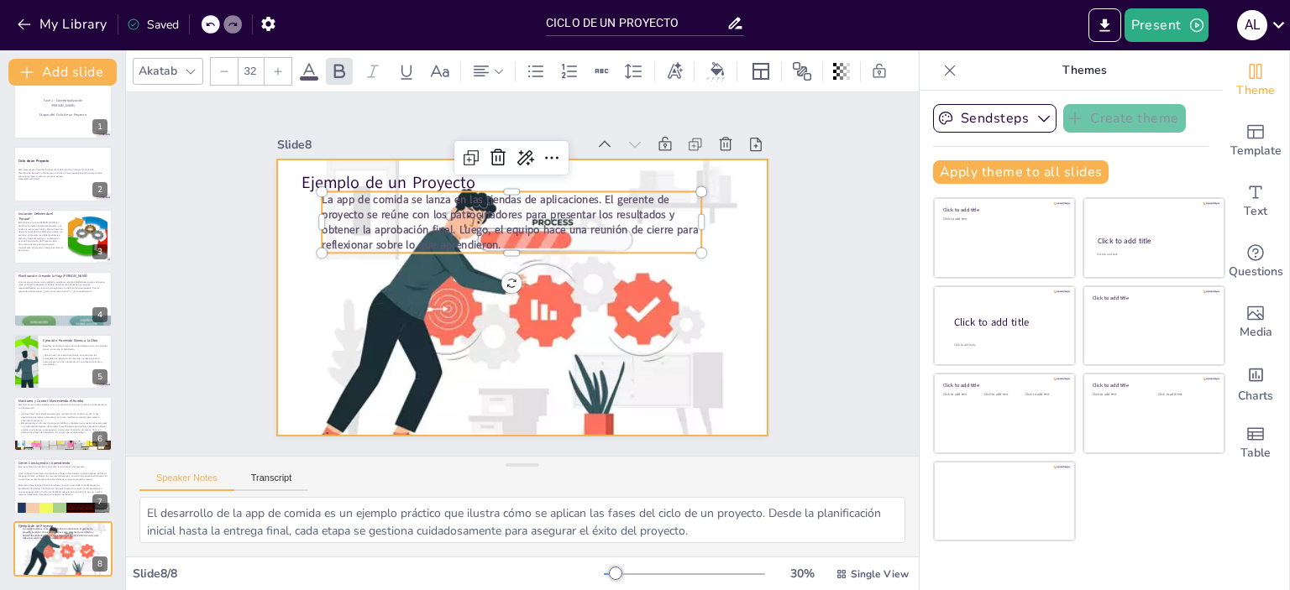
click at [646, 355] on div at bounding box center [520, 297] width 523 height 377
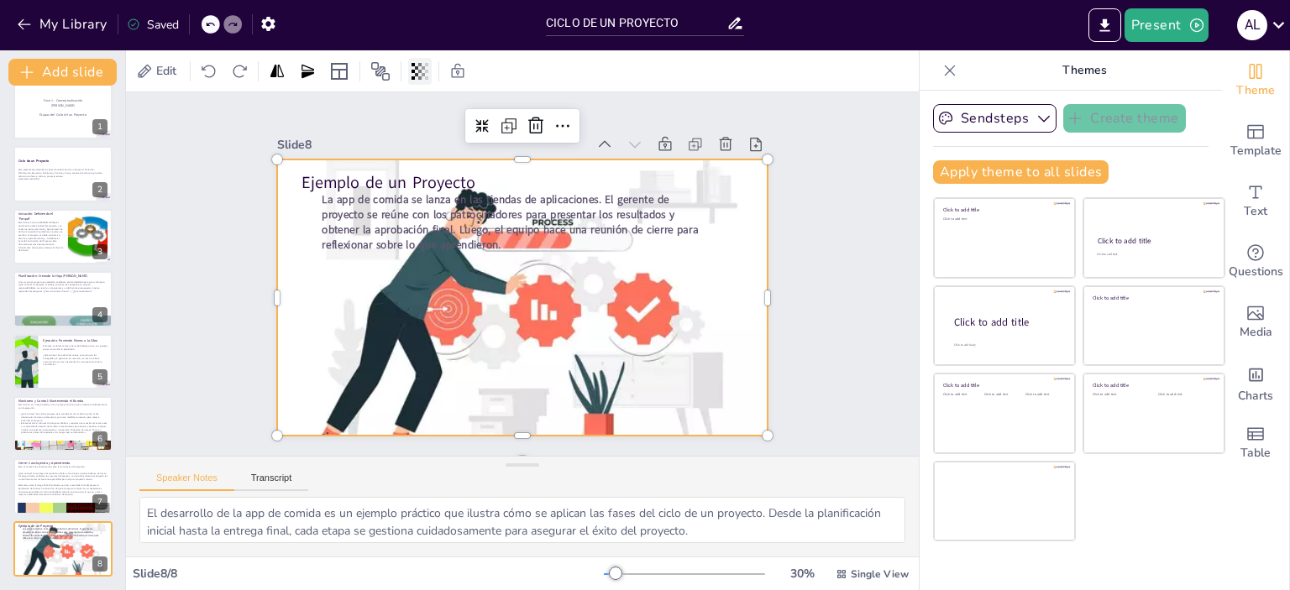
click at [414, 75] on icon at bounding box center [420, 71] width 17 height 17
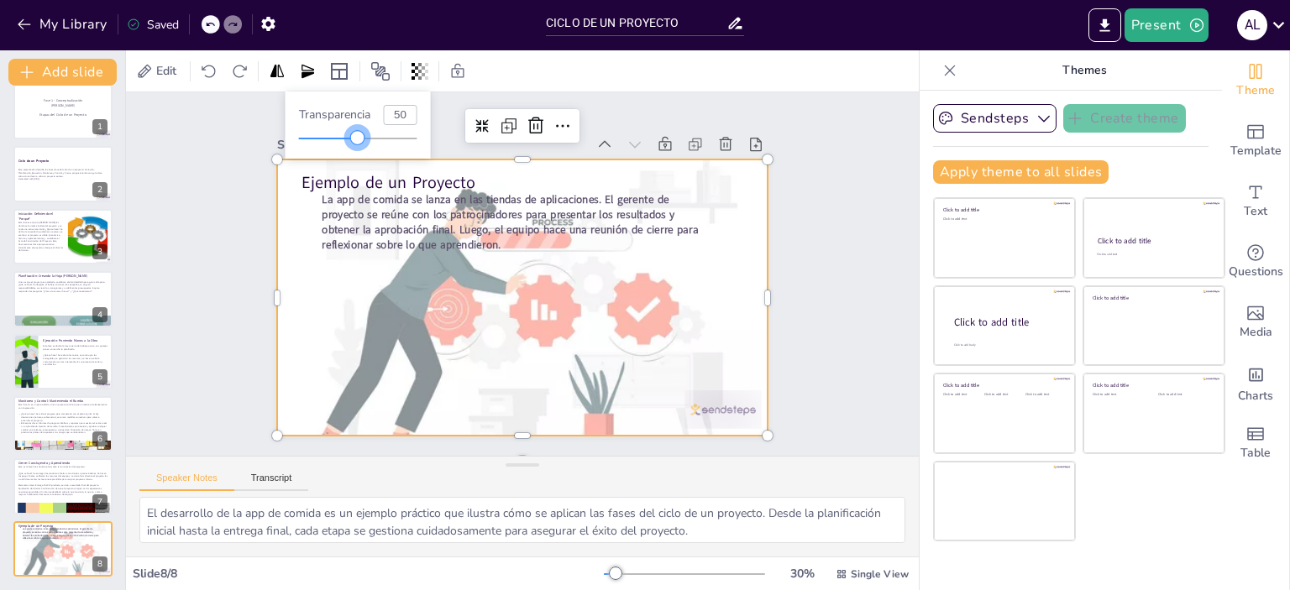
type input "49"
drag, startPoint x: 422, startPoint y: 139, endPoint x: 358, endPoint y: 140, distance: 63.8
click at [358, 140] on div at bounding box center [356, 137] width 13 height 13
click at [839, 247] on div "Slide 1 Fase 1 - Conceptualización [PERSON_NAME] Etapas del Ciclo de un Proyect…" at bounding box center [522, 274] width 793 height 364
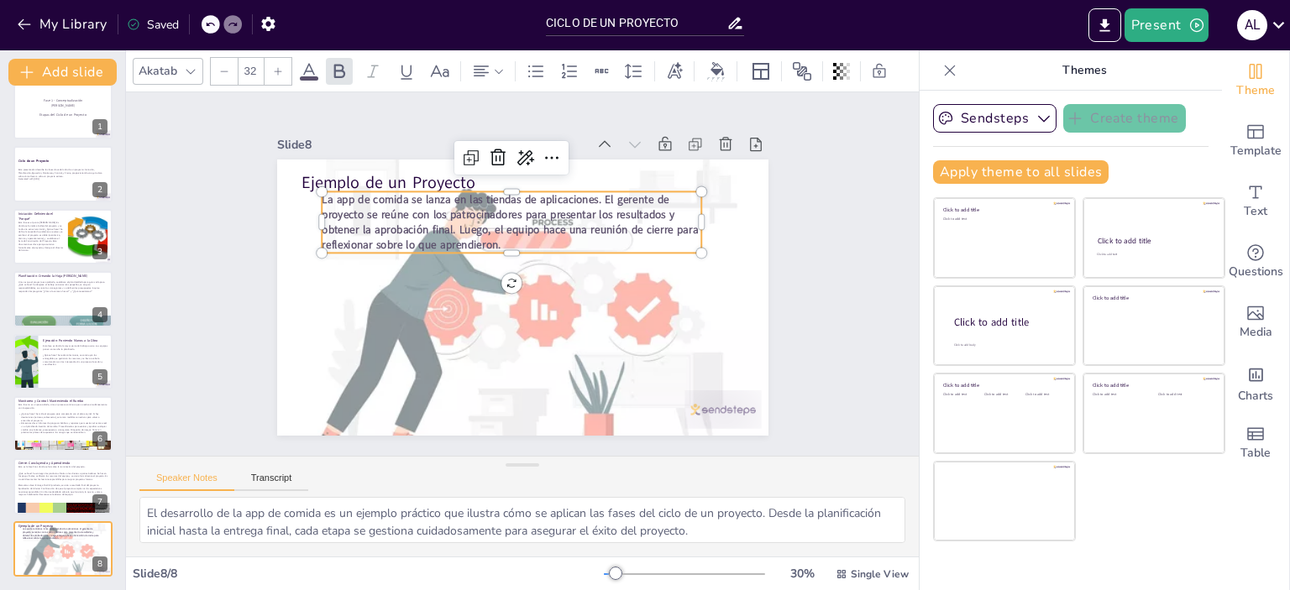
click at [563, 197] on strong "La app de comida se lanza en las tiendas de aplicaciones. El gerente de proyect…" at bounding box center [513, 213] width 377 height 85
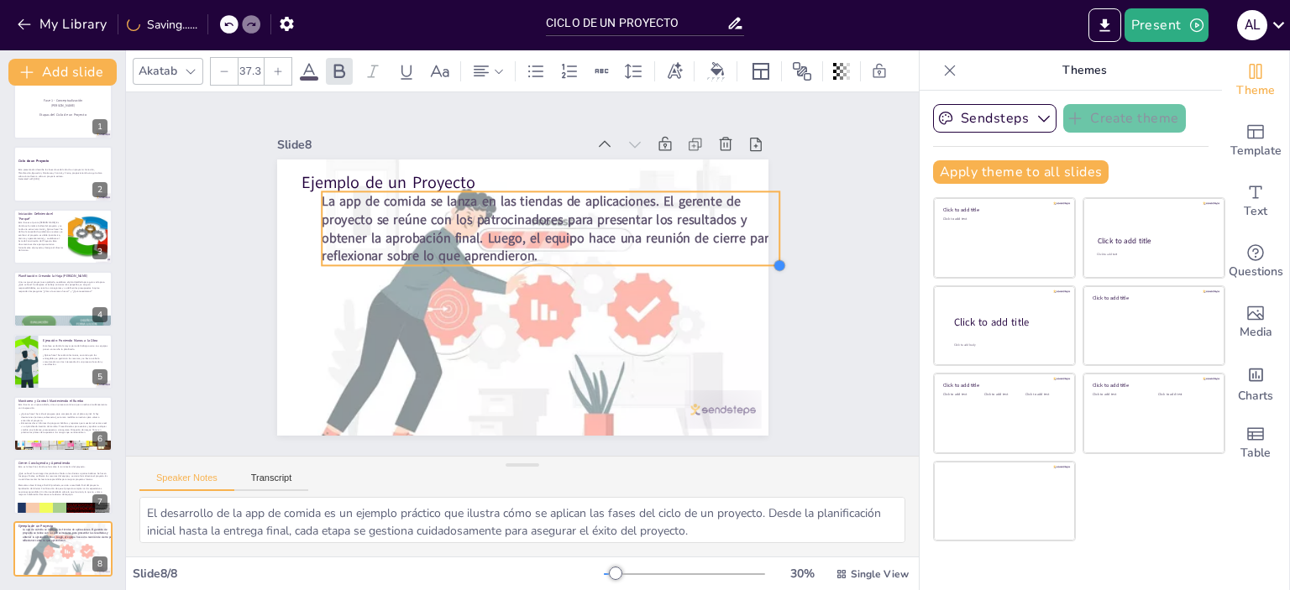
type input "38.6"
drag, startPoint x: 689, startPoint y: 244, endPoint x: 701, endPoint y: 256, distance: 17.2
click at [701, 256] on div "Ejemplo de un Proyecto La app de comida se lanza en las tiendas de aplicaciones…" at bounding box center [519, 297] width 517 height 326
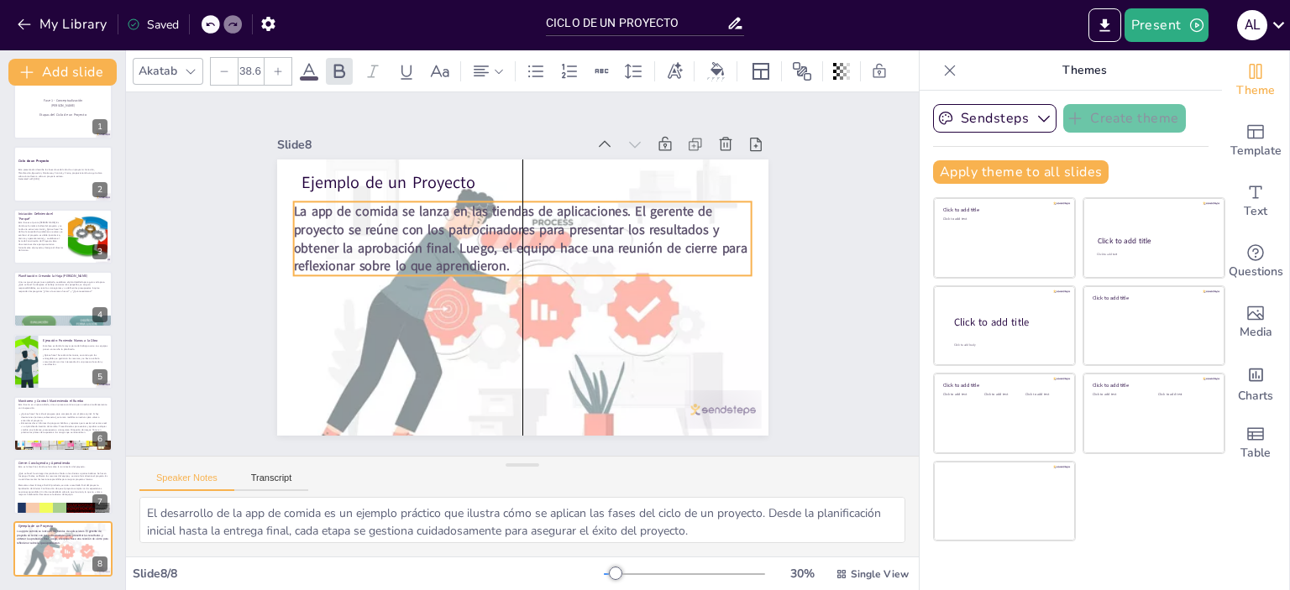
drag, startPoint x: 645, startPoint y: 219, endPoint x: 612, endPoint y: 229, distance: 34.3
click at [612, 229] on strong "La app de comida se lanza en las tiendas de aplicaciones. El gerente de proyect…" at bounding box center [525, 230] width 443 height 193
click at [776, 231] on div "Slide 1 Fase 1 - Conceptualización [PERSON_NAME] Etapas del Ciclo de un Proyect…" at bounding box center [522, 274] width 585 height 323
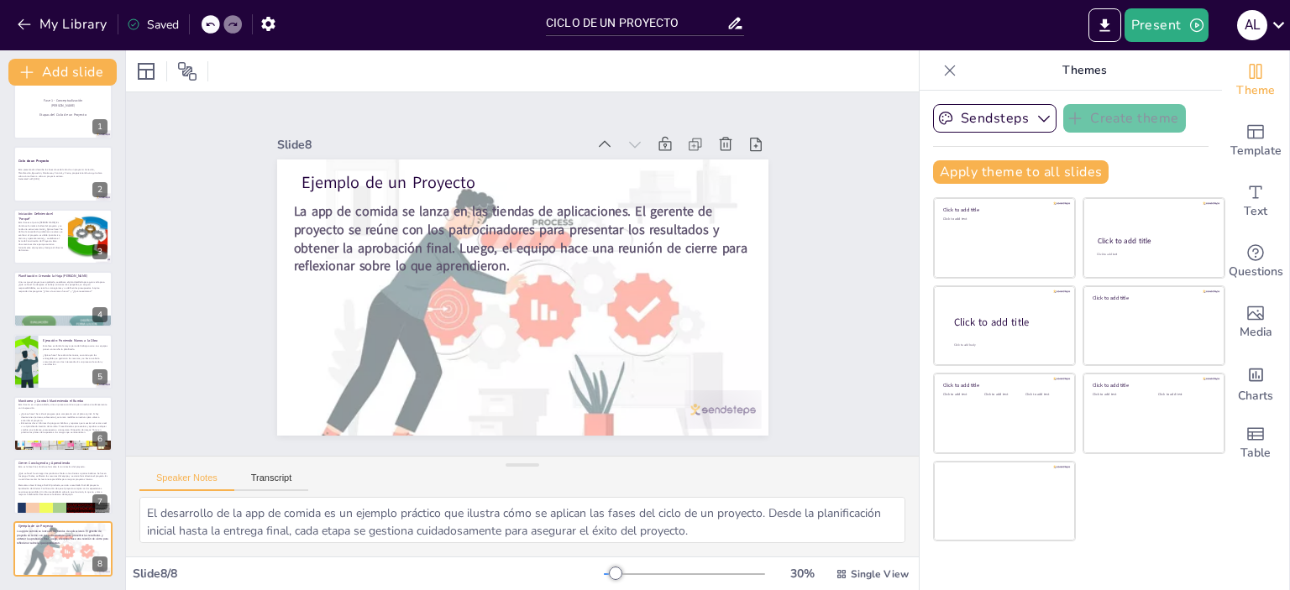
scroll to position [74, 0]
click at [839, 307] on div "Slide 1 Fase 1 - Conceptualización [PERSON_NAME] Etapas del Ciclo de un Proyect…" at bounding box center [522, 274] width 826 height 444
click at [269, 485] on button "Transcript" at bounding box center [271, 482] width 75 height 18
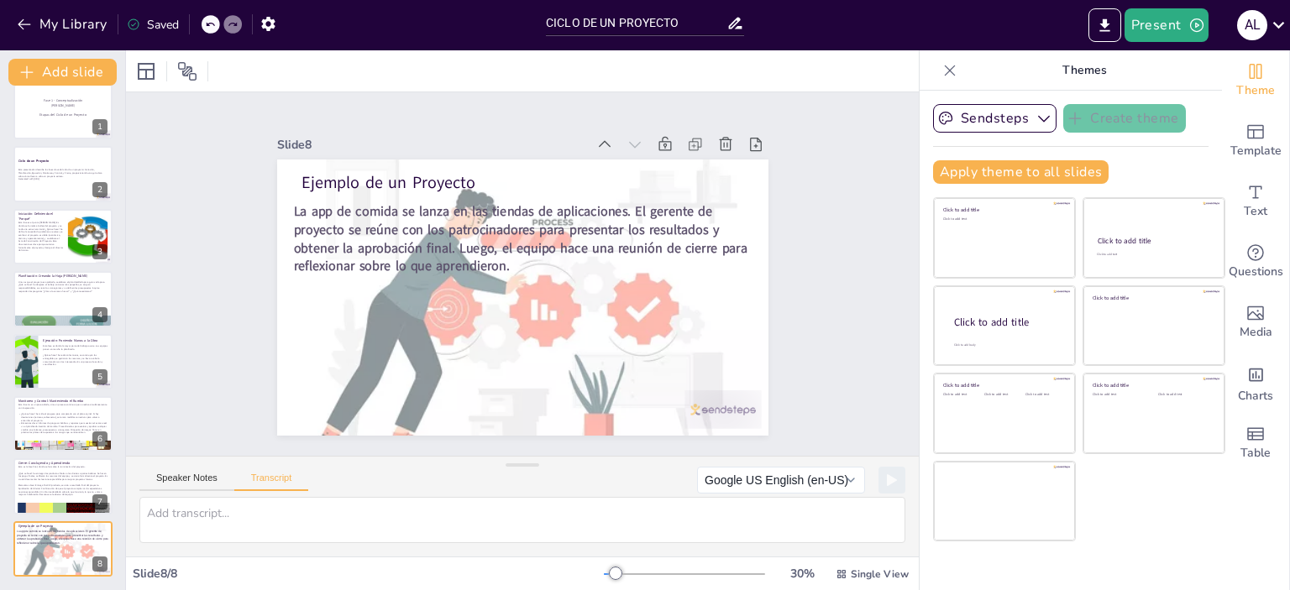
click at [208, 472] on div "Speaker Notes Transcript" at bounding box center [223, 480] width 169 height 22
click at [187, 485] on button "Speaker Notes" at bounding box center [186, 482] width 95 height 18
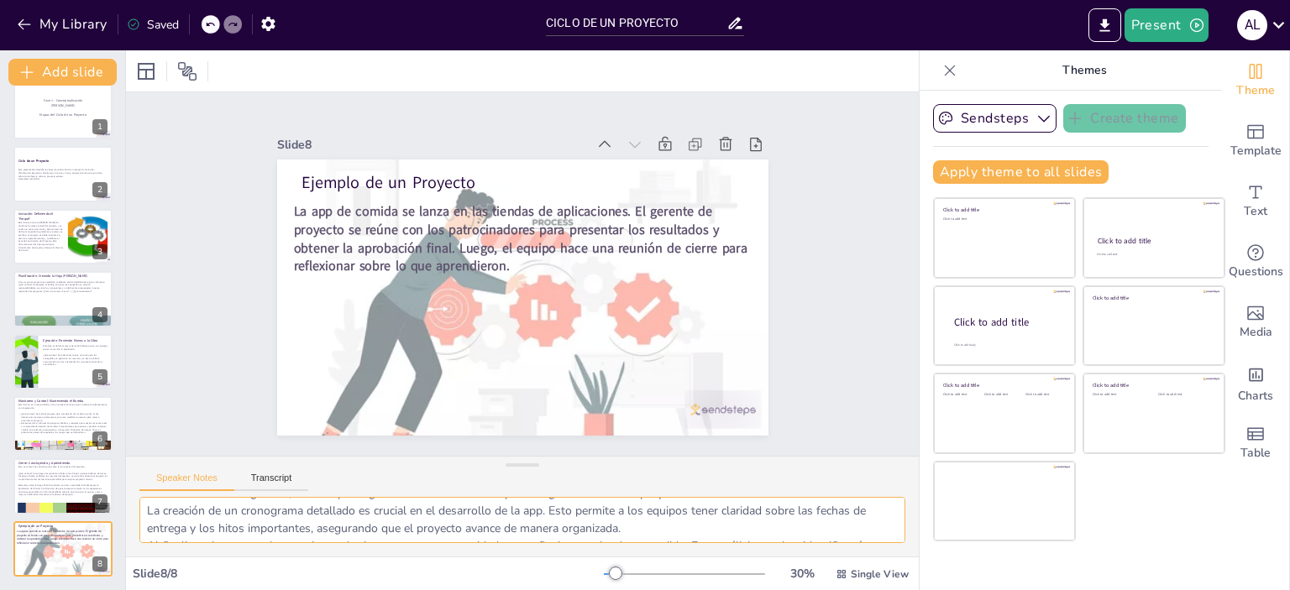
scroll to position [0, 0]
drag, startPoint x: 763, startPoint y: 535, endPoint x: 133, endPoint y: 496, distance: 631.0
click at [133, 496] on div "Speaker Notes Transcript El desarrollo de la app de comida es un ejemplo prácti…" at bounding box center [522, 506] width 793 height 101
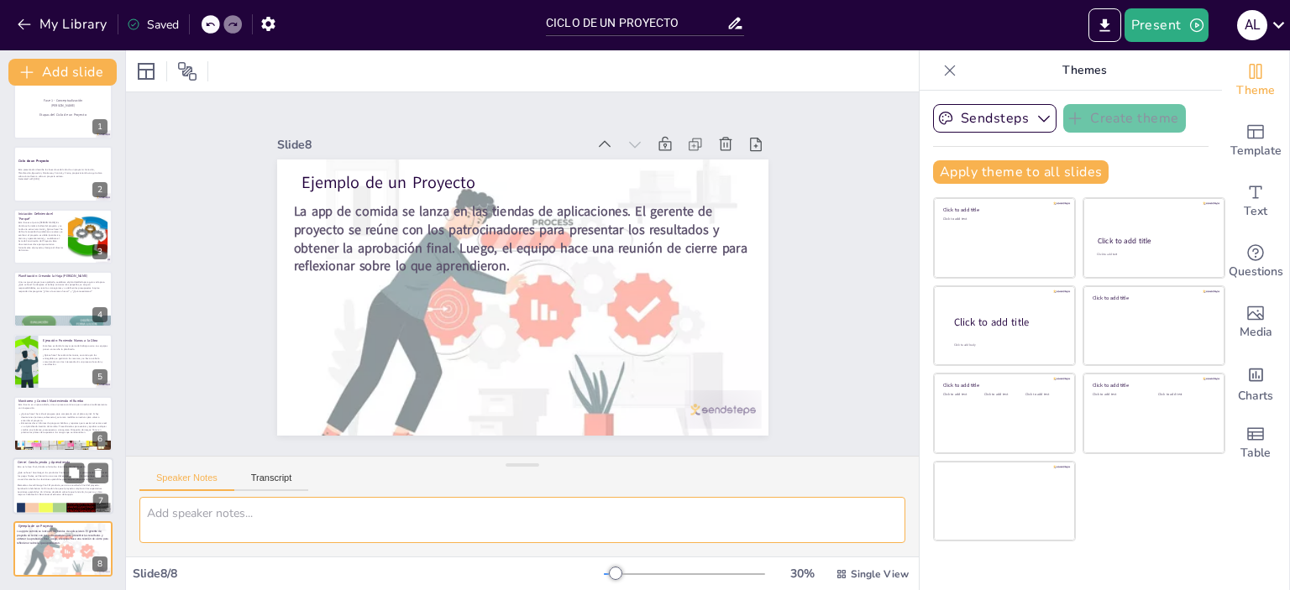
click at [64, 464] on div at bounding box center [86, 474] width 45 height 20
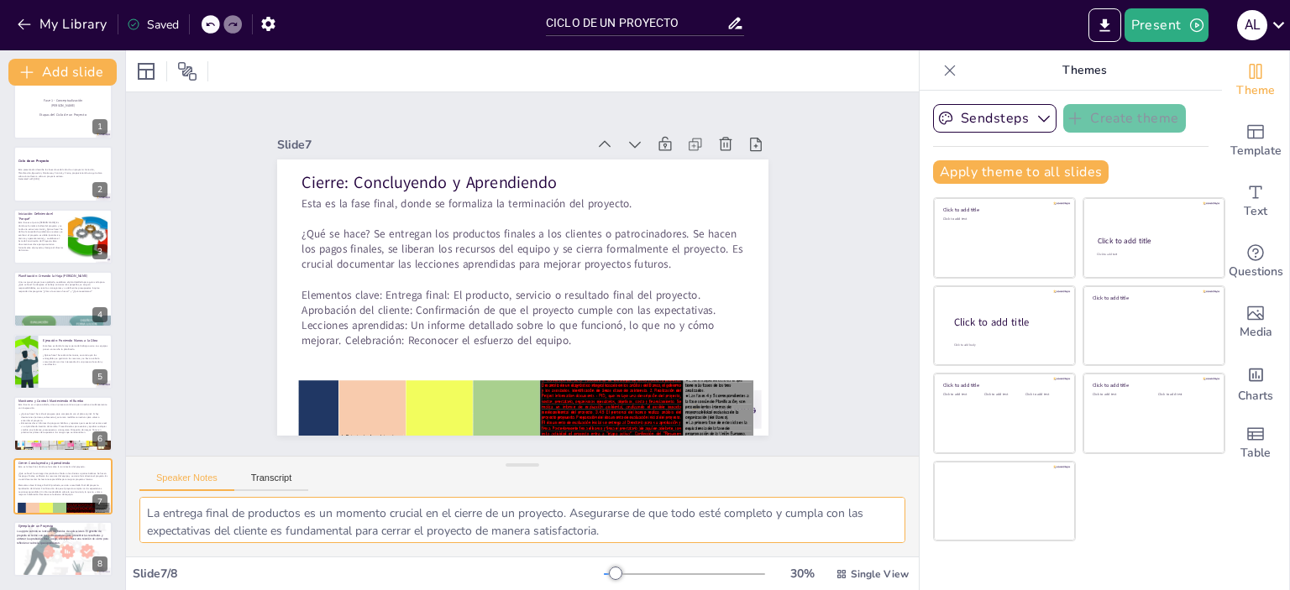
drag, startPoint x: 655, startPoint y: 529, endPoint x: 128, endPoint y: 467, distance: 530.2
click at [128, 467] on div "Speaker Notes Transcript La entrega final de productos es un momento crucial en…" at bounding box center [522, 506] width 793 height 101
click at [44, 405] on p "Esta fase no es un paso aislado, sino un proceso continuo que se realiza simult…" at bounding box center [63, 406] width 91 height 6
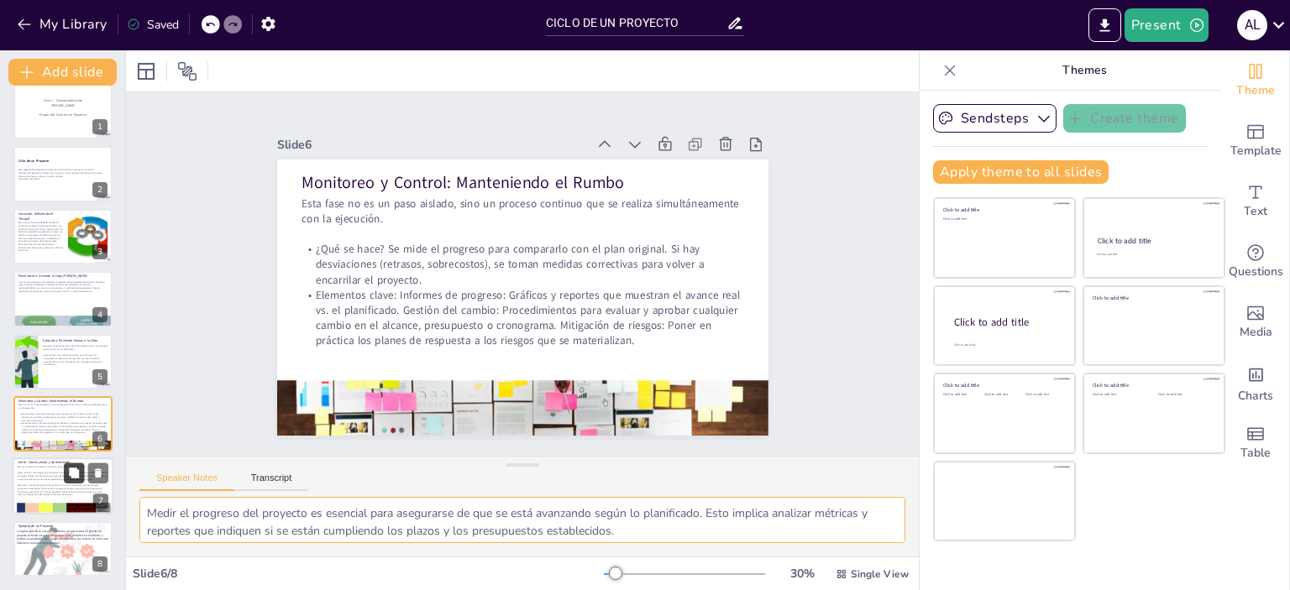
drag, startPoint x: 641, startPoint y: 537, endPoint x: 83, endPoint y: 469, distance: 561.7
click at [83, 469] on div "Document fonts Akatab Recently used Mulish Popular fonts Lato Montserrat Open S…" at bounding box center [645, 320] width 1290 height 540
type textarea "Tomar medidas correctivas es un paso necesario cuando se detectan desviaciones.…"
drag, startPoint x: 147, startPoint y: 509, endPoint x: 860, endPoint y: 550, distance: 714.2
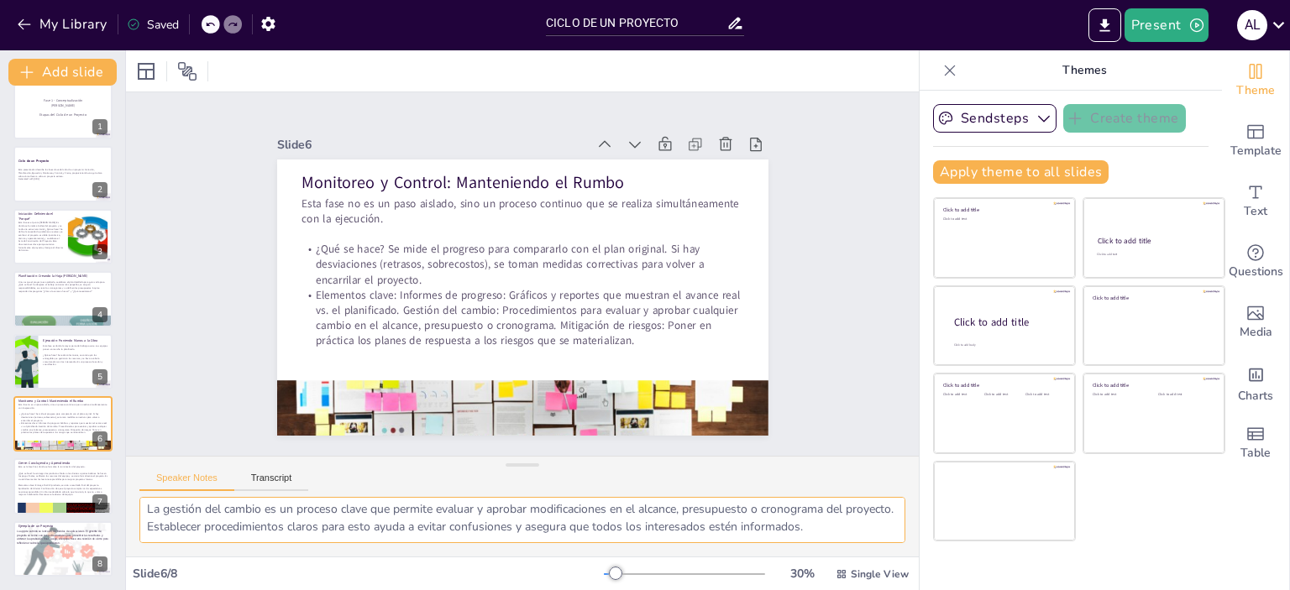
click at [860, 550] on div "Tomar medidas correctivas es un paso necesario cuando se detectan desviaciones.…" at bounding box center [522, 527] width 793 height 60
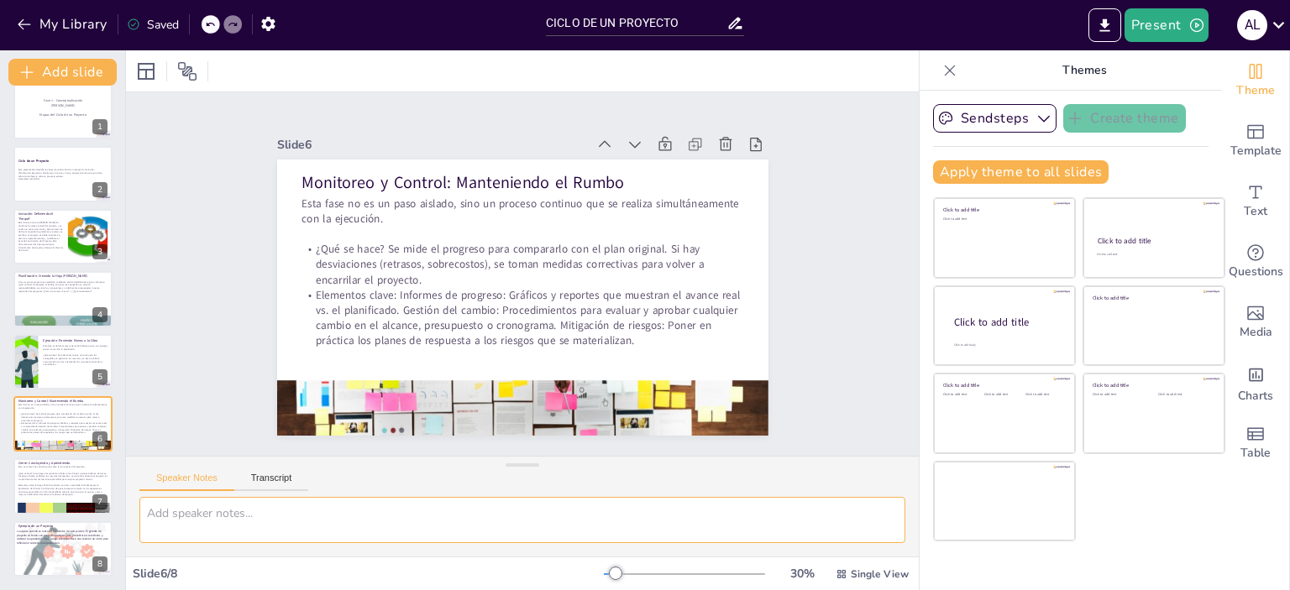
scroll to position [0, 0]
click at [37, 480] on p "¿Qué se hace? Se entregan los productos finales a los clientes o patrocinadores…" at bounding box center [63, 476] width 91 height 9
type textarea "Documentar las lecciones aprendidas es esencial para mejorar en futuros proyect…"
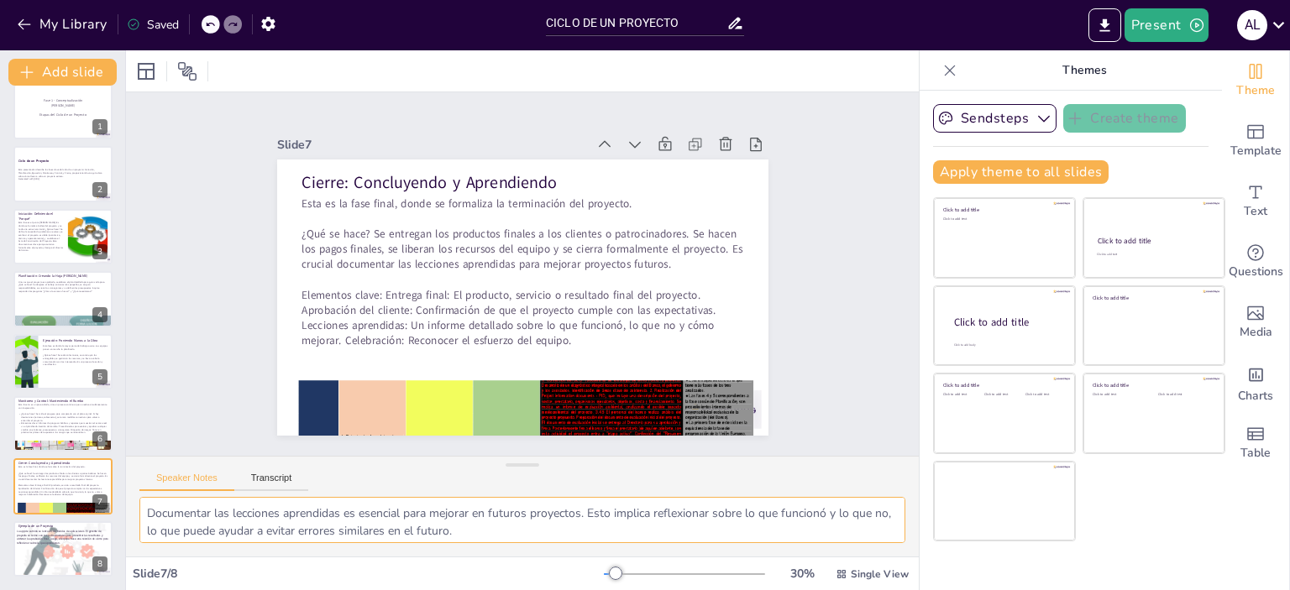
scroll to position [56, 0]
drag, startPoint x: 148, startPoint y: 507, endPoint x: 739, endPoint y: 531, distance: 591.7
click at [739, 531] on textarea "Documentar las lecciones aprendidas es esencial para mejorar en futuros proyect…" at bounding box center [522, 520] width 766 height 46
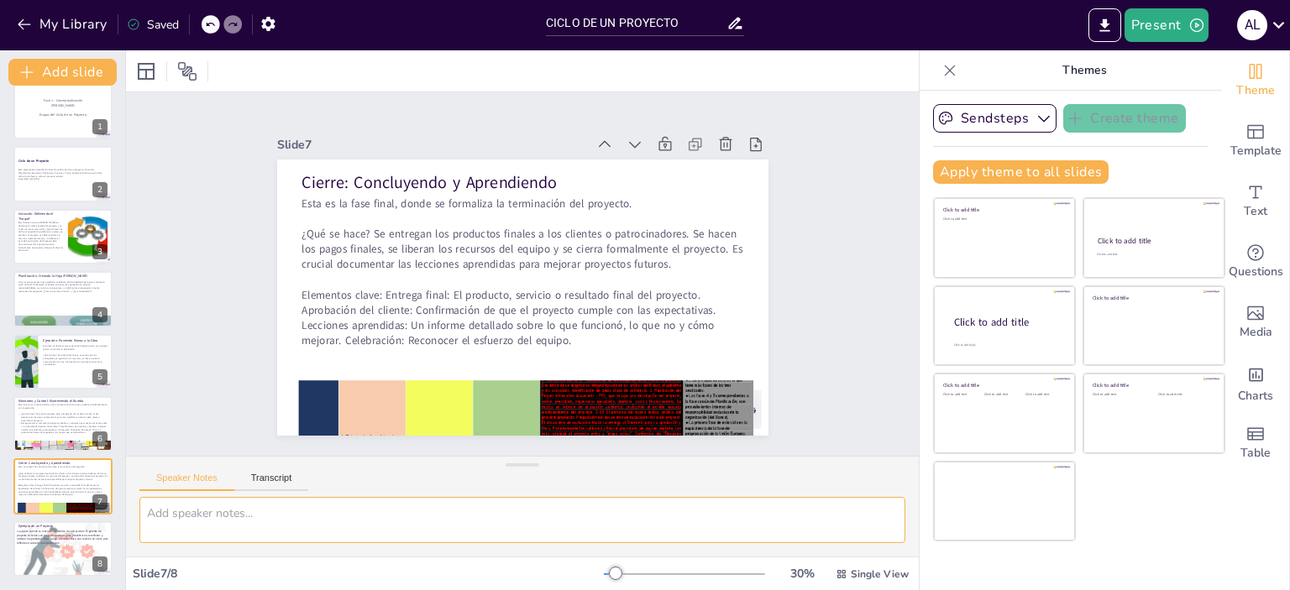
scroll to position [0, 0]
click at [47, 417] on p "¿Qué se hace? Se mide el progreso para compararlo con el plan original. Si hay …" at bounding box center [63, 416] width 91 height 9
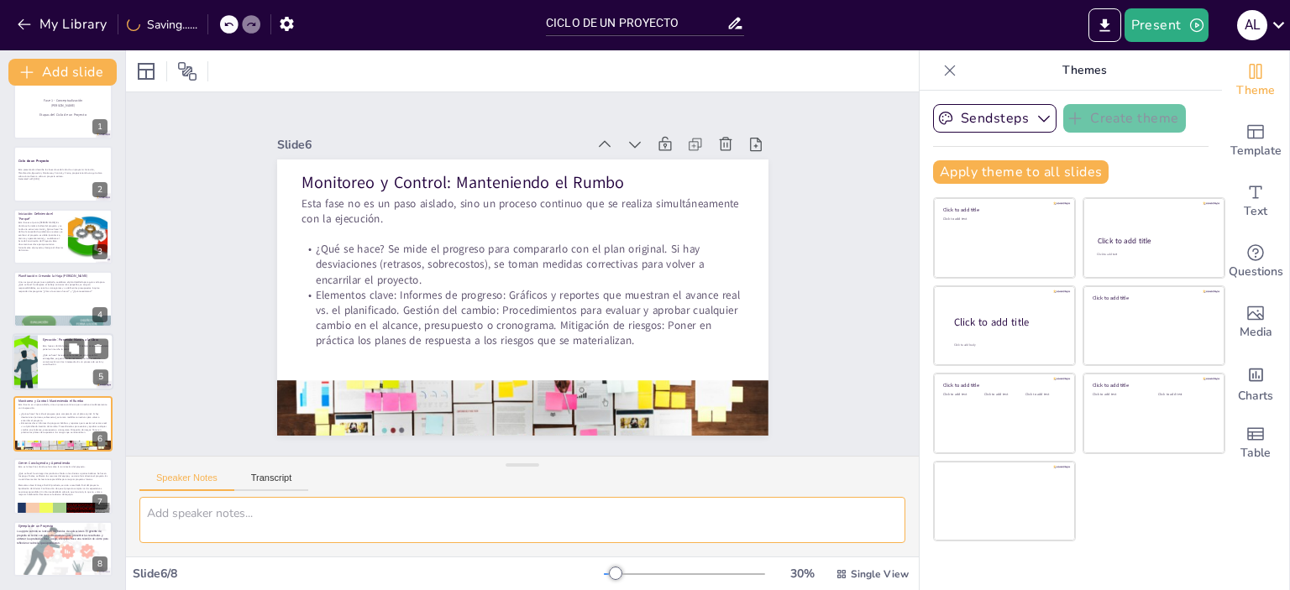
click at [47, 359] on p "¿Qué se hace? Se realizan las tareas, se construyen los entregables, se gestion…" at bounding box center [76, 360] width 66 height 13
type textarea "La fase de ejecución se centra en llevar a cabo todas las tareas planificadas. …"
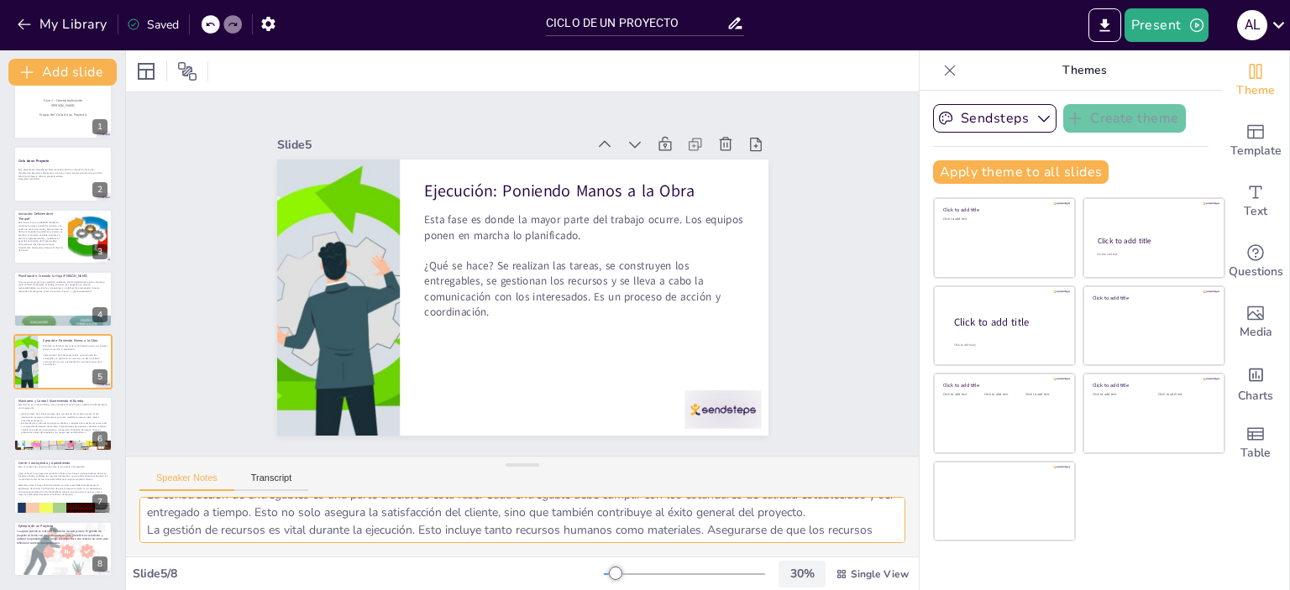
scroll to position [92, 0]
drag, startPoint x: 145, startPoint y: 510, endPoint x: 777, endPoint y: 569, distance: 634.3
click at [777, 569] on div "Slide 1 Fase 1 - Conceptualización [PERSON_NAME] Etapas del Ciclo de un Proyect…" at bounding box center [522, 320] width 793 height 540
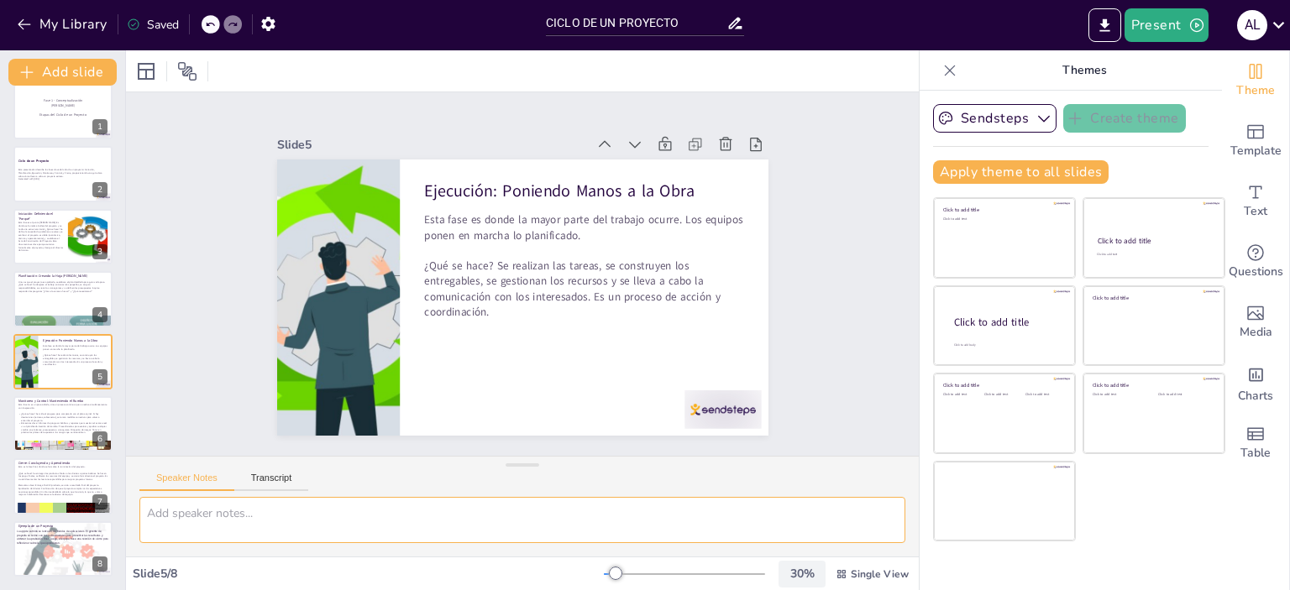
scroll to position [0, 0]
click at [37, 290] on p "Una vez que el proyecto es aprobado, se elabora el plan detallado para guiar ca…" at bounding box center [63, 286] width 91 height 13
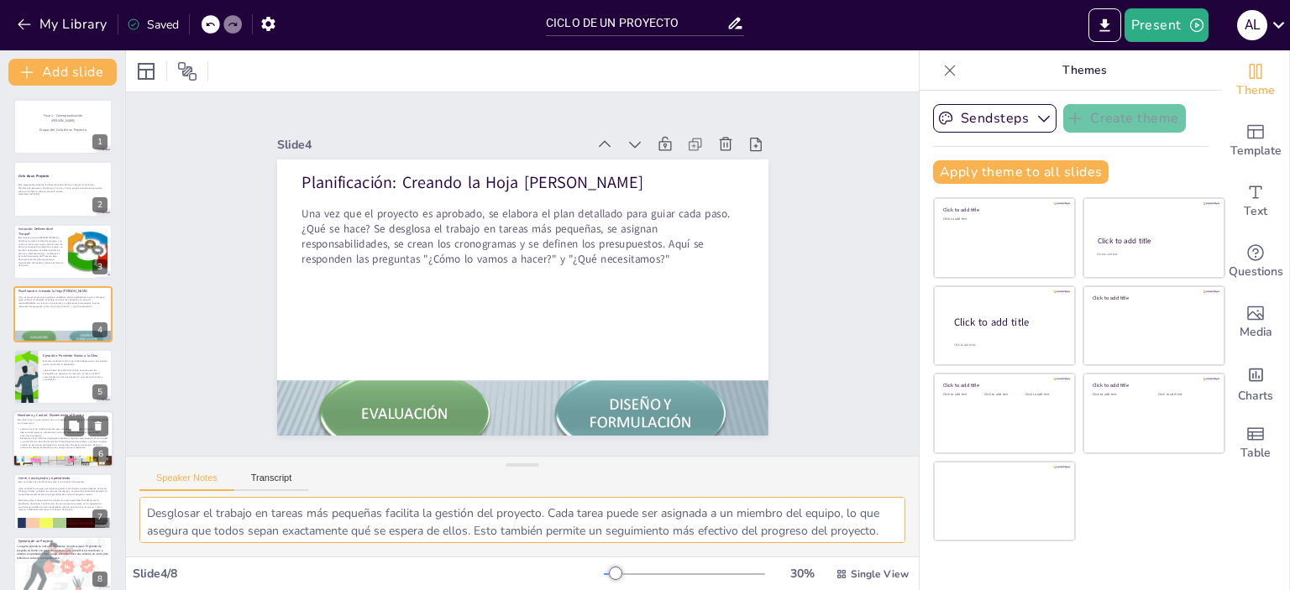
drag, startPoint x: 862, startPoint y: 533, endPoint x: 40, endPoint y: 433, distance: 828.3
click at [40, 433] on div "Document fonts Akatab Recently used Mulish Popular fonts Lato Montserrat Open S…" at bounding box center [645, 320] width 1290 height 540
type textarea "proyecto. Un cronograma bien definido es esencial para el éxito del proyecto. E…"
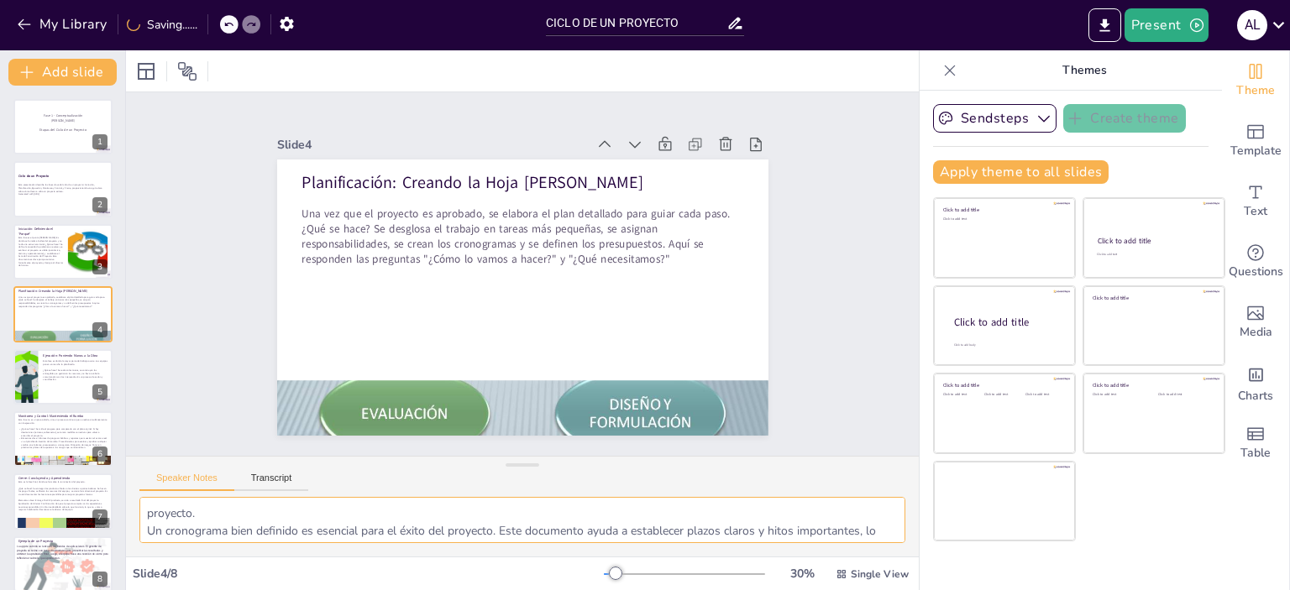
scroll to position [92, 0]
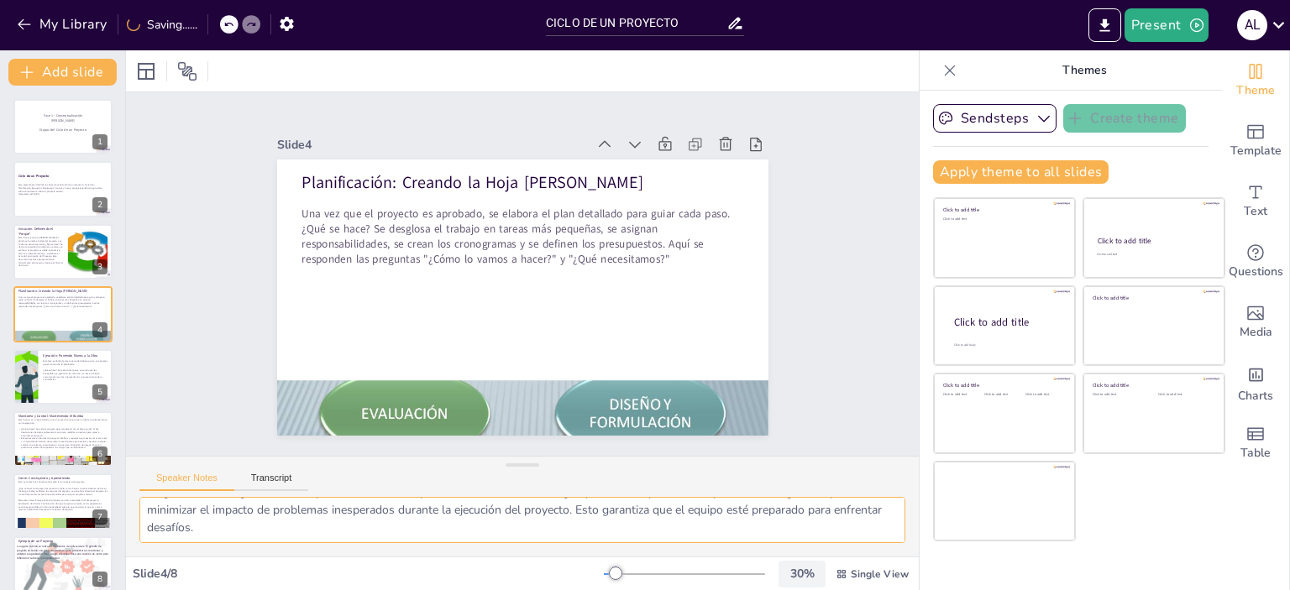
drag, startPoint x: 145, startPoint y: 511, endPoint x: 779, endPoint y: 572, distance: 637.0
click at [779, 572] on div "Slide 1 Fase 1 - Conceptualización [PERSON_NAME] Etapas del Ciclo de un Proyect…" at bounding box center [522, 320] width 793 height 540
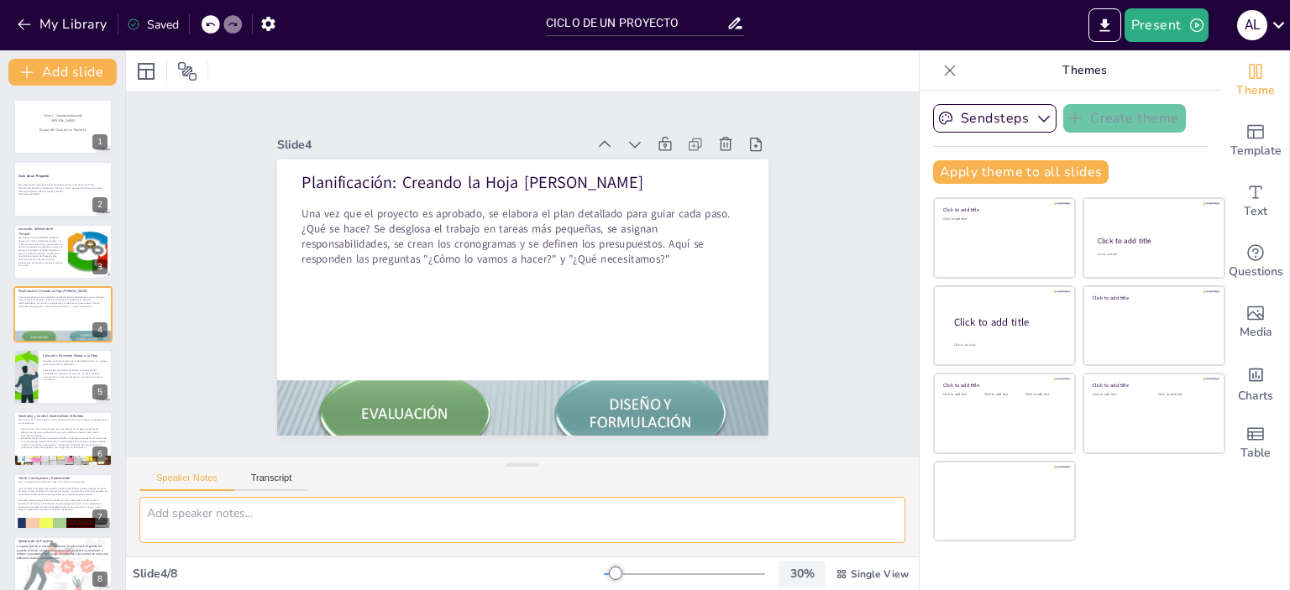
scroll to position [0, 0]
click at [48, 137] on div at bounding box center [63, 126] width 101 height 57
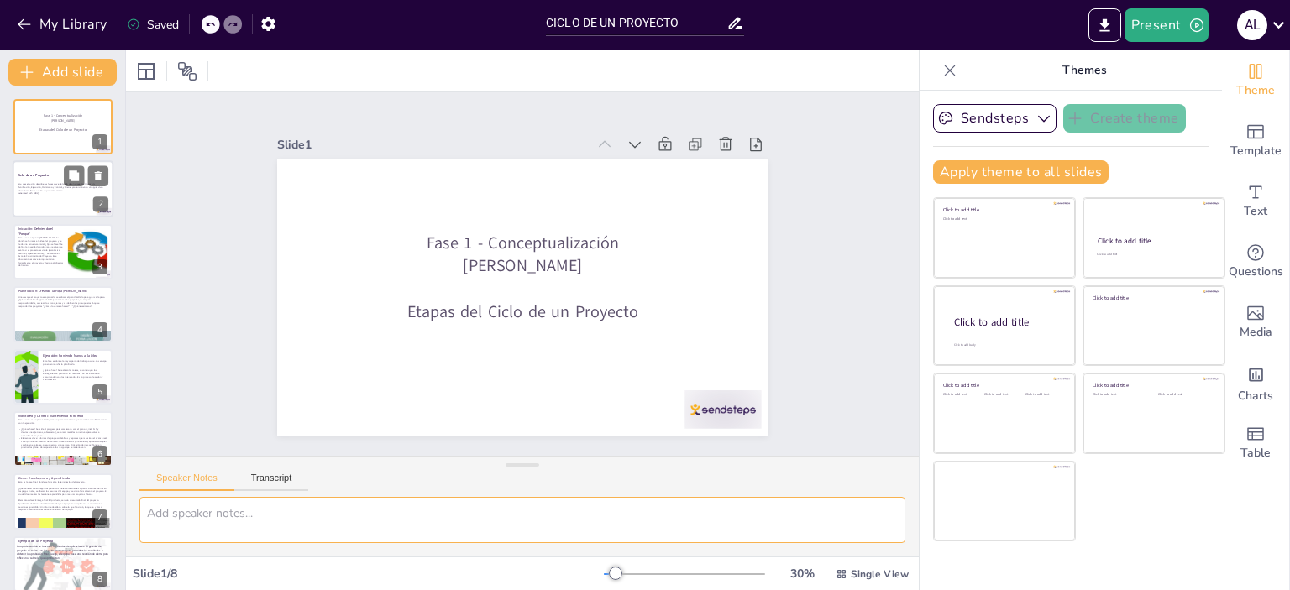
click at [44, 184] on p "Esta presentación describe las fases clave del ciclo de un proyecto: Iniciación…" at bounding box center [63, 187] width 91 height 9
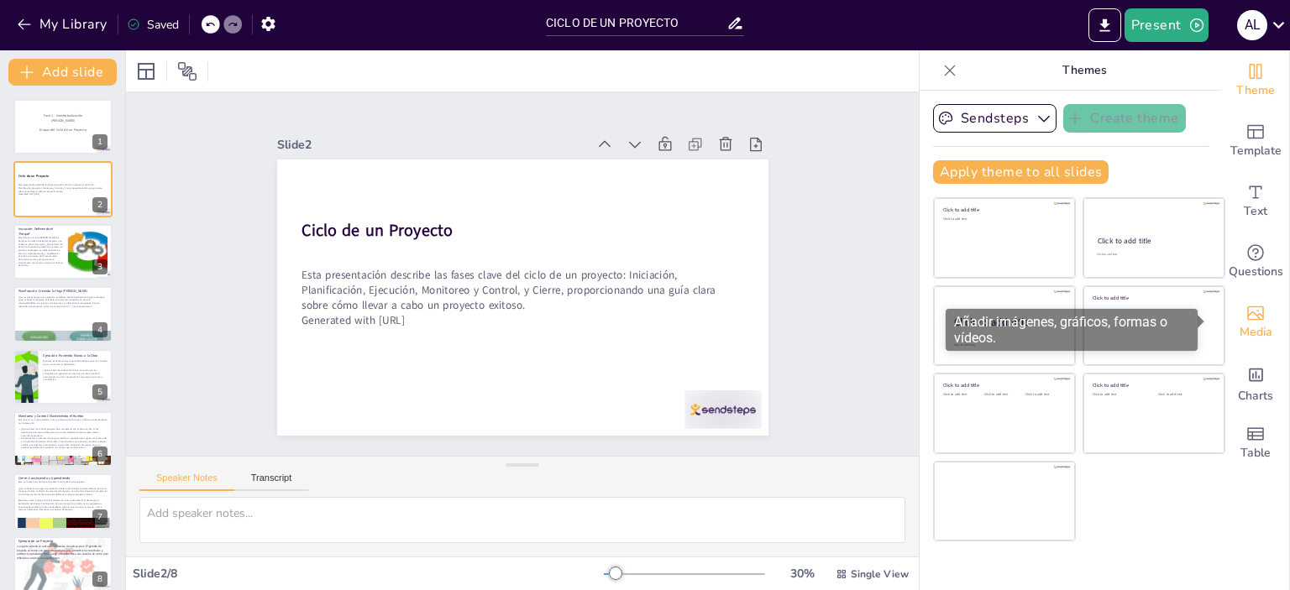
click at [1252, 310] on icon "Add images, graphics, shapes or video" at bounding box center [1255, 313] width 20 height 20
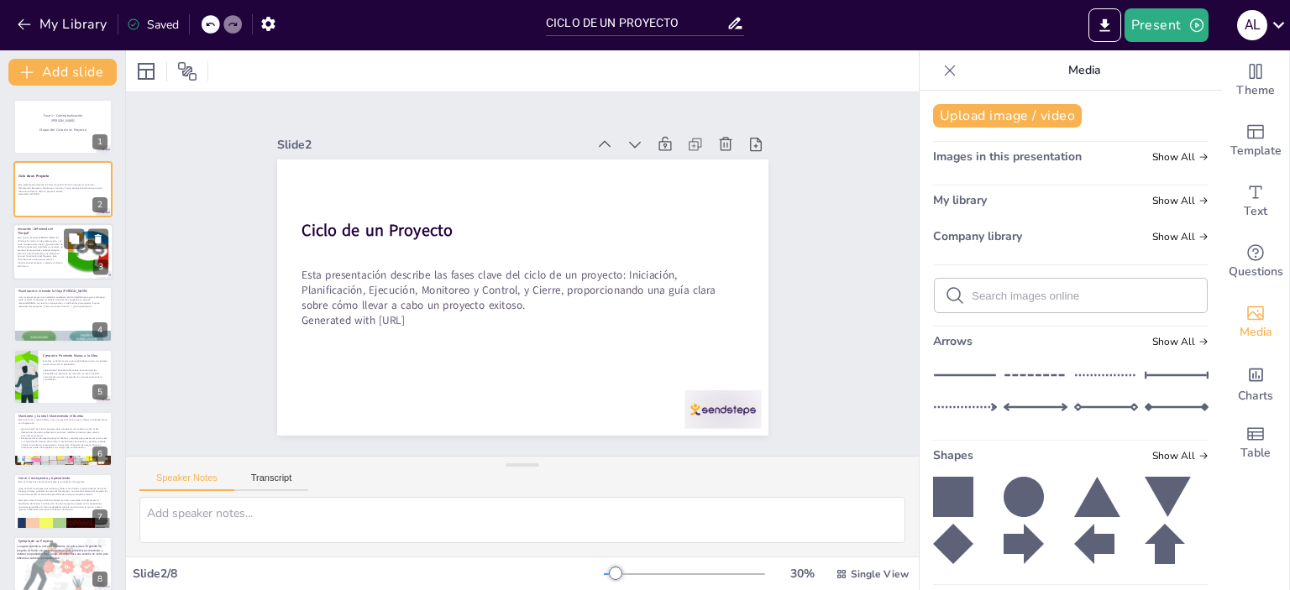
click at [40, 250] on p "Esta fase es el punto [PERSON_NAME]. Es donde se formaliza la idea del proyecto…" at bounding box center [40, 251] width 45 height 31
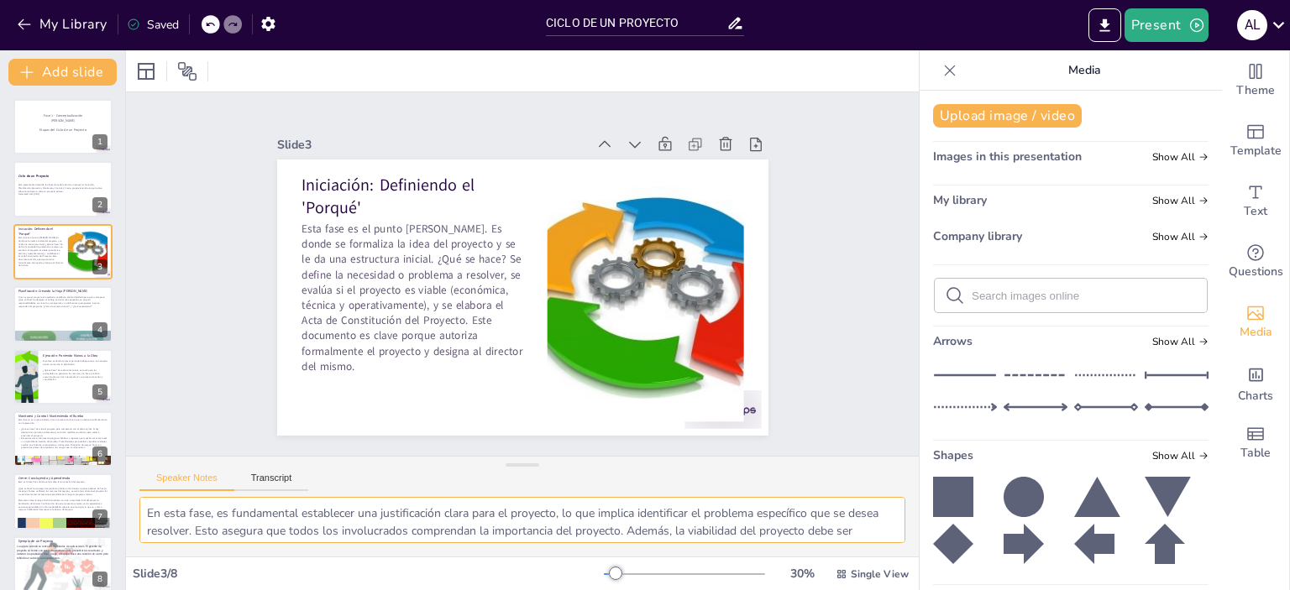
scroll to position [28, 0]
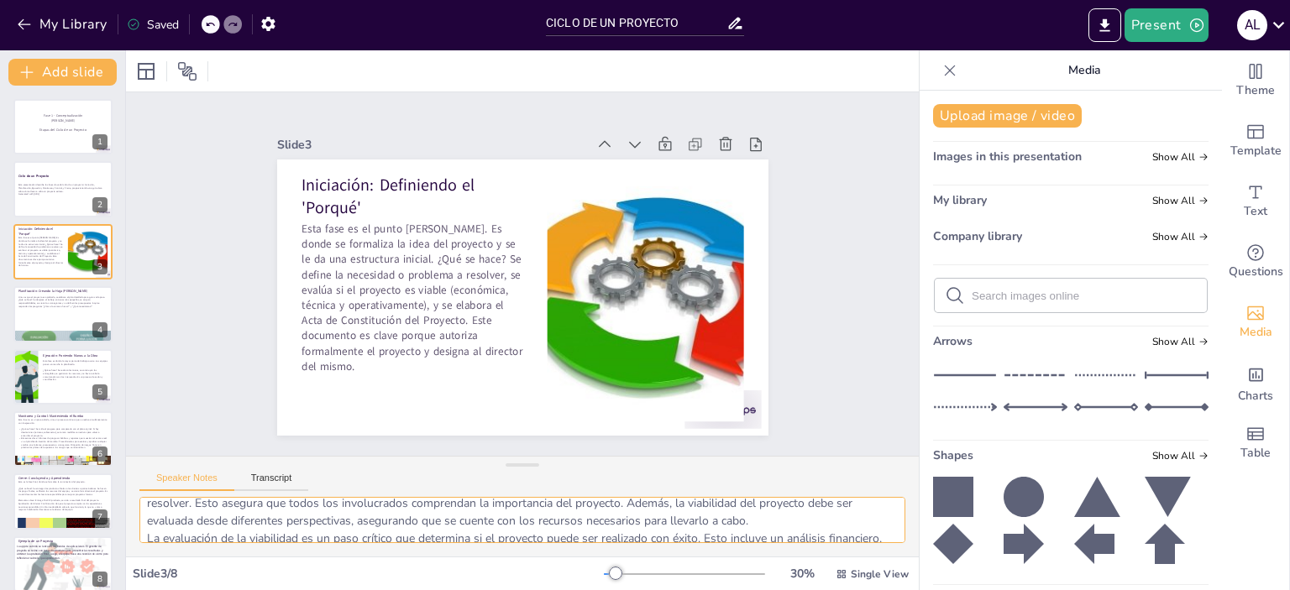
drag, startPoint x: 867, startPoint y: 535, endPoint x: 205, endPoint y: 522, distance: 661.9
click at [205, 522] on textarea "En esta fase, es fundamental establecer una justificación clara para el proyect…" at bounding box center [522, 520] width 766 height 46
click at [844, 540] on textarea "En esta fase, es fundamental establecer una justificación clara para el proyect…" at bounding box center [522, 520] width 766 height 46
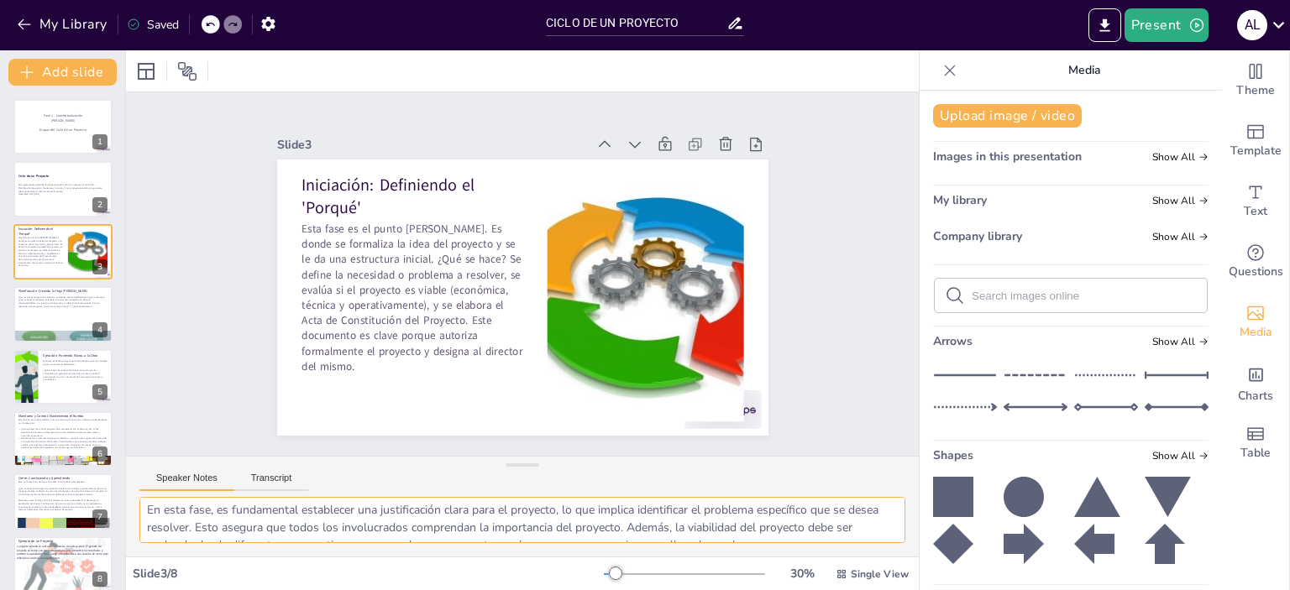
scroll to position [0, 0]
drag, startPoint x: 834, startPoint y: 538, endPoint x: 196, endPoint y: 490, distance: 640.1
click at [196, 490] on div "Speaker Notes Transcript En esta fase, es fundamental establecer una justificac…" at bounding box center [522, 506] width 793 height 101
type textarea "En esta fafinanciero, técnico y operativo. Si el proyecto no es viable, es mejo…"
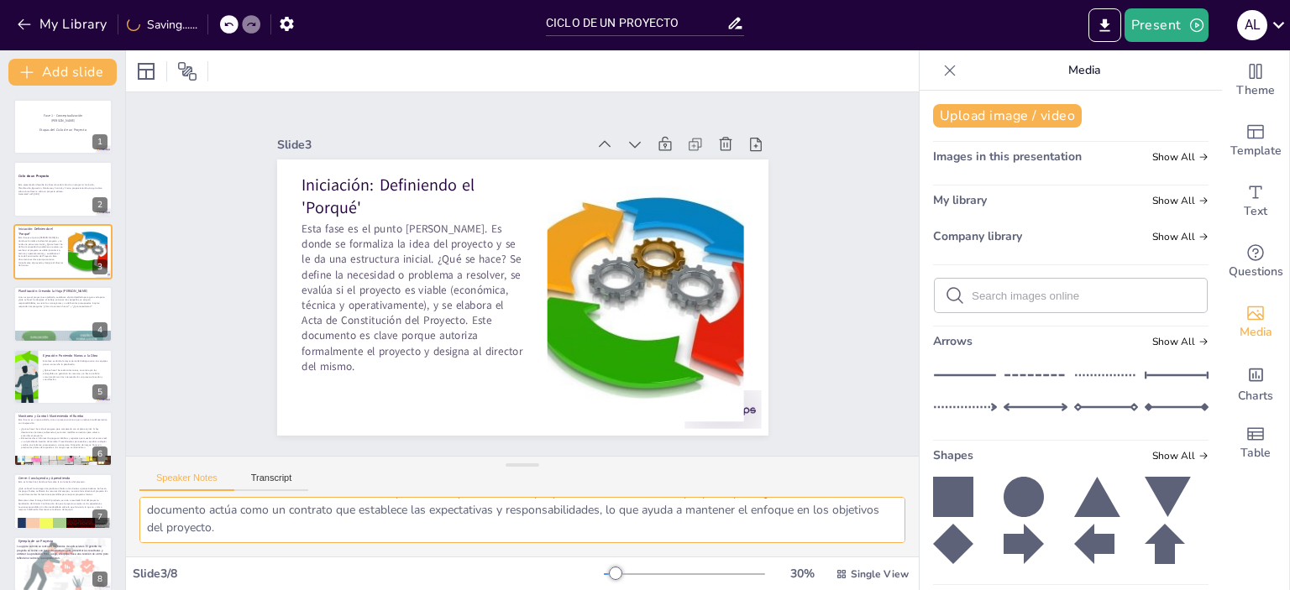
drag, startPoint x: 141, startPoint y: 511, endPoint x: 477, endPoint y: 616, distance: 351.7
click at [477, 590] on html "My Library Saving...... CICLO DE UN PROYECTO Present A L Document fonts Akatab …" at bounding box center [645, 295] width 1290 height 590
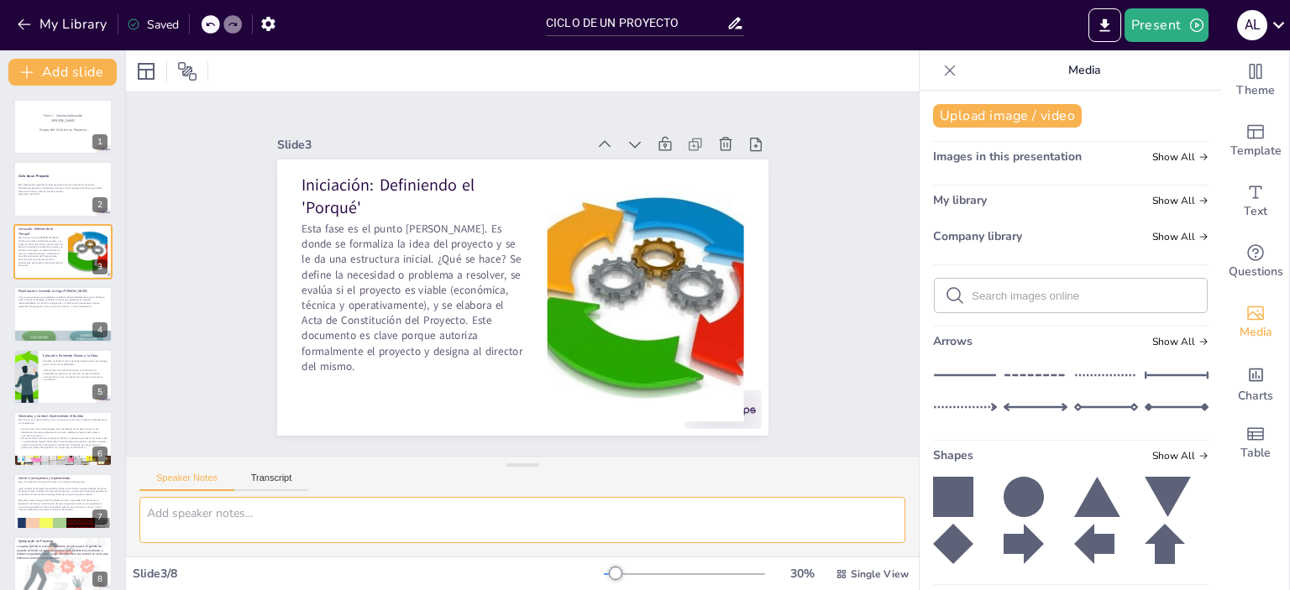
scroll to position [0, 0]
click at [36, 325] on div at bounding box center [63, 314] width 101 height 57
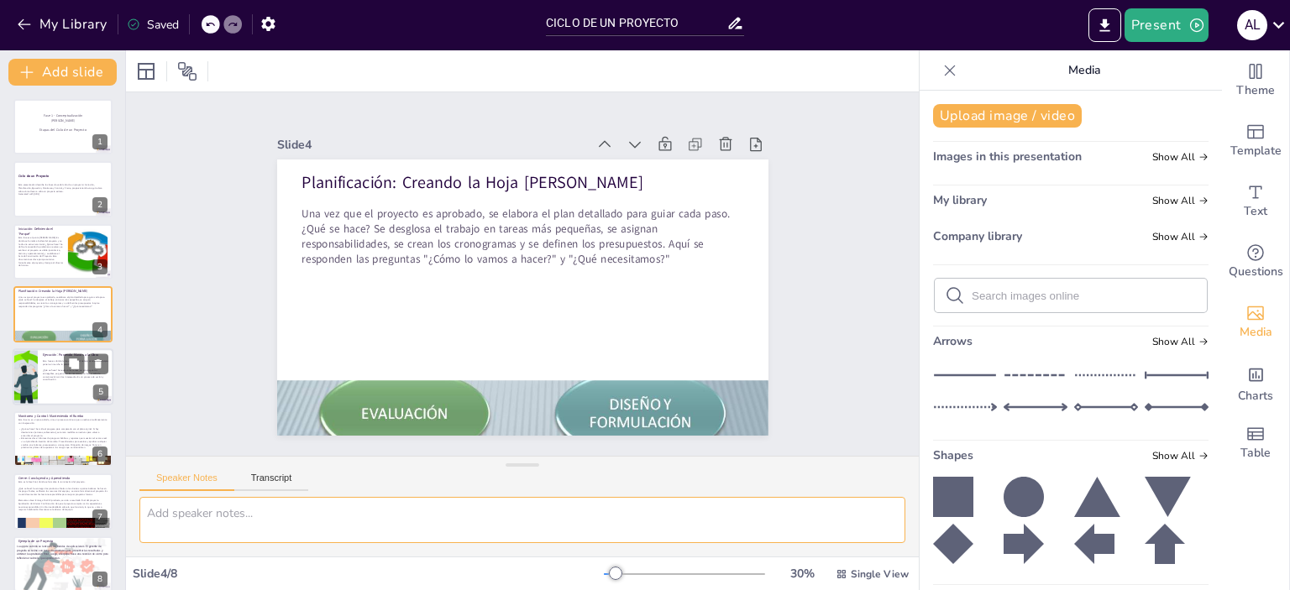
click at [21, 380] on div at bounding box center [25, 377] width 101 height 57
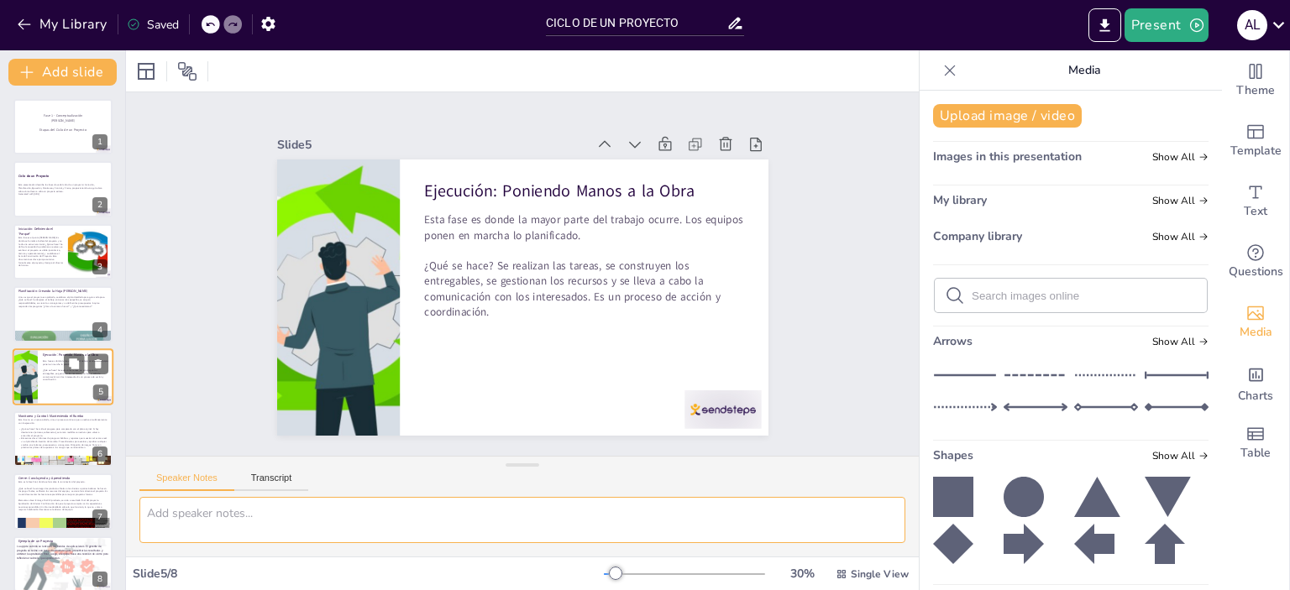
scroll to position [15, 0]
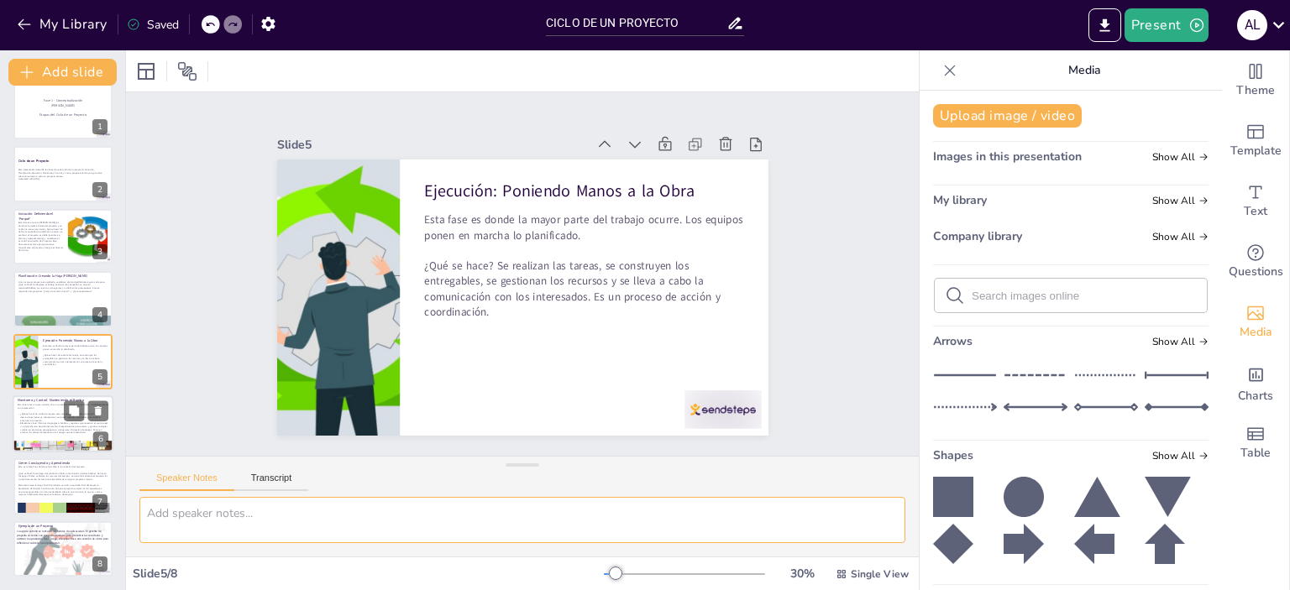
click at [26, 428] on p "Elementos clave: Informes de progreso: Gráficos y reportes que muestran el avan…" at bounding box center [63, 428] width 91 height 13
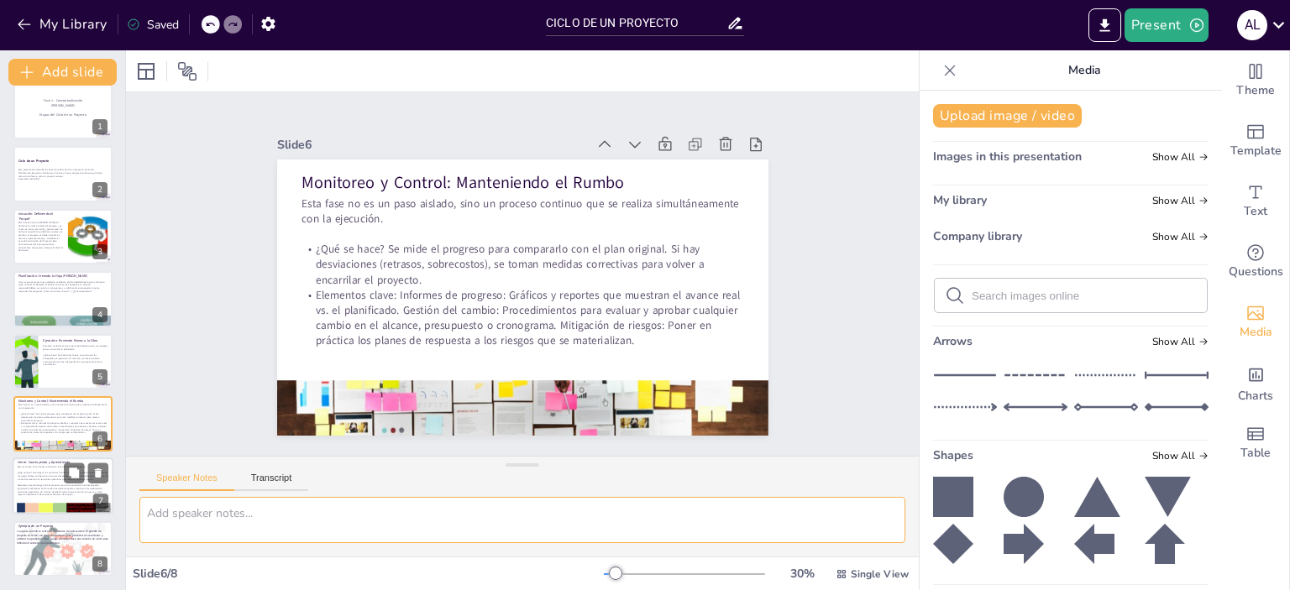
click at [36, 479] on p "¿Qué se hace? Se entregan los productos finales a los clientes o patrocinadores…" at bounding box center [63, 476] width 91 height 9
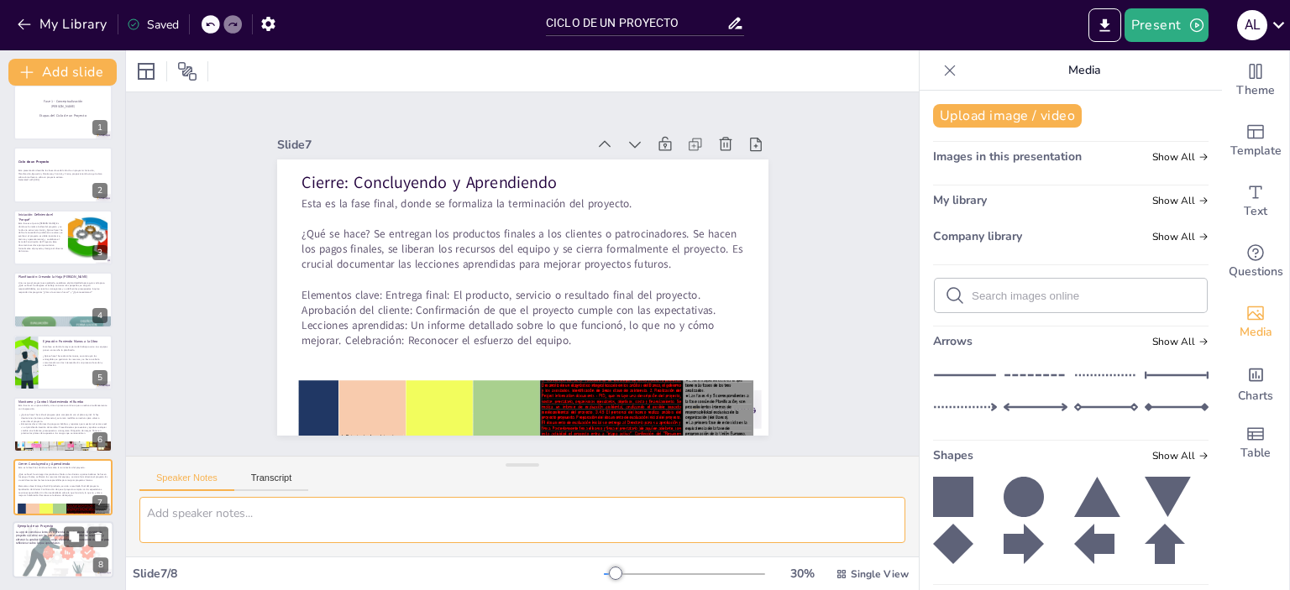
click at [47, 540] on strong "La app de comida se lanza en las tiendas de aplicaciones. El gerente de proyect…" at bounding box center [62, 537] width 93 height 15
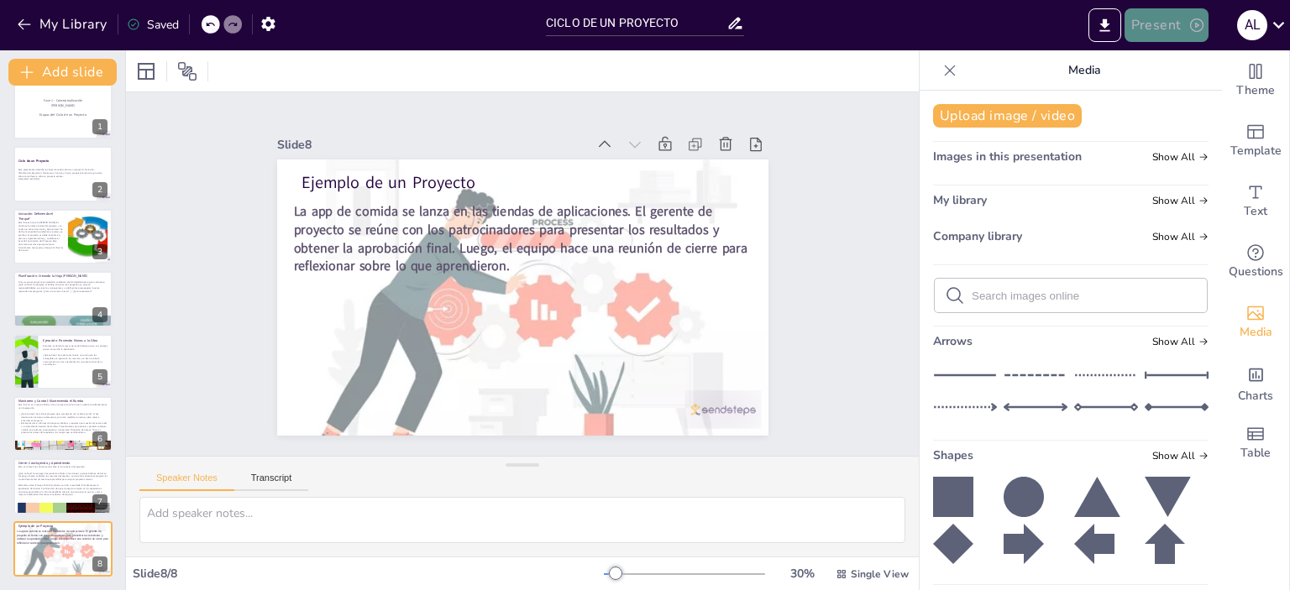
click at [1177, 16] on button "Present" at bounding box center [1167, 25] width 84 height 34
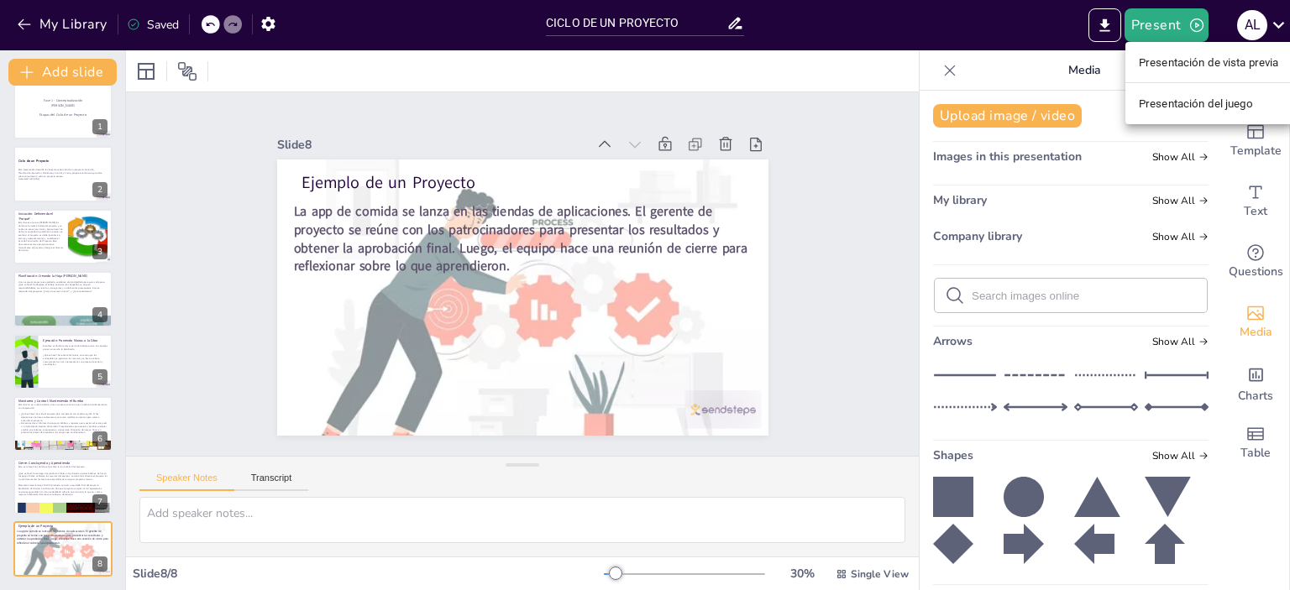
click at [1187, 70] on font "Presentación de vista previa" at bounding box center [1209, 62] width 140 height 17
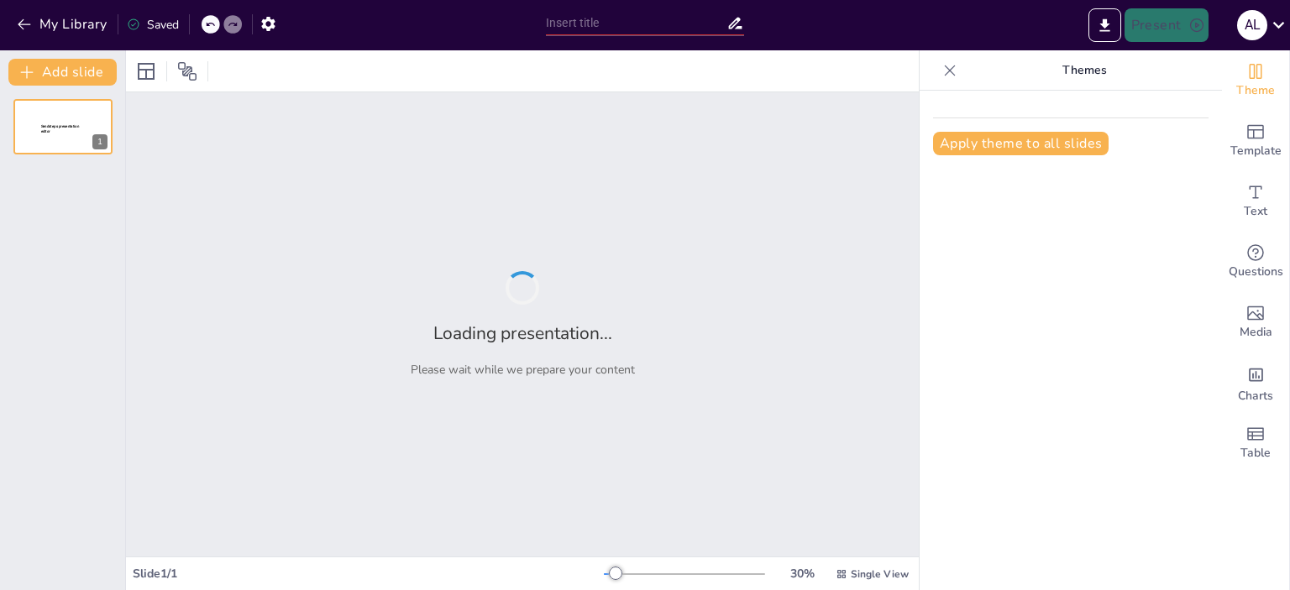
type input "CICLO DE UN PROYECTO"
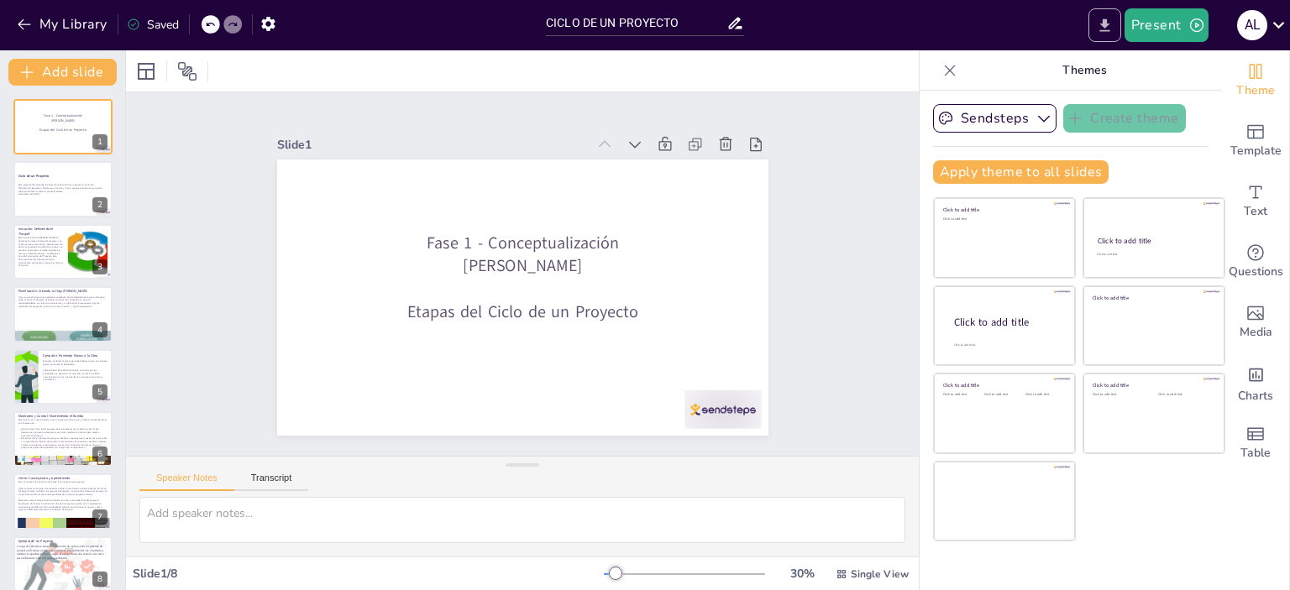
click at [1109, 30] on icon "Export to PowerPoint" at bounding box center [1104, 24] width 10 height 13
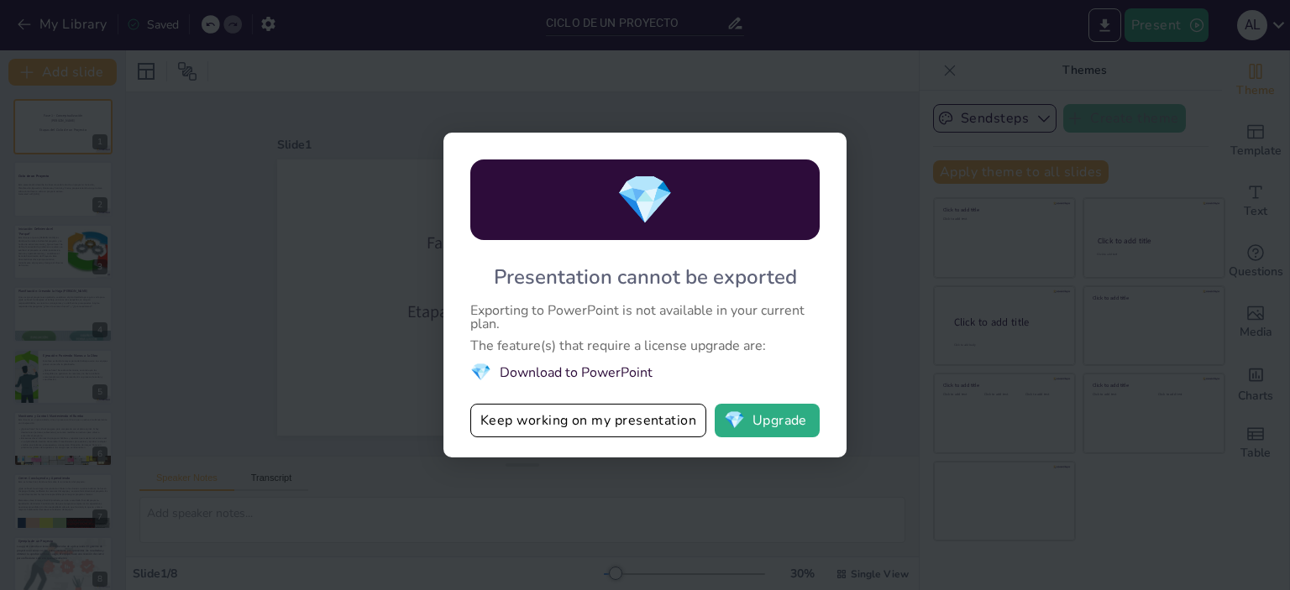
click at [897, 157] on div "💎 Presentation cannot be exported Exporting to PowerPoint is not available in y…" at bounding box center [645, 295] width 1290 height 590
click at [575, 422] on button "Keep working on my presentation" at bounding box center [588, 421] width 236 height 34
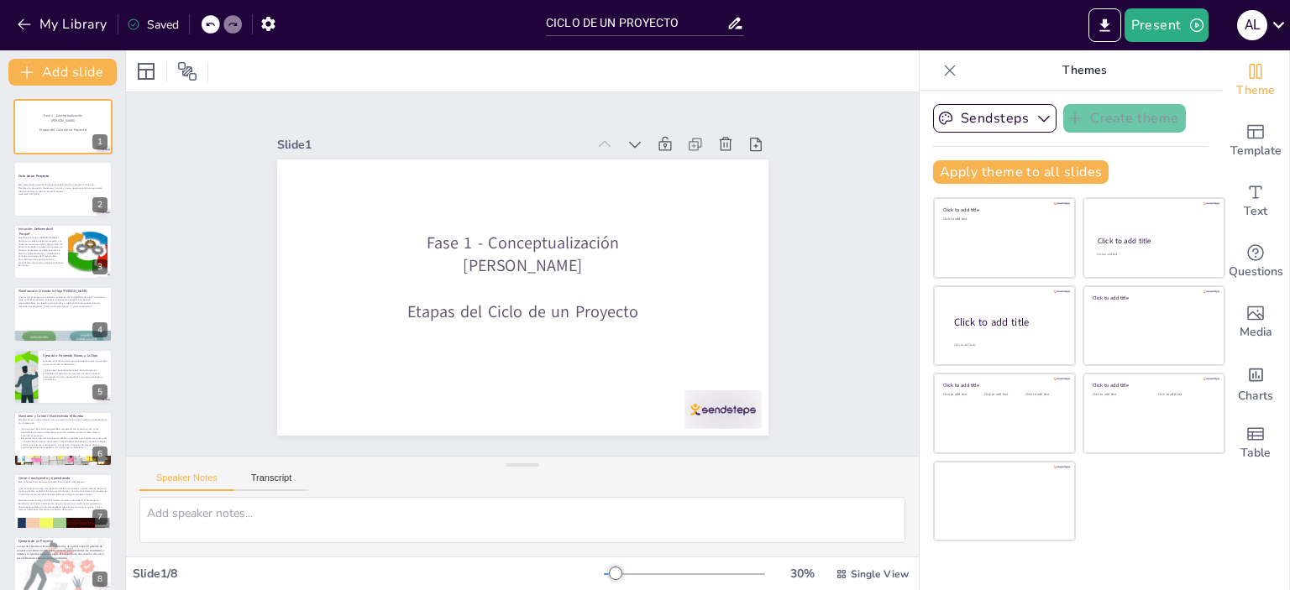
click at [1271, 15] on icon at bounding box center [1278, 24] width 23 height 23
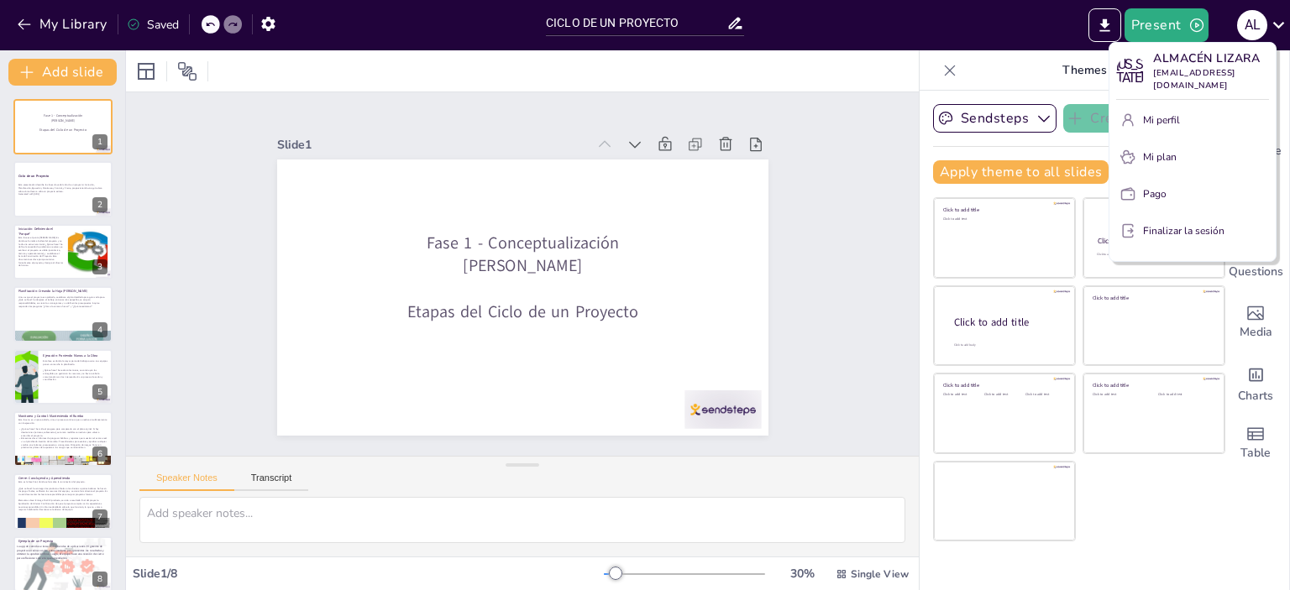
click at [1008, 41] on div at bounding box center [645, 295] width 1290 height 590
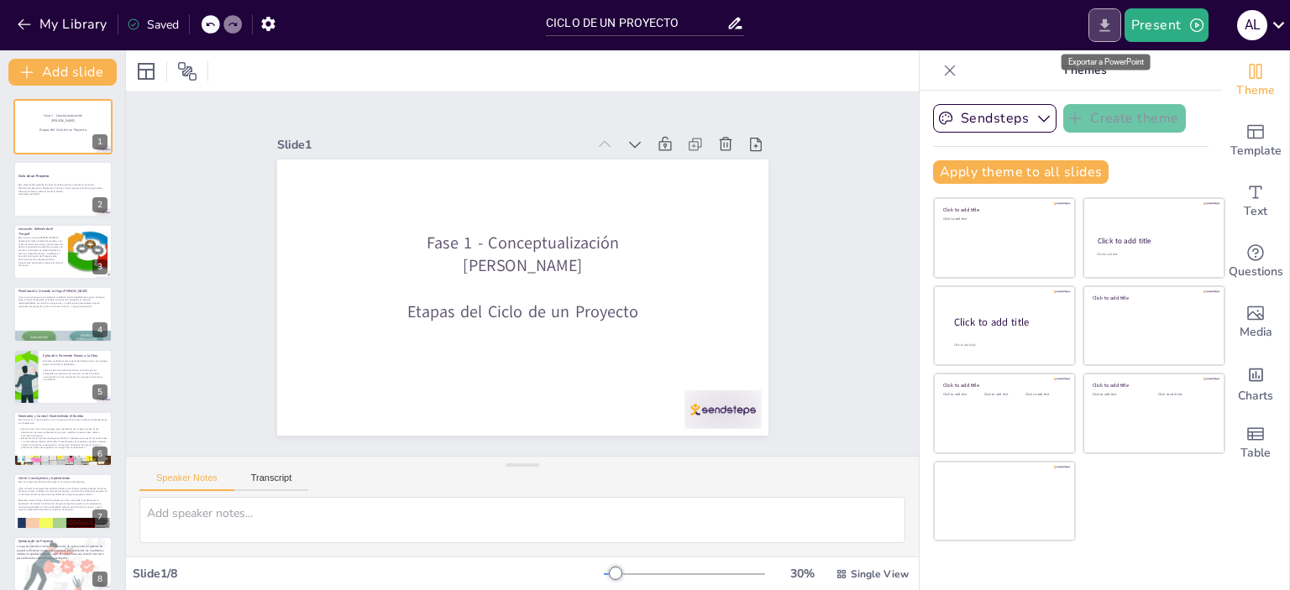
click at [1097, 19] on icon "Export to PowerPoint" at bounding box center [1105, 26] width 18 height 18
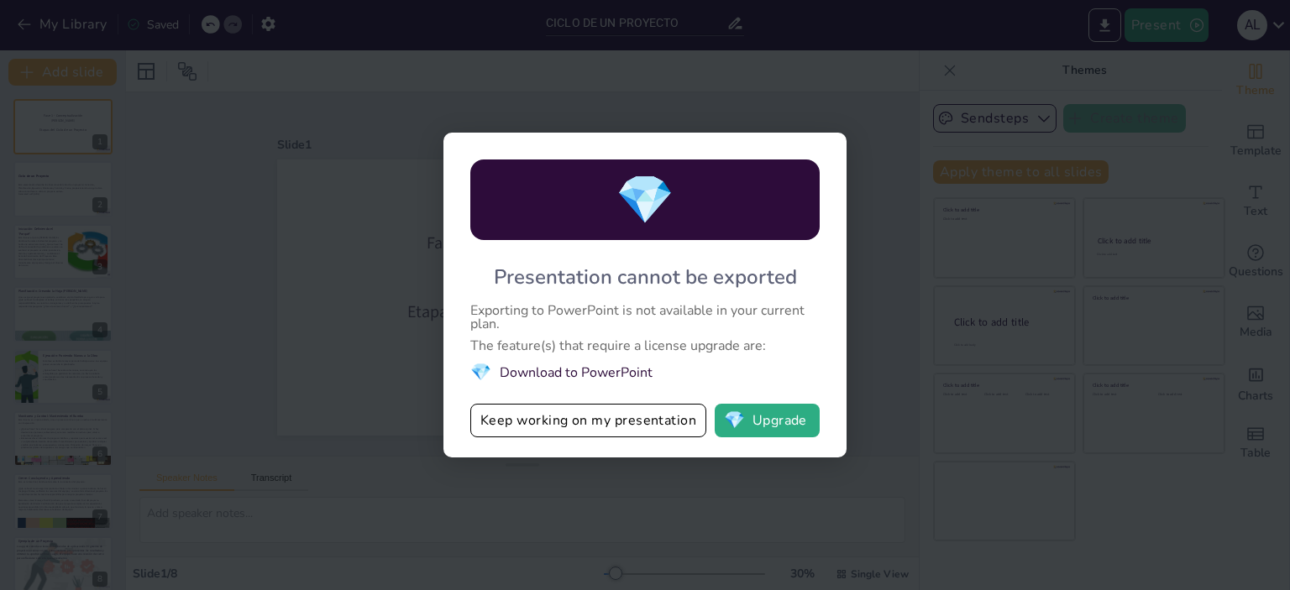
click at [830, 103] on div "💎 Presentation cannot be exported Exporting to PowerPoint is not available in y…" at bounding box center [645, 295] width 1290 height 590
